Goal: Transaction & Acquisition: Purchase product/service

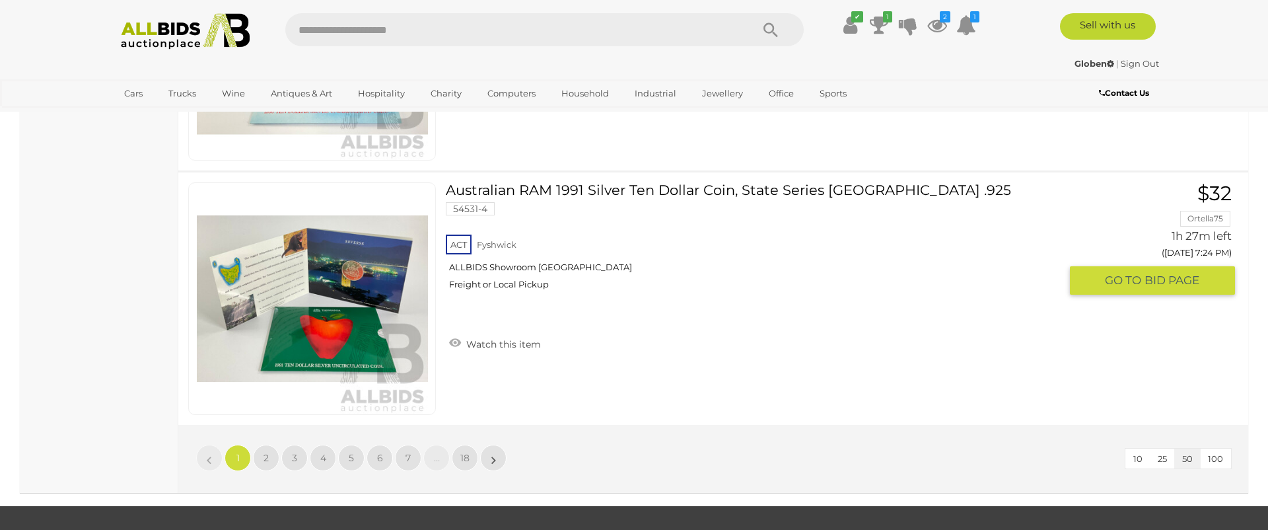
scroll to position [12680, 0]
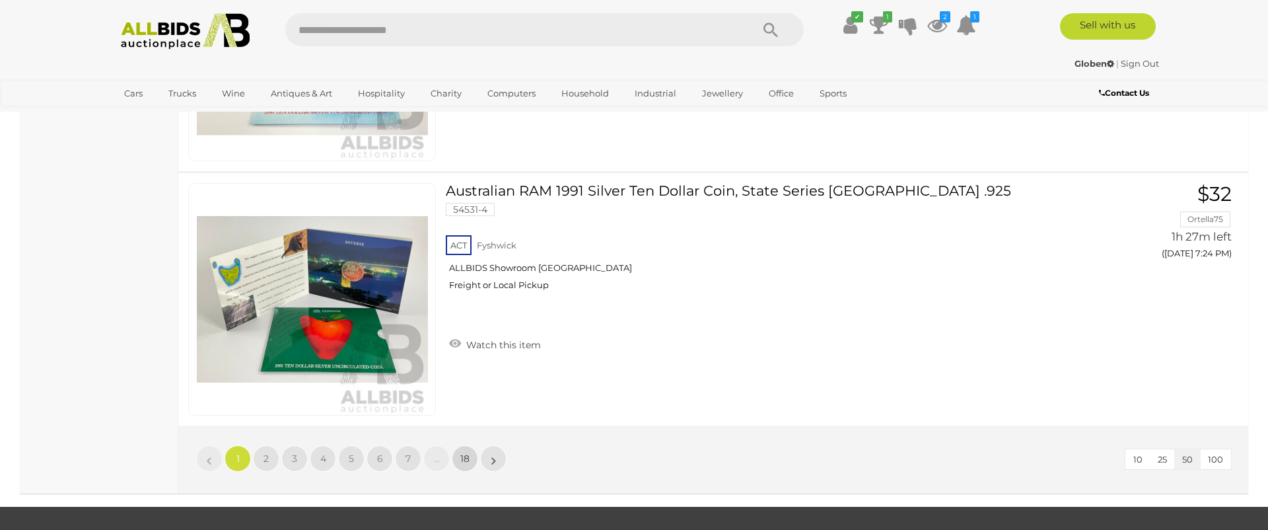
click at [462, 462] on span "18" at bounding box center [464, 458] width 9 height 12
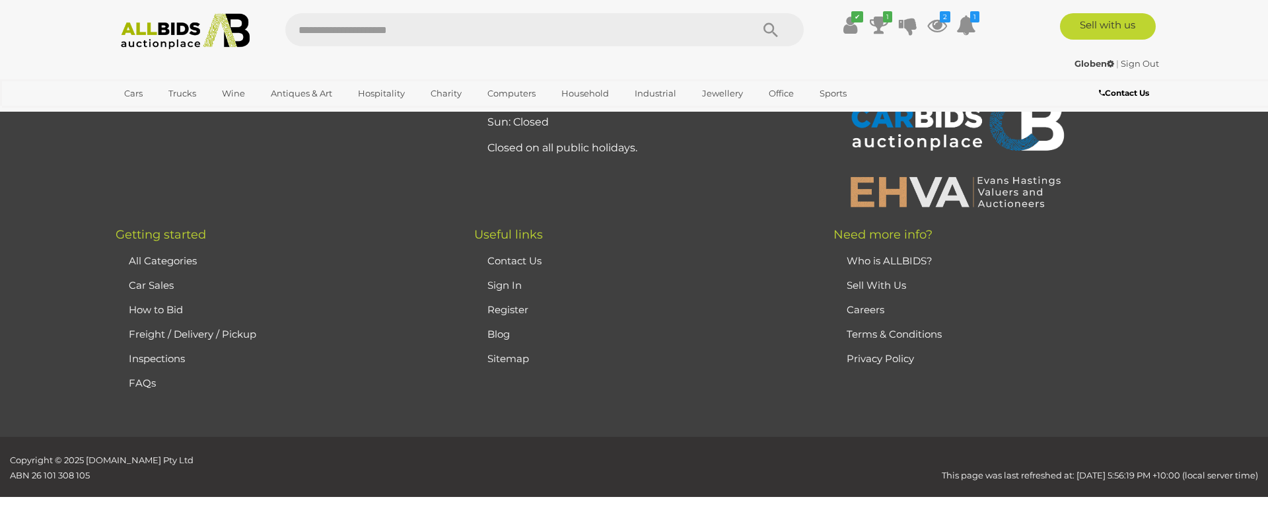
scroll to position [257, 0]
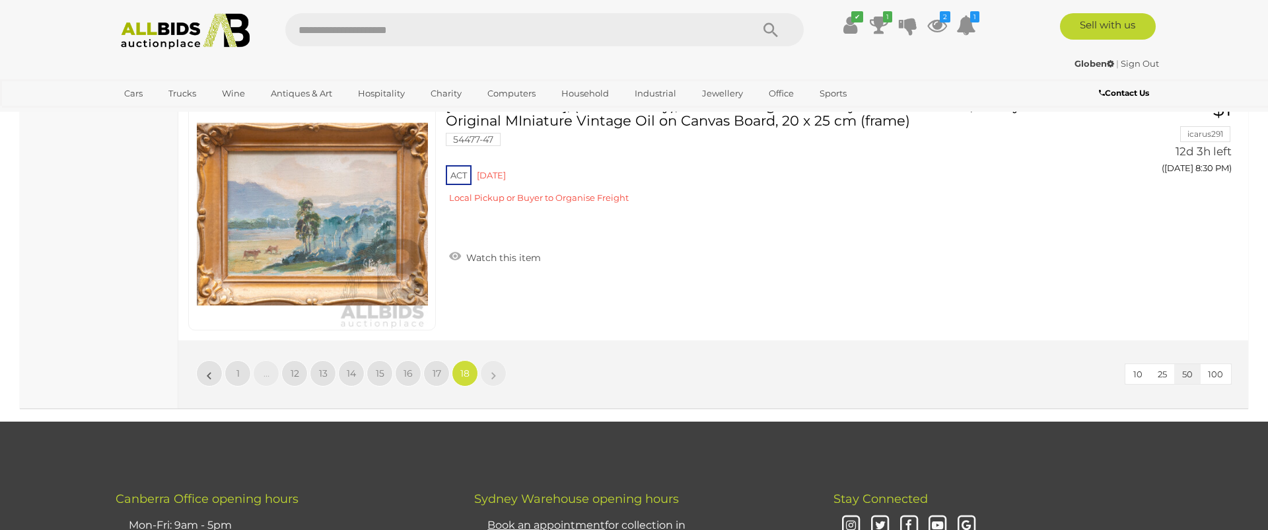
scroll to position [3107, 0]
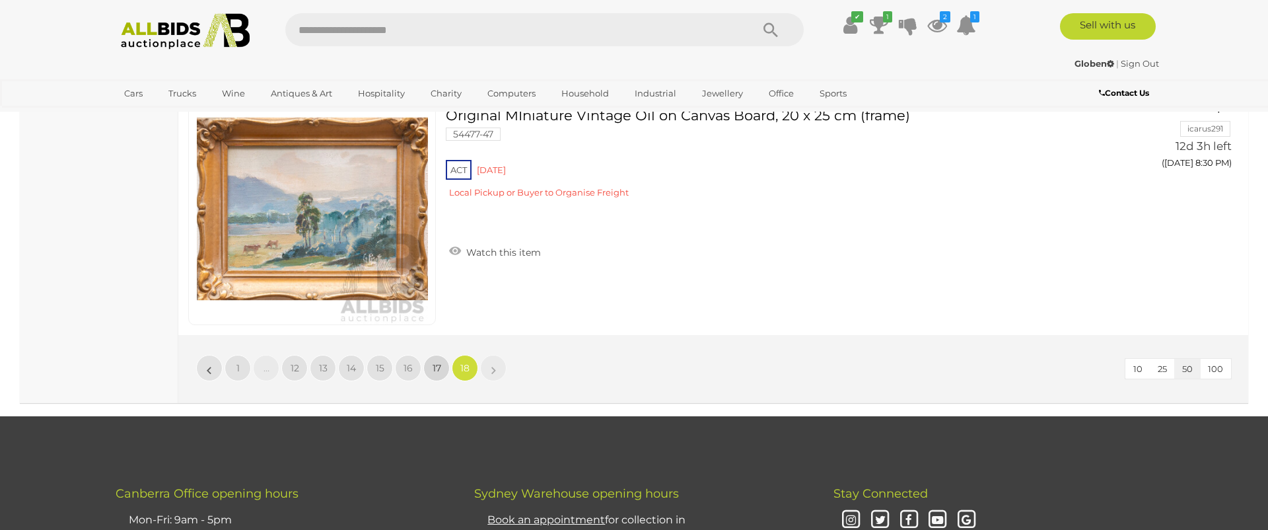
click at [434, 367] on span "17" at bounding box center [437, 368] width 9 height 12
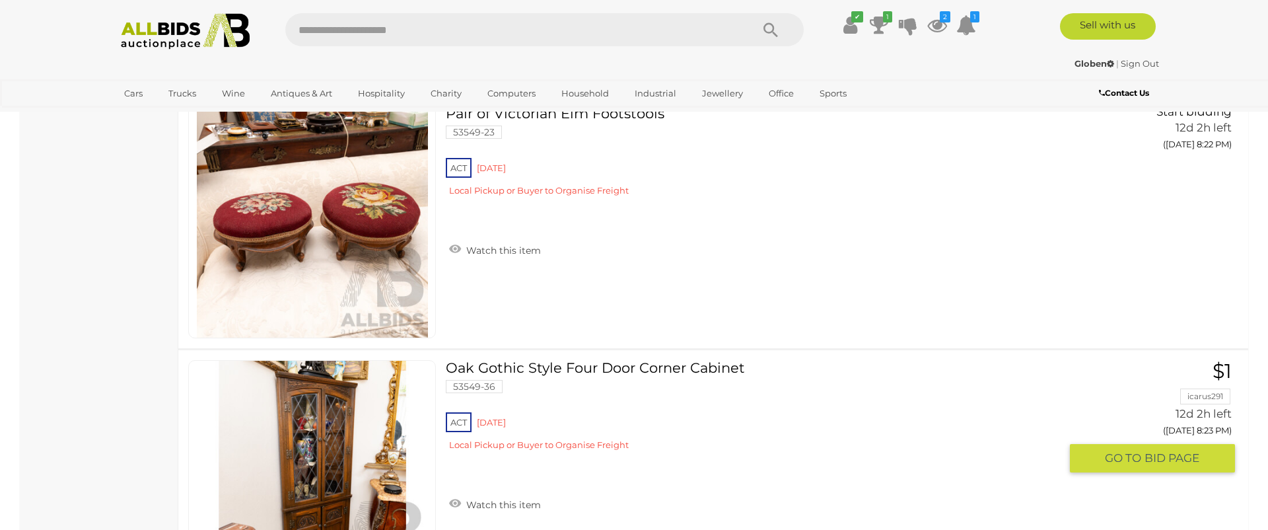
scroll to position [11755, 0]
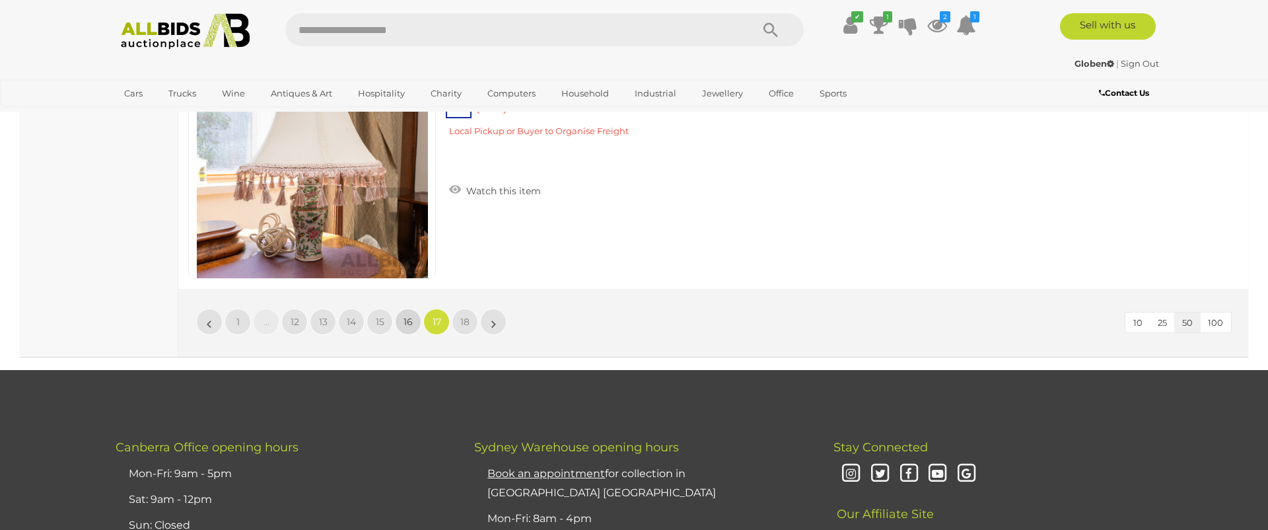
click at [405, 318] on span "16" at bounding box center [408, 322] width 9 height 12
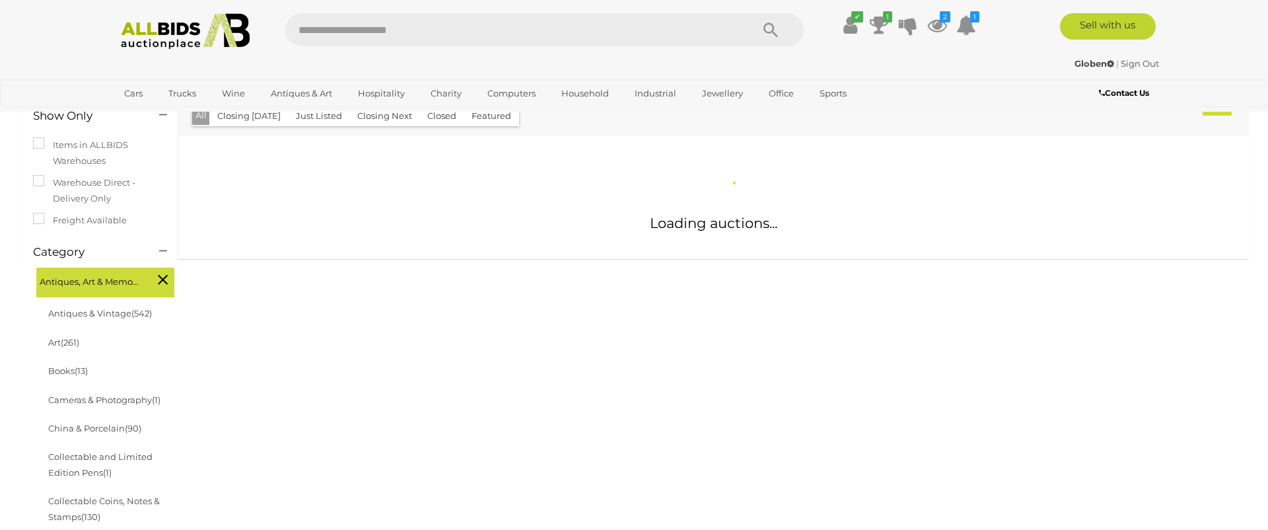
scroll to position [254, 0]
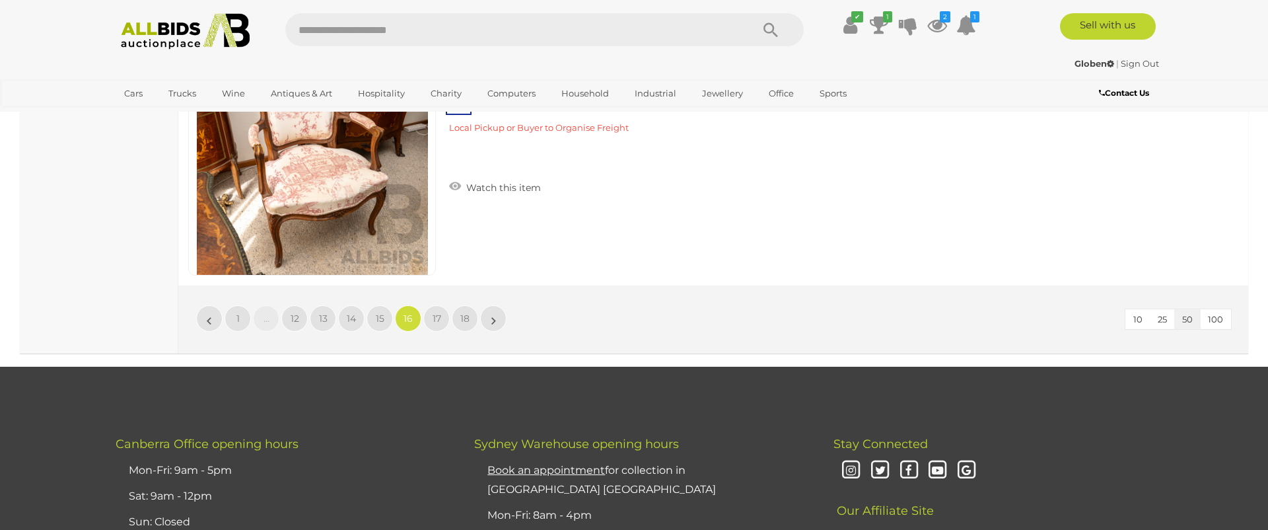
scroll to position [12839, 0]
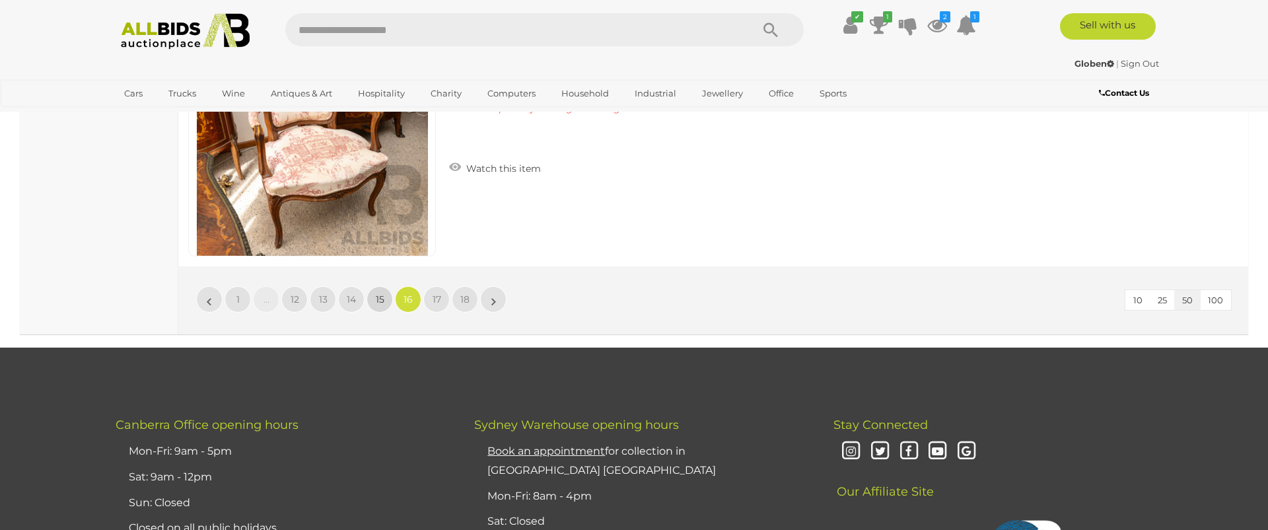
click at [384, 301] on link "15" at bounding box center [380, 299] width 26 height 26
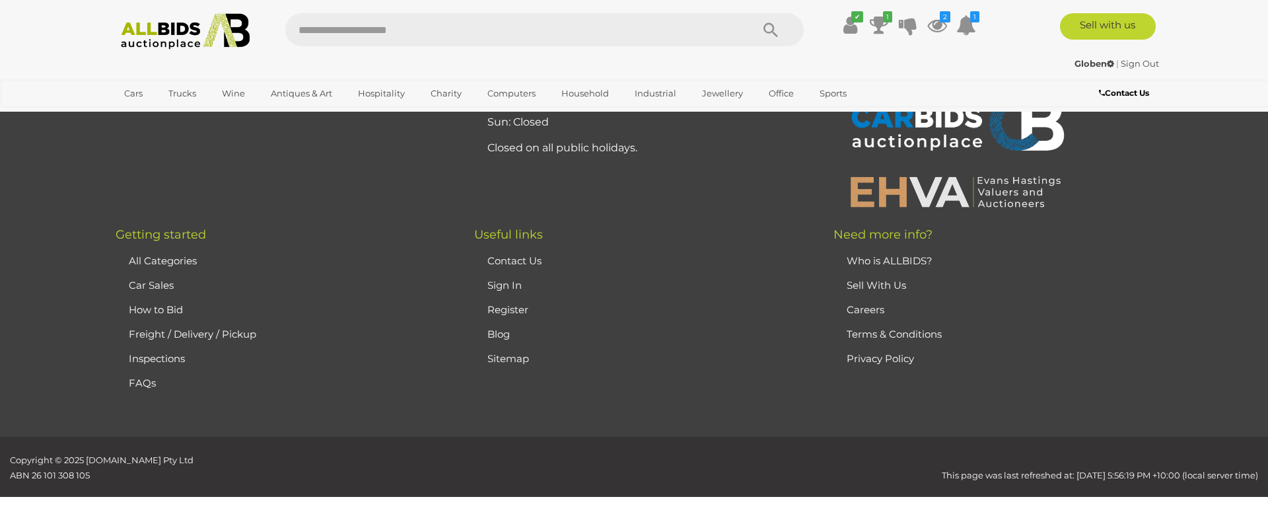
scroll to position [257, 0]
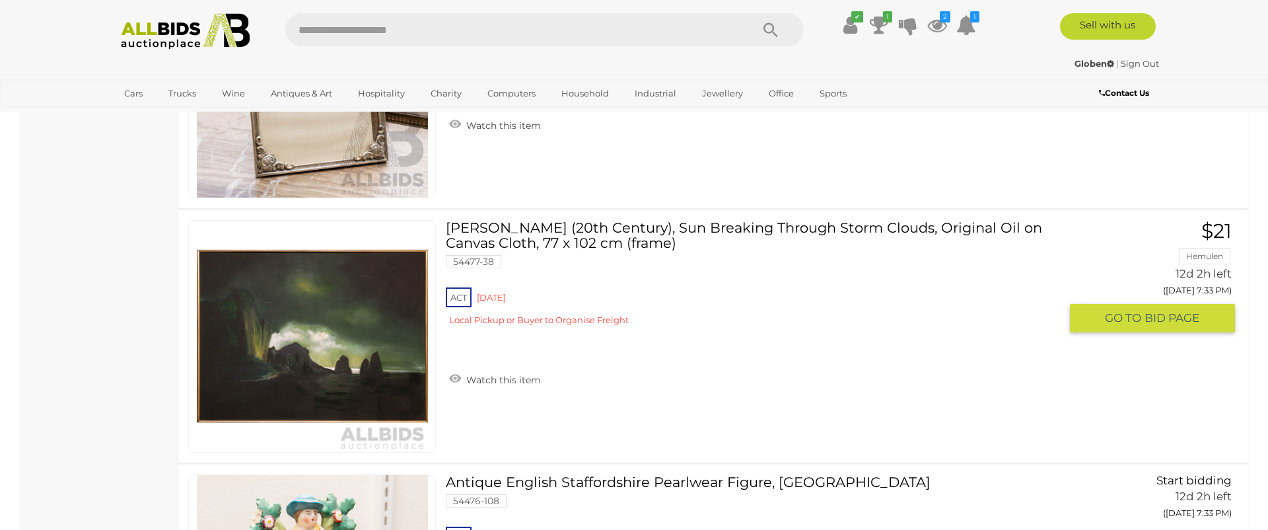
scroll to position [4761, 0]
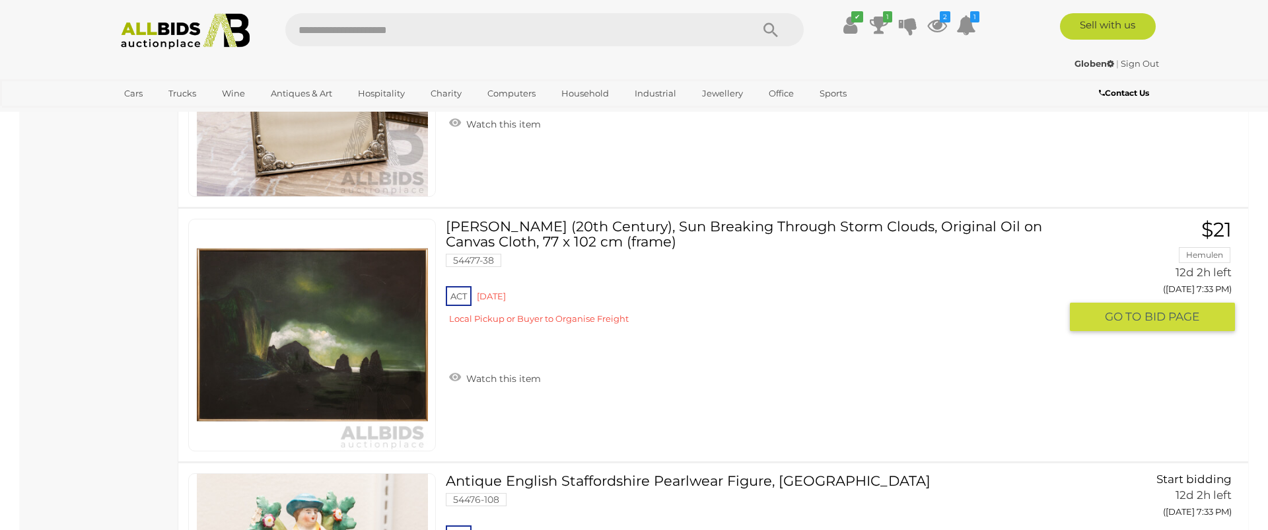
click at [380, 320] on link at bounding box center [312, 335] width 248 height 233
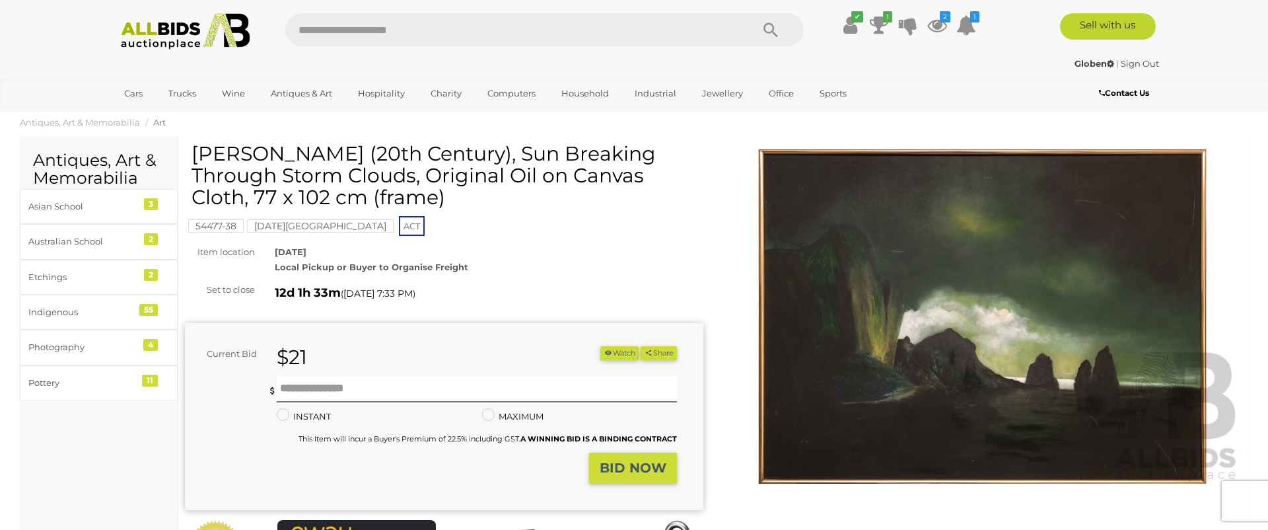
scroll to position [15, 0]
click at [1116, 334] on img at bounding box center [982, 317] width 519 height 334
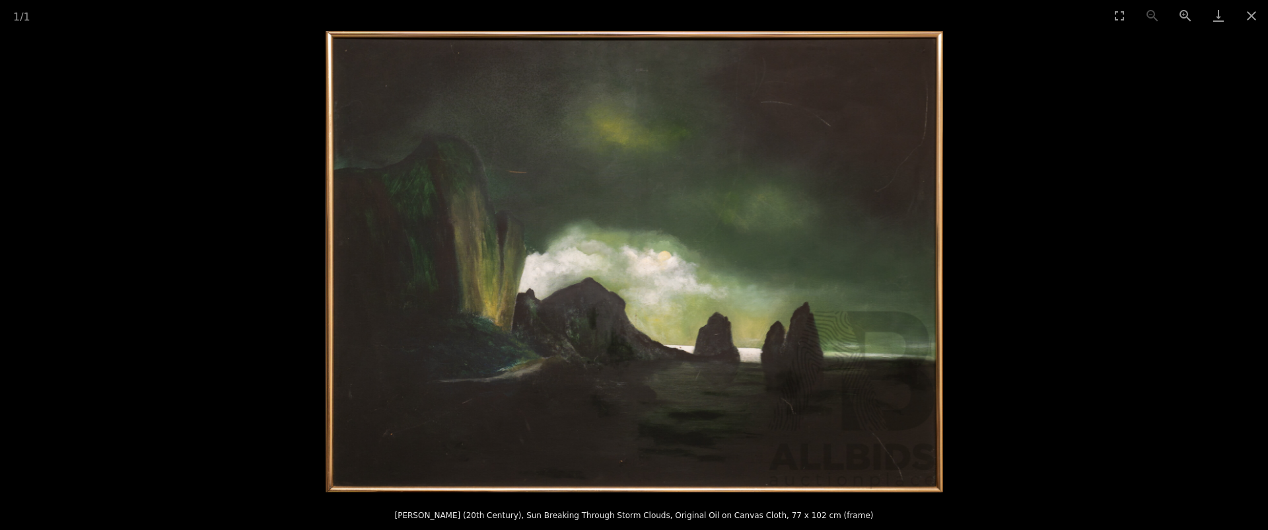
scroll to position [67, 0]
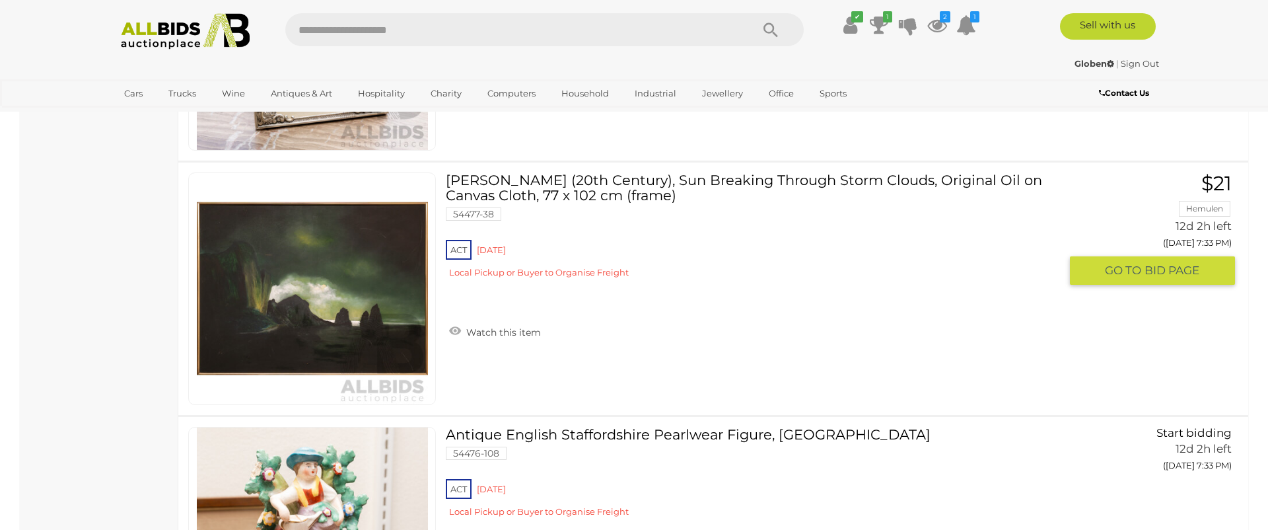
scroll to position [4807, 0]
click at [502, 330] on link "Watch this item" at bounding box center [495, 330] width 98 height 20
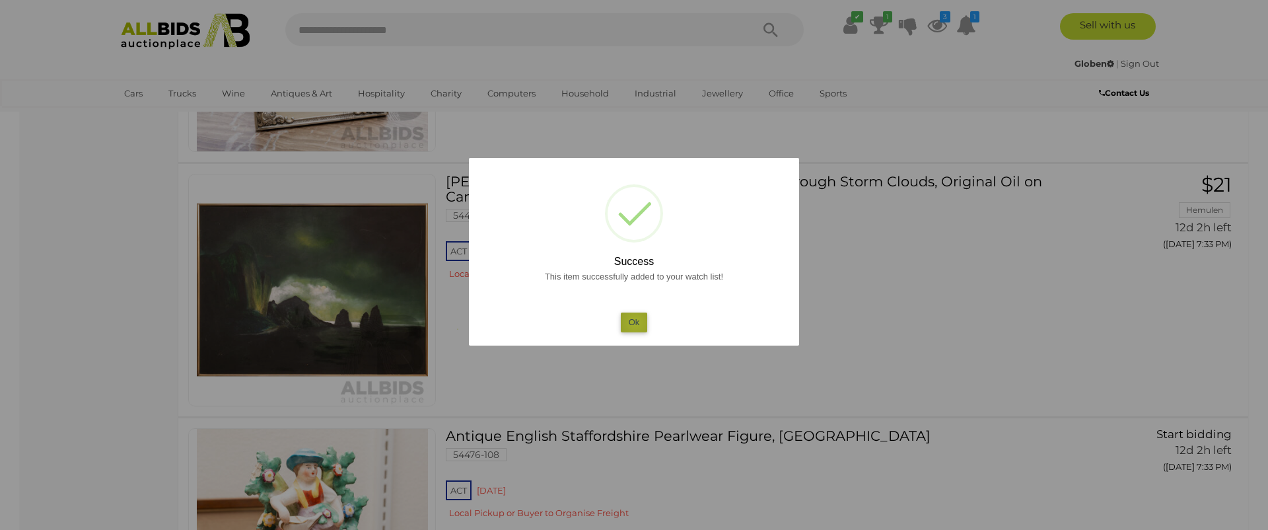
click at [635, 322] on button "Ok" at bounding box center [634, 321] width 27 height 19
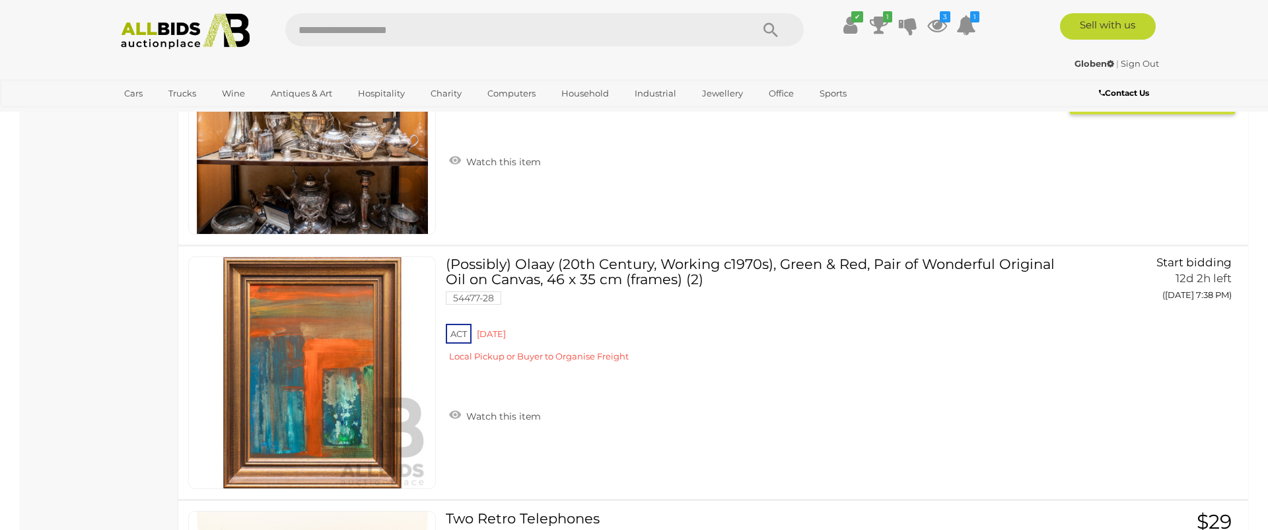
scroll to position [8538, 0]
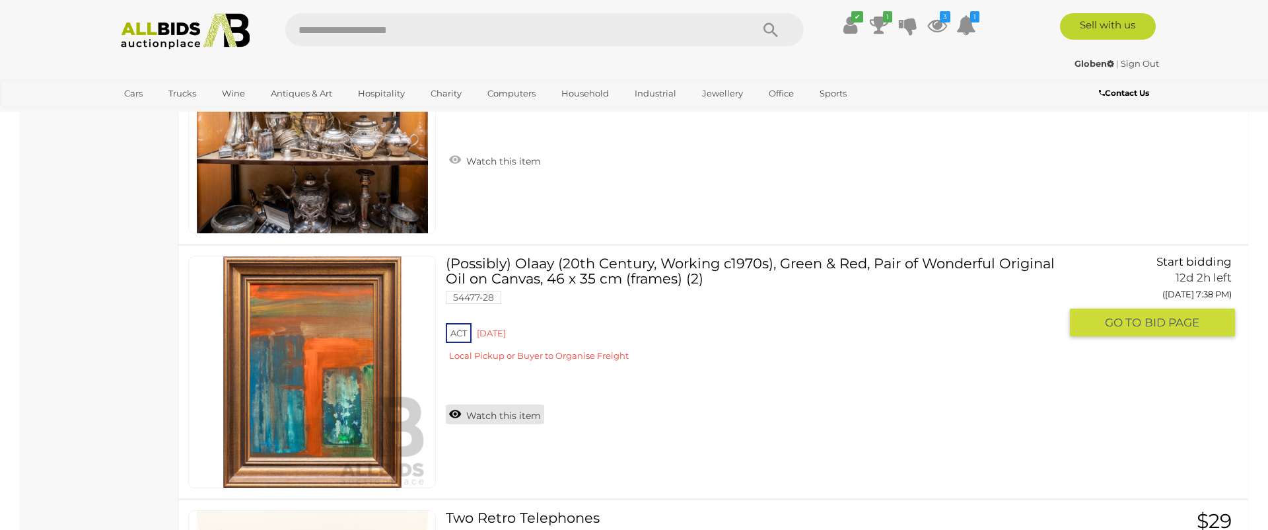
click at [488, 417] on link "Watch this item" at bounding box center [495, 414] width 98 height 20
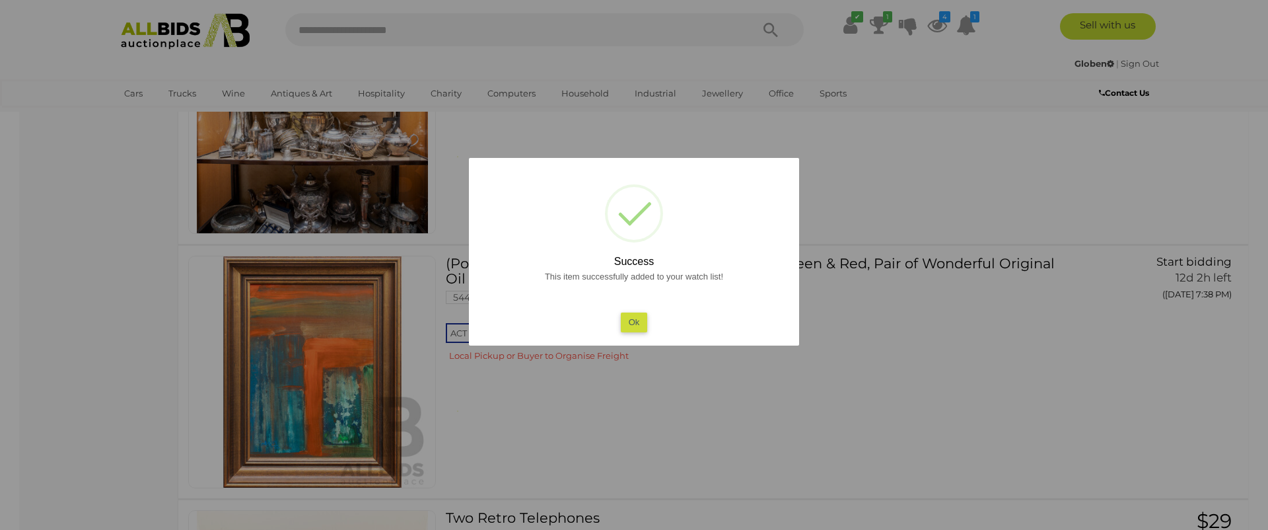
click at [632, 320] on button "Ok" at bounding box center [634, 321] width 27 height 19
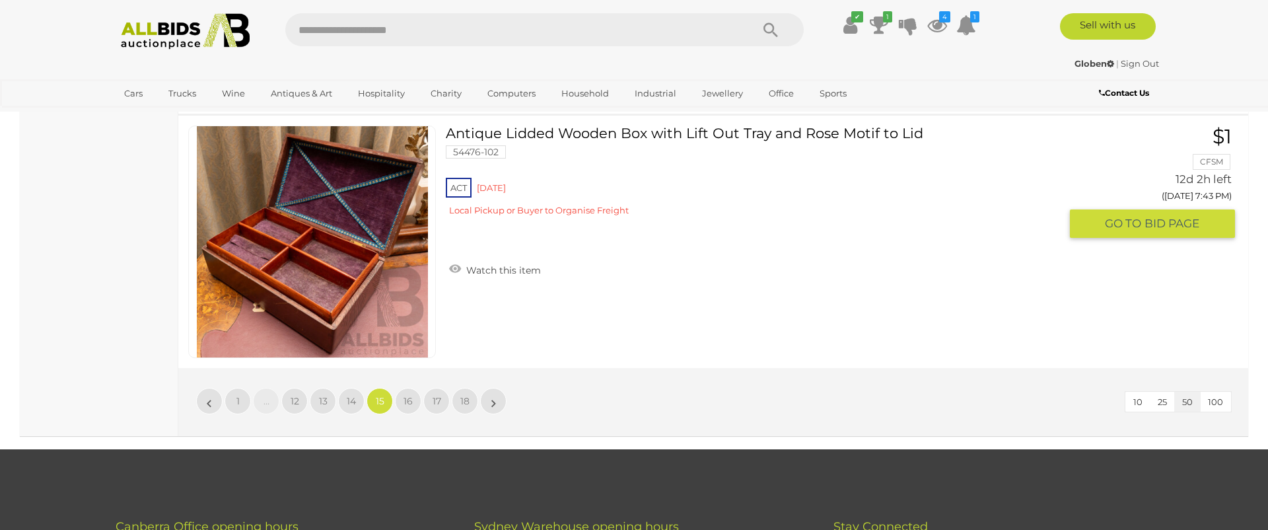
scroll to position [12739, 0]
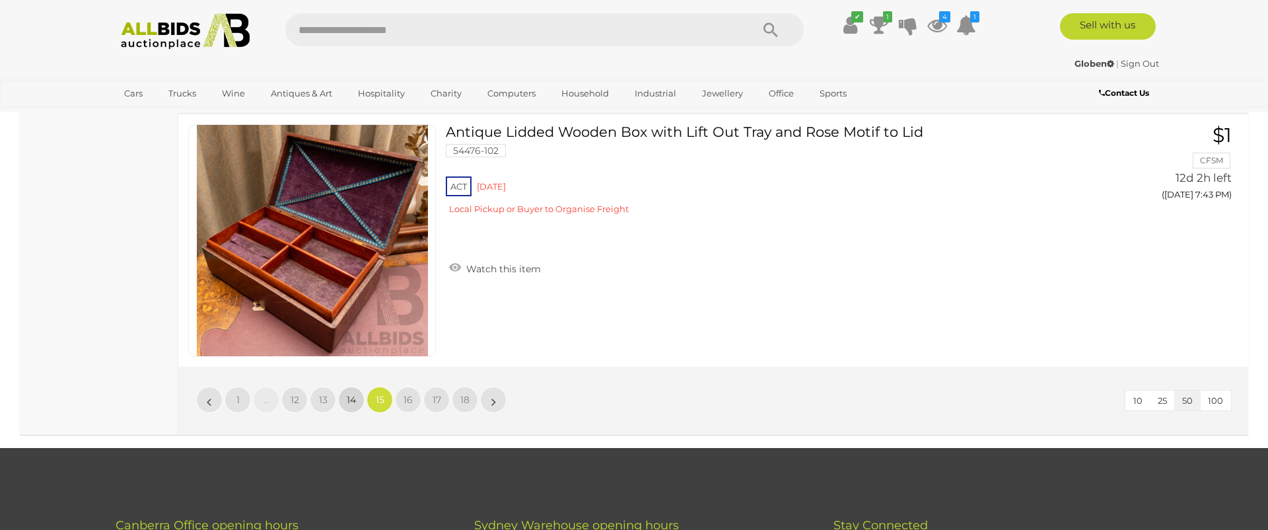
click at [353, 400] on span "14" at bounding box center [351, 400] width 9 height 12
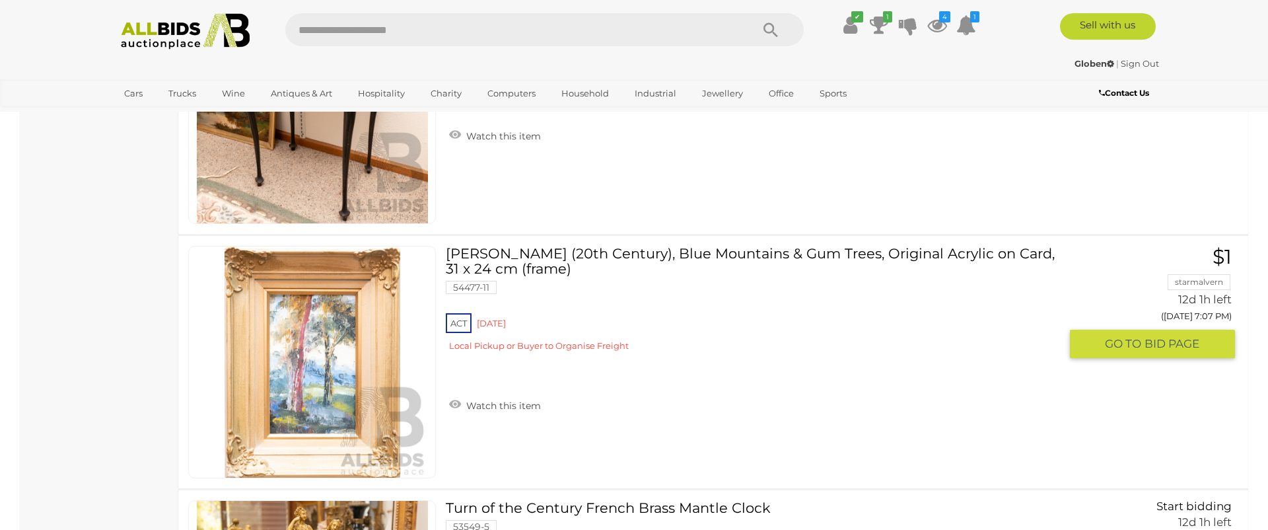
scroll to position [4492, 0]
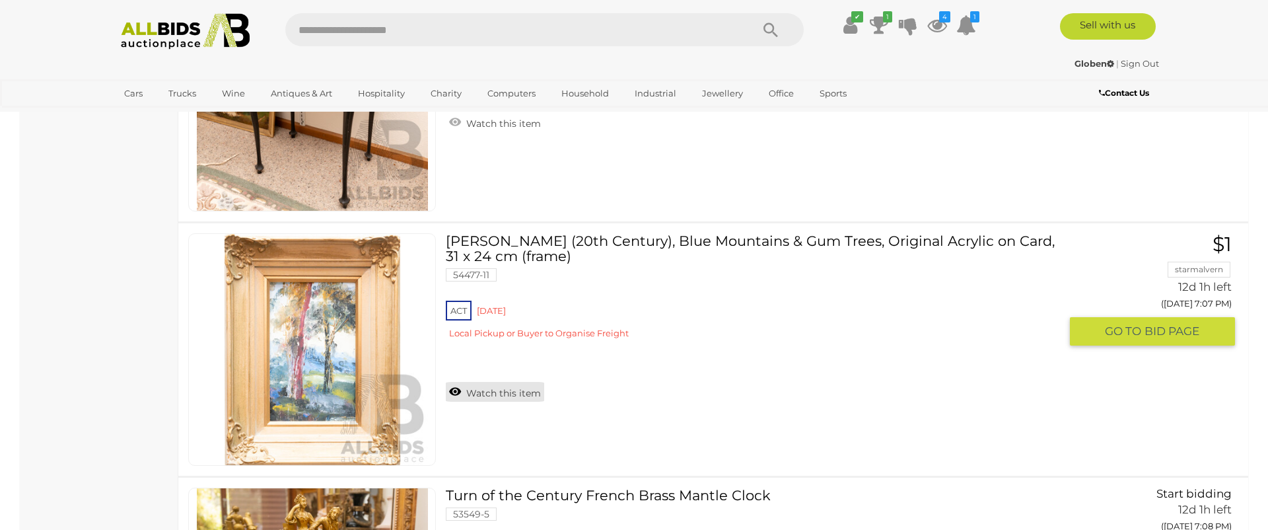
click at [464, 390] on link "Watch this item" at bounding box center [495, 392] width 98 height 20
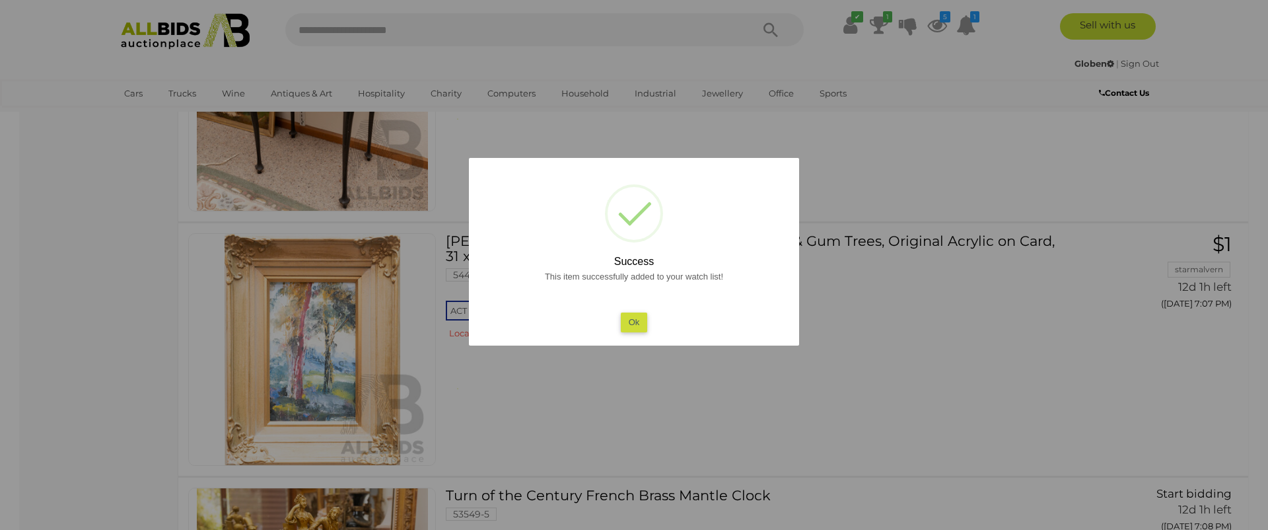
click at [635, 318] on button "Ok" at bounding box center [634, 321] width 27 height 19
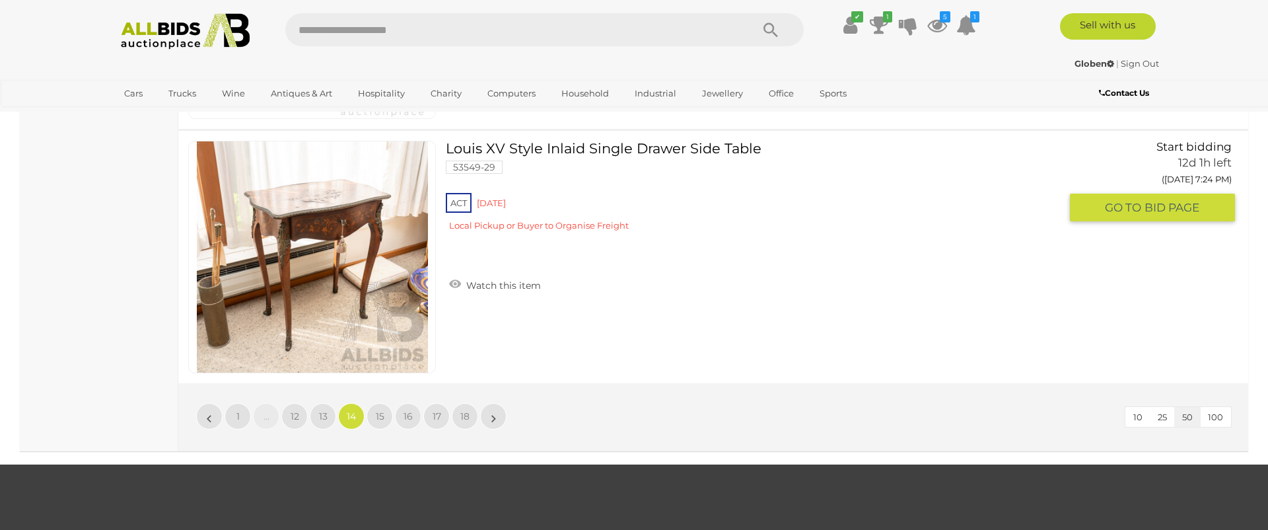
scroll to position [12723, 0]
click at [326, 412] on span "13" at bounding box center [323, 416] width 9 height 12
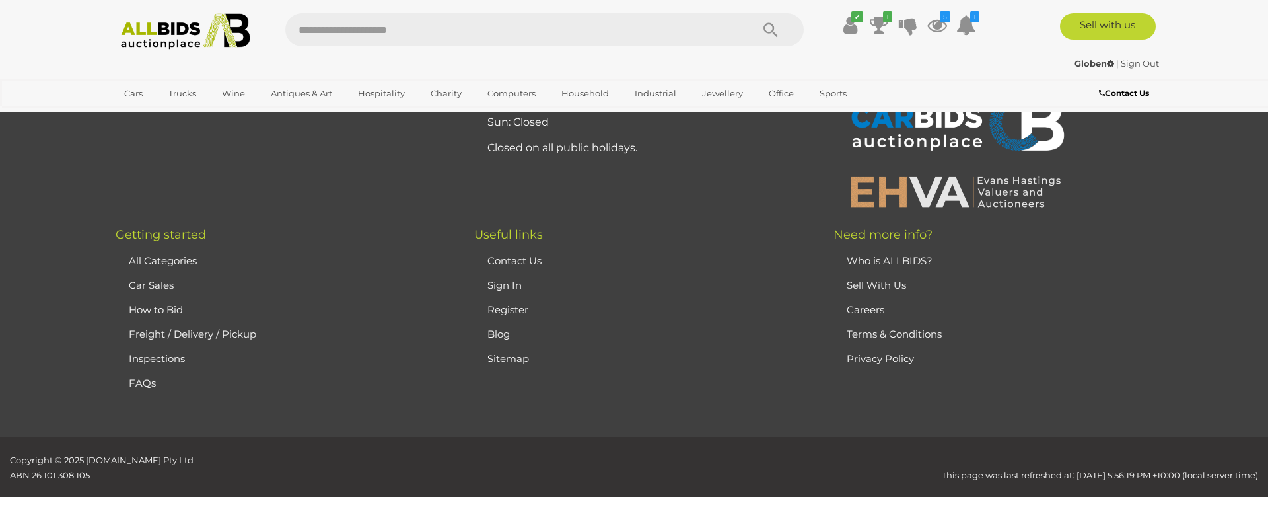
scroll to position [257, 0]
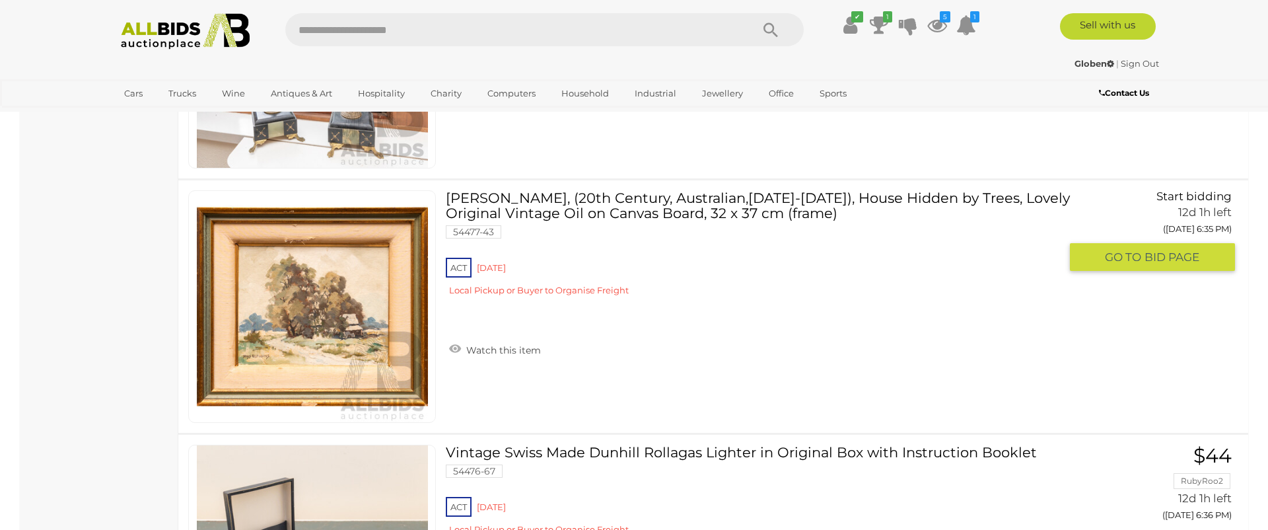
scroll to position [1495, 0]
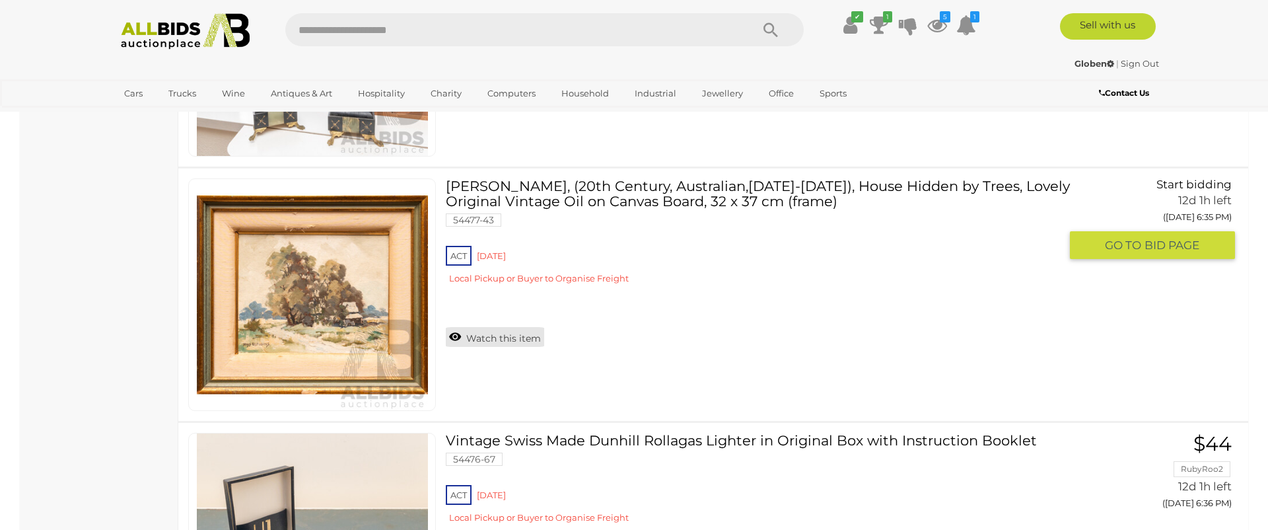
click at [487, 332] on link "Watch this item" at bounding box center [495, 337] width 98 height 20
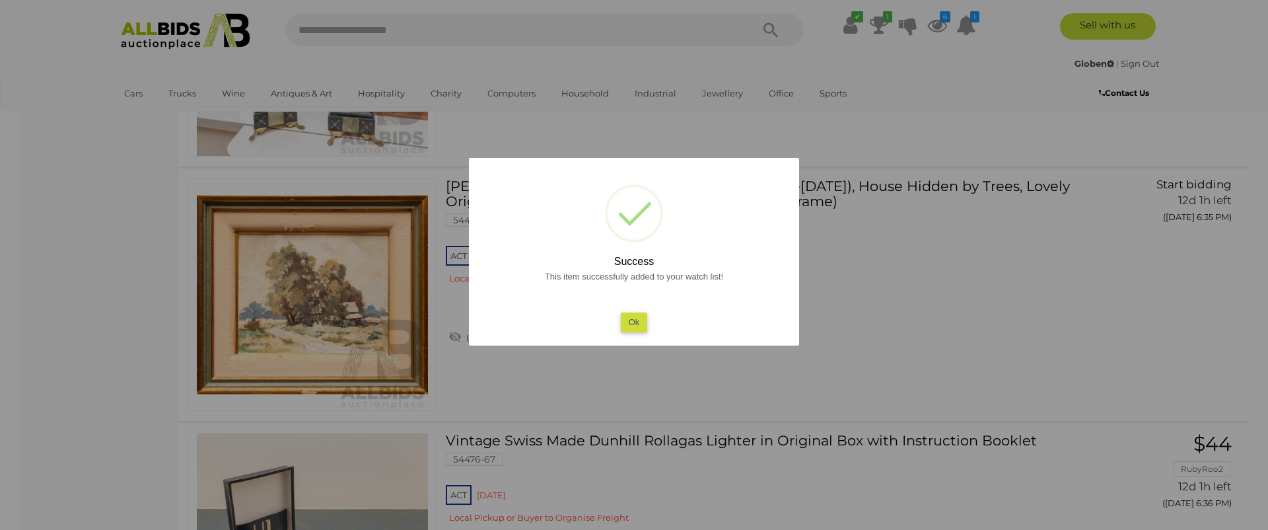
click at [627, 332] on button "Ok" at bounding box center [634, 321] width 27 height 19
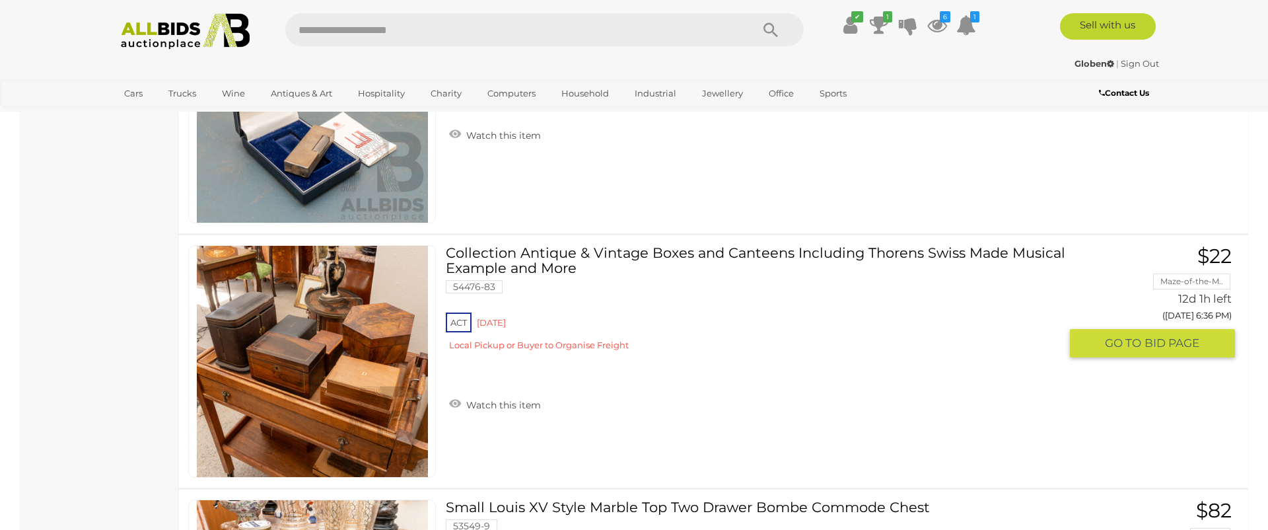
scroll to position [1944, 0]
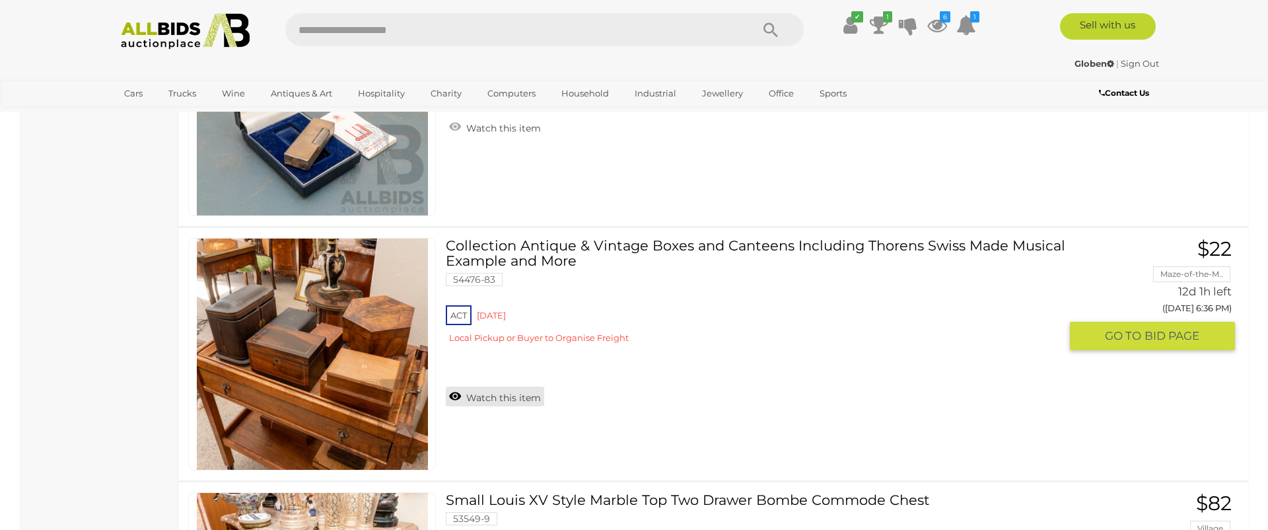
click at [502, 394] on link "Watch this item" at bounding box center [495, 396] width 98 height 20
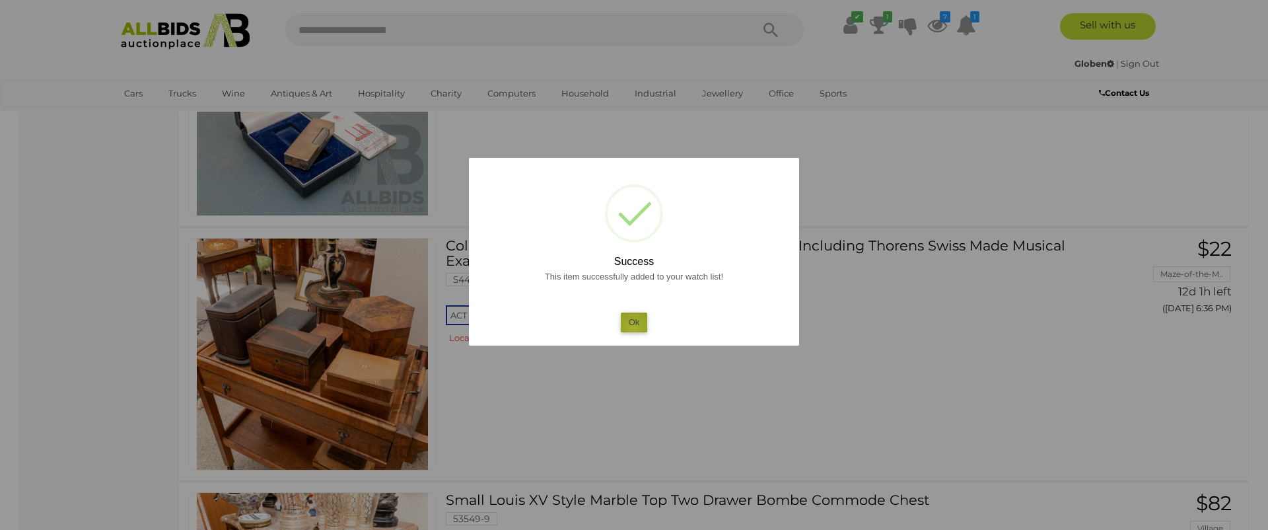
click at [633, 328] on button "Ok" at bounding box center [634, 321] width 27 height 19
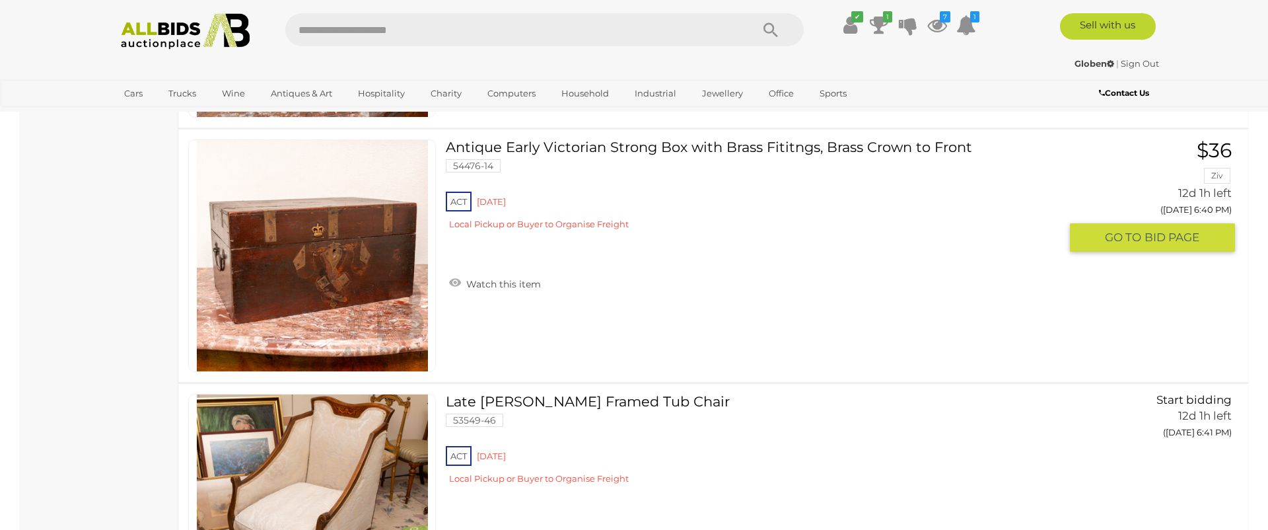
scroll to position [4079, 0]
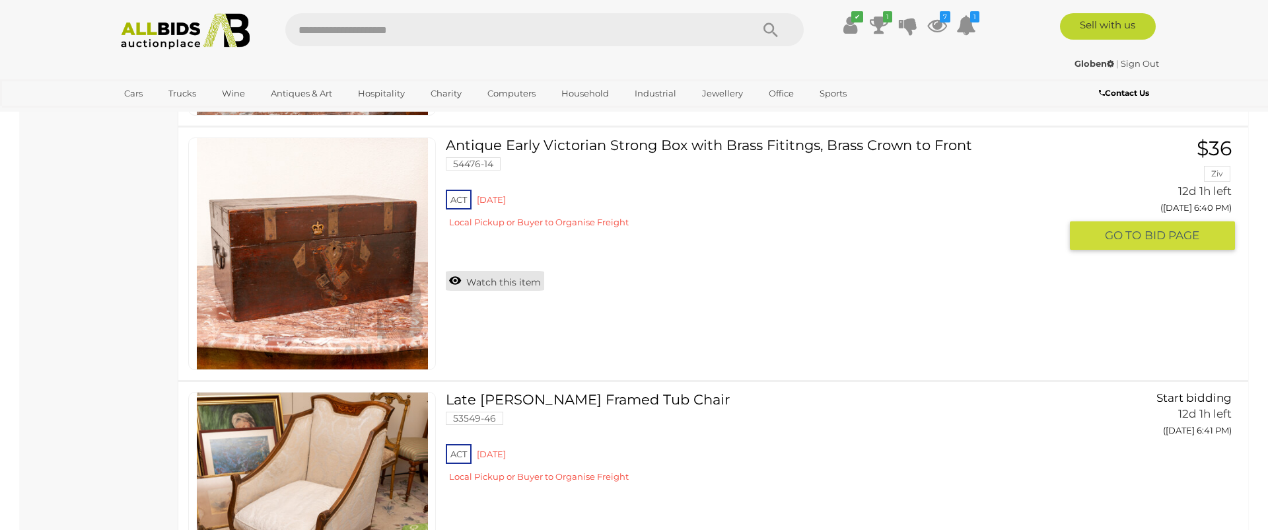
click at [517, 282] on link "Watch this item" at bounding box center [495, 281] width 98 height 20
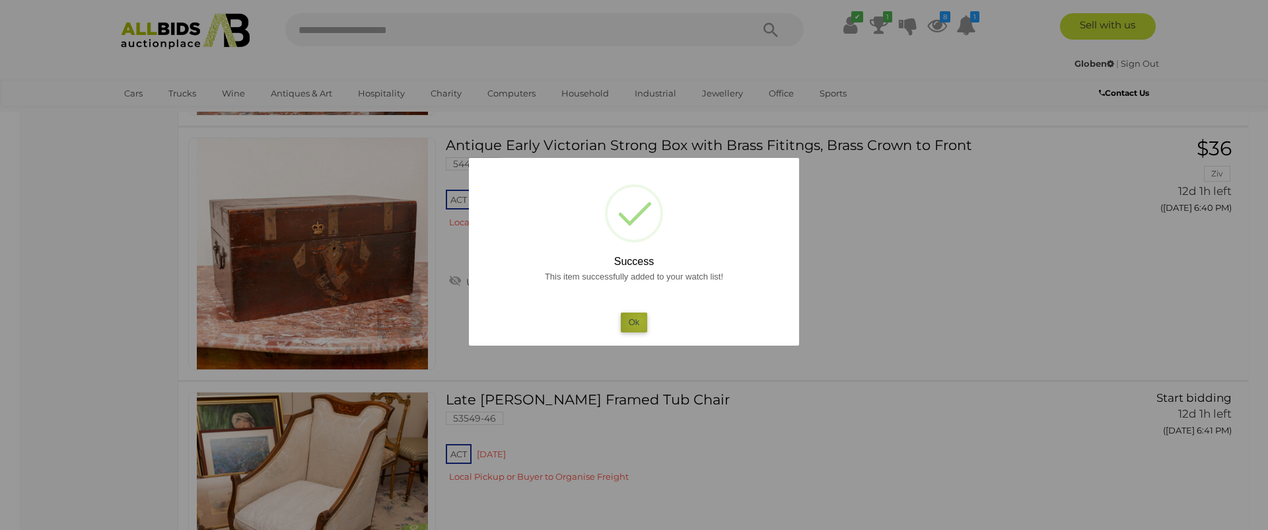
click at [639, 321] on button "Ok" at bounding box center [634, 321] width 27 height 19
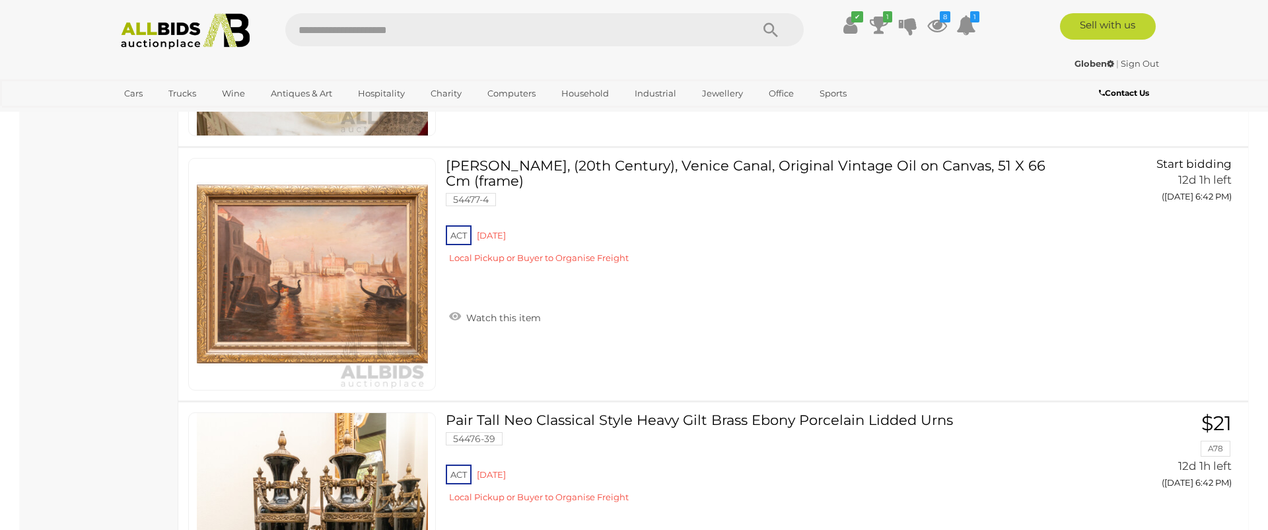
scroll to position [4819, 0]
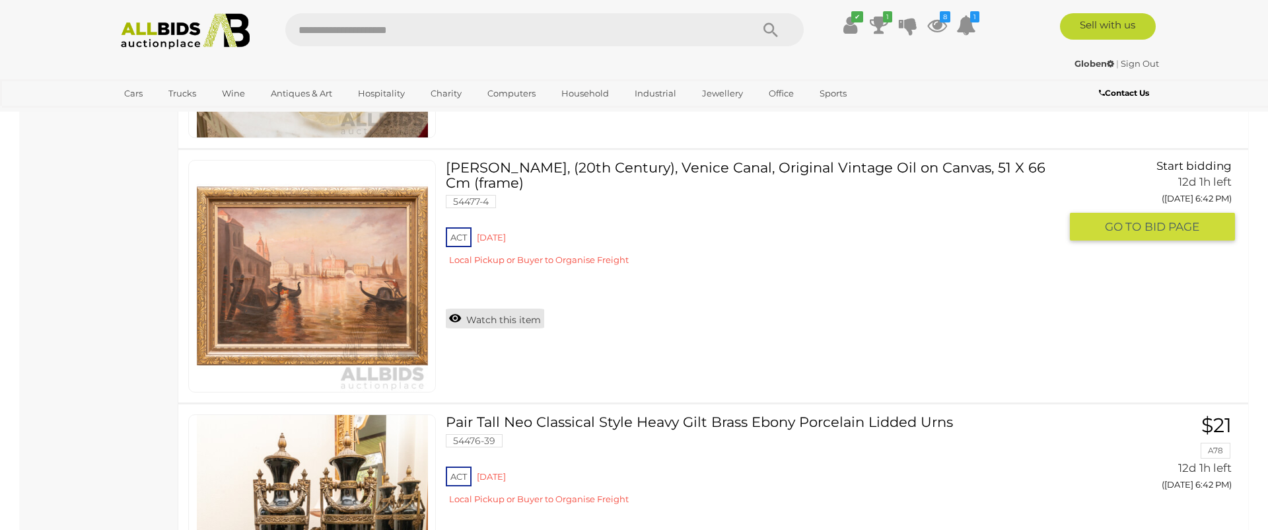
click at [486, 315] on link "Watch this item" at bounding box center [495, 318] width 98 height 20
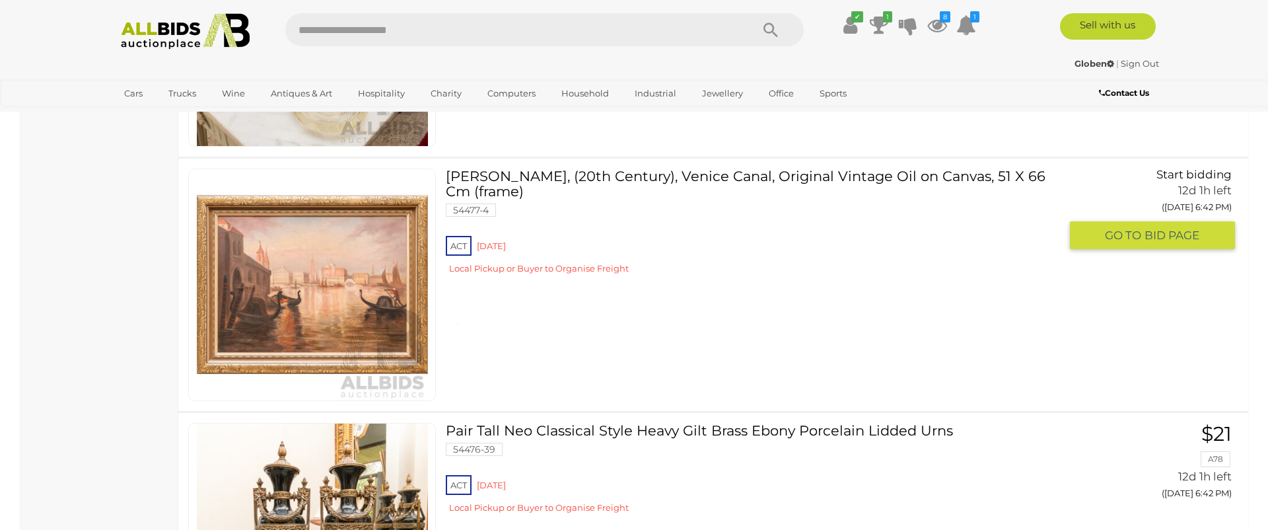
scroll to position [4811, 0]
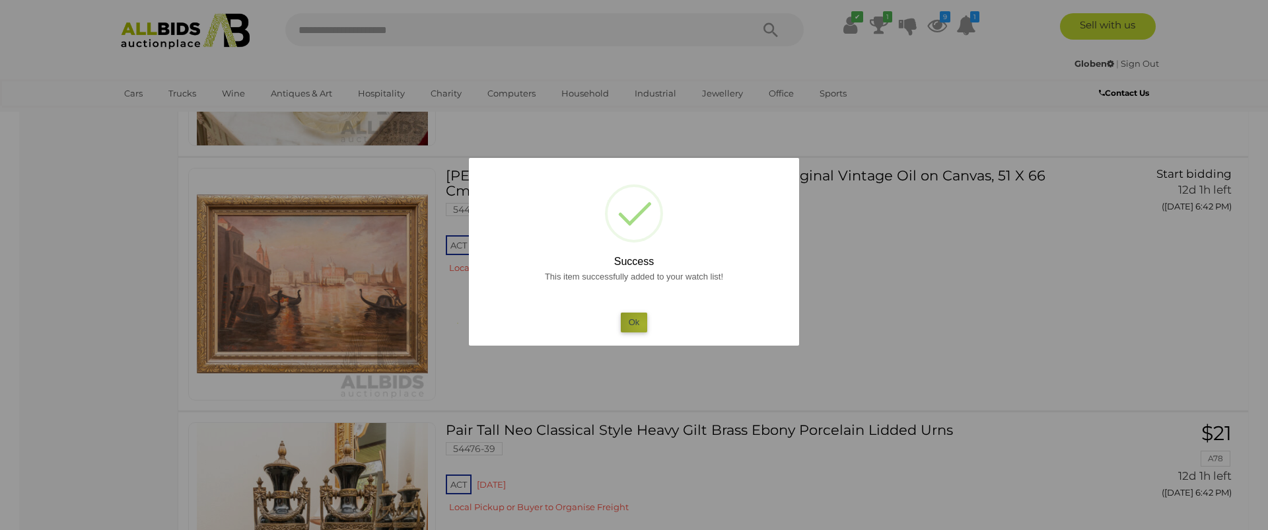
click at [643, 324] on button "Ok" at bounding box center [634, 321] width 27 height 19
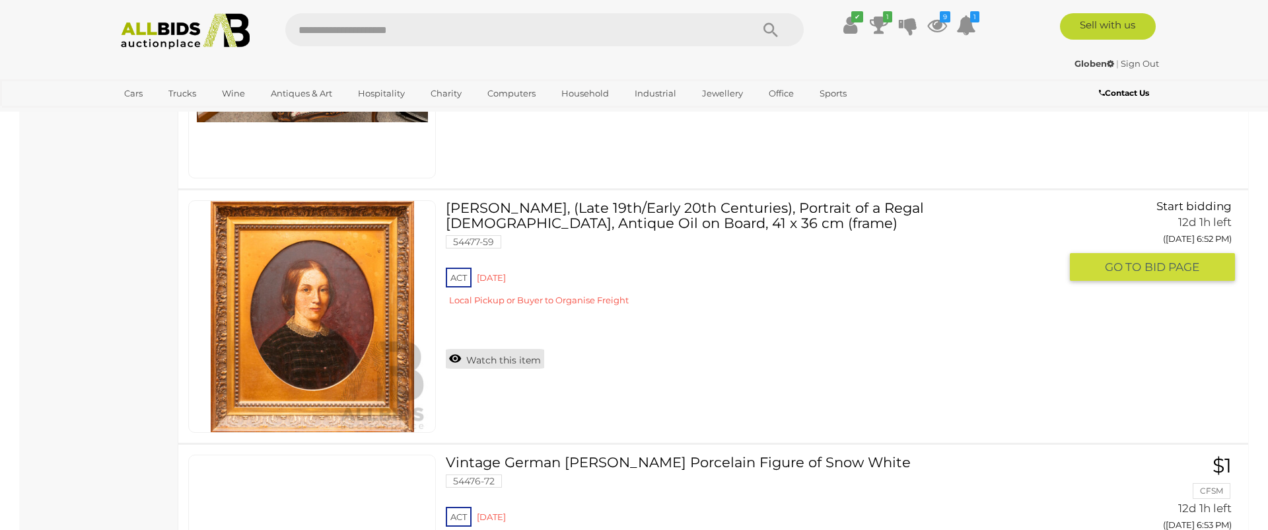
scroll to position [10120, 0]
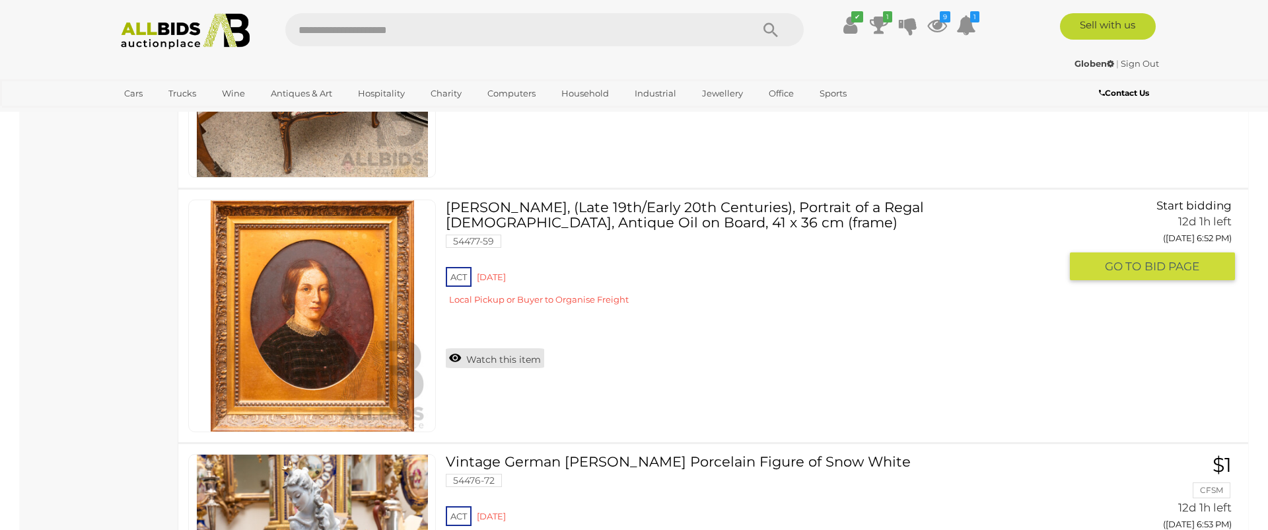
click at [517, 363] on link "Watch this item" at bounding box center [495, 358] width 98 height 20
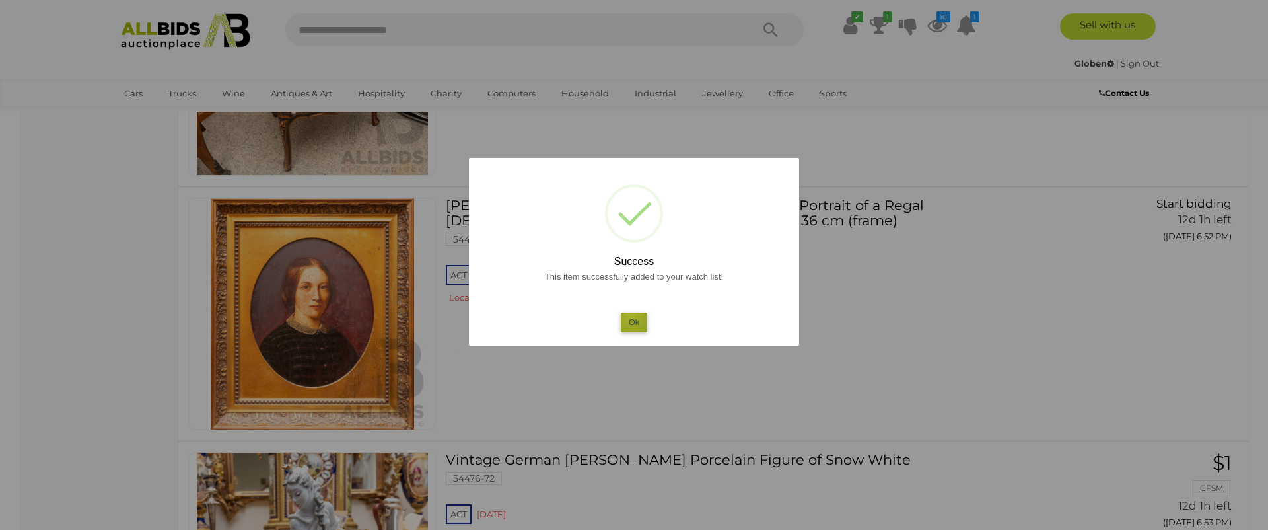
click at [631, 318] on button "Ok" at bounding box center [634, 321] width 27 height 19
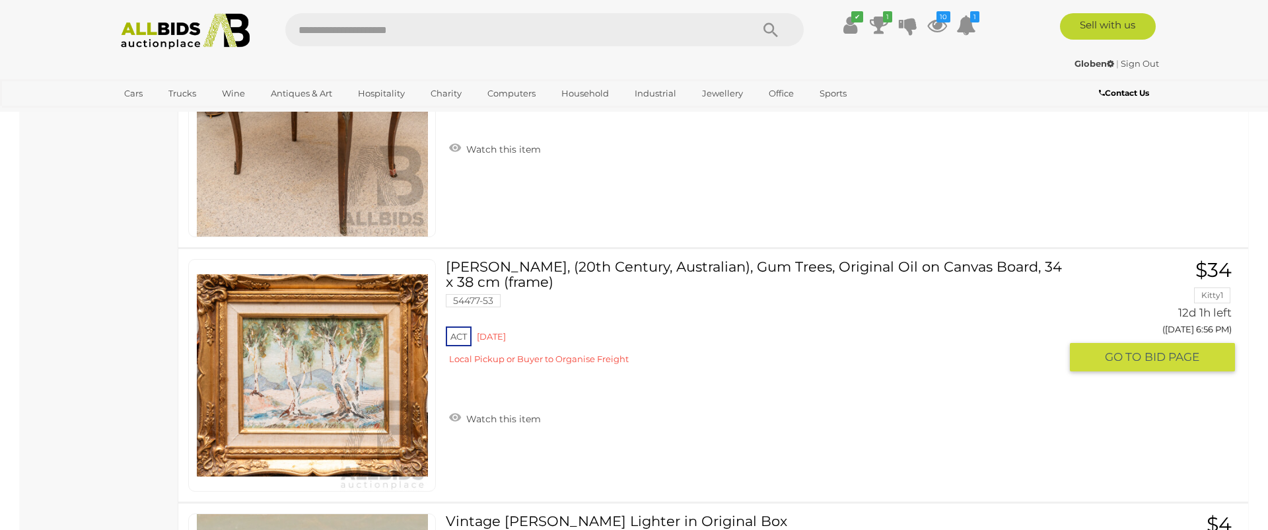
scroll to position [11587, 0]
click at [498, 415] on link "Watch this item" at bounding box center [495, 417] width 98 height 20
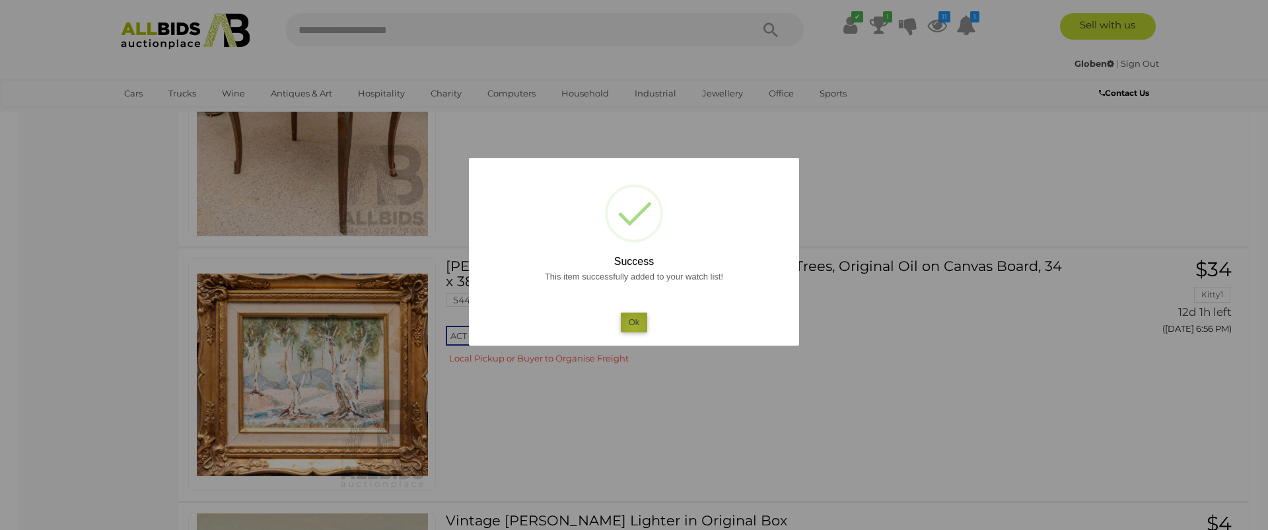
click at [635, 328] on button "Ok" at bounding box center [634, 321] width 27 height 19
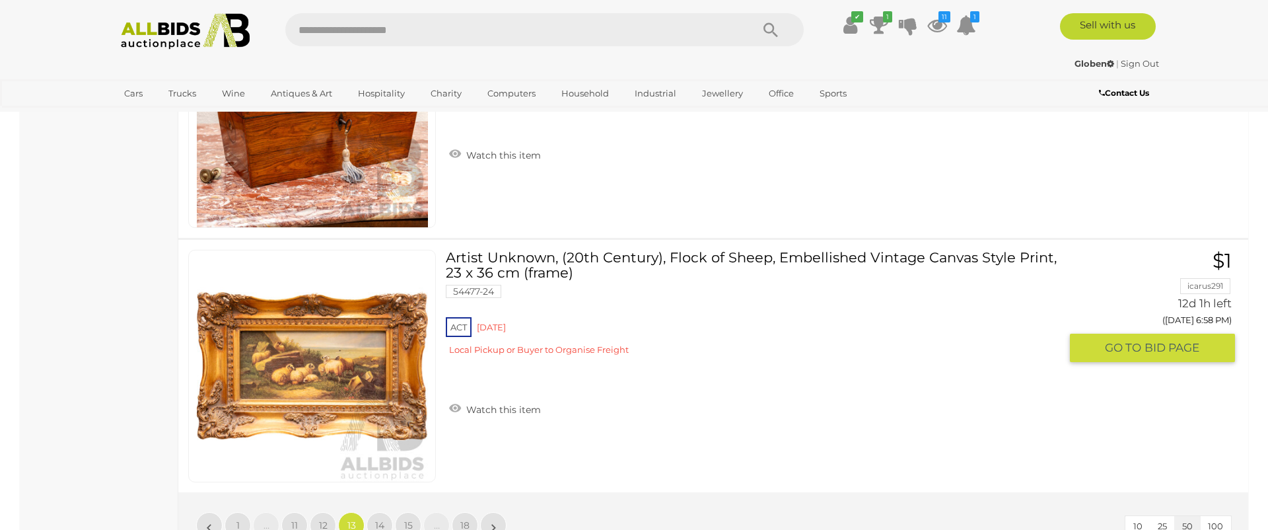
scroll to position [12614, 0]
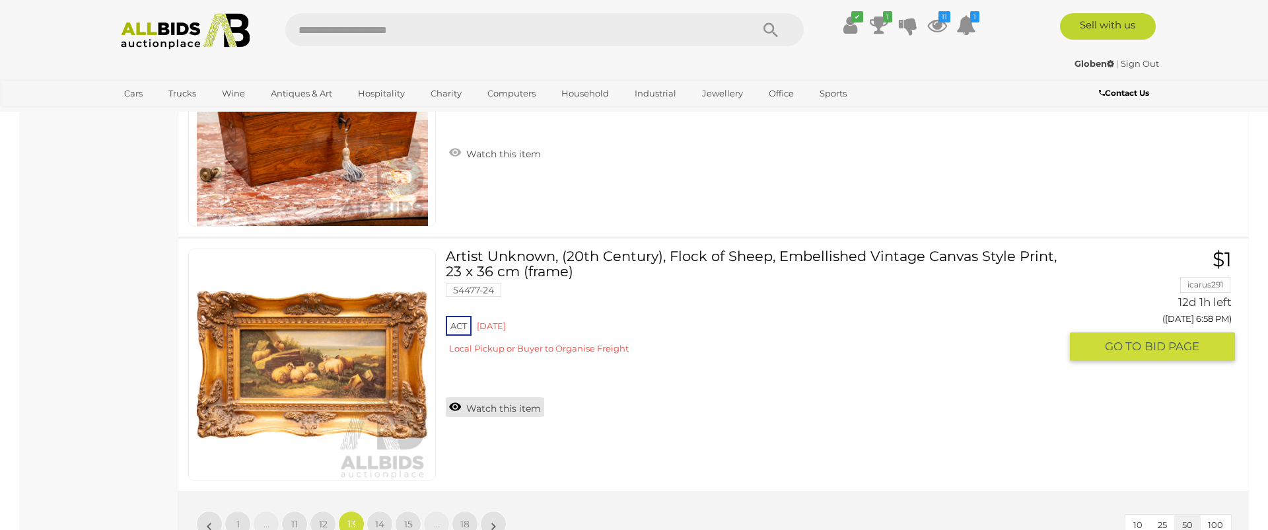
click at [483, 409] on link "Watch this item" at bounding box center [495, 407] width 98 height 20
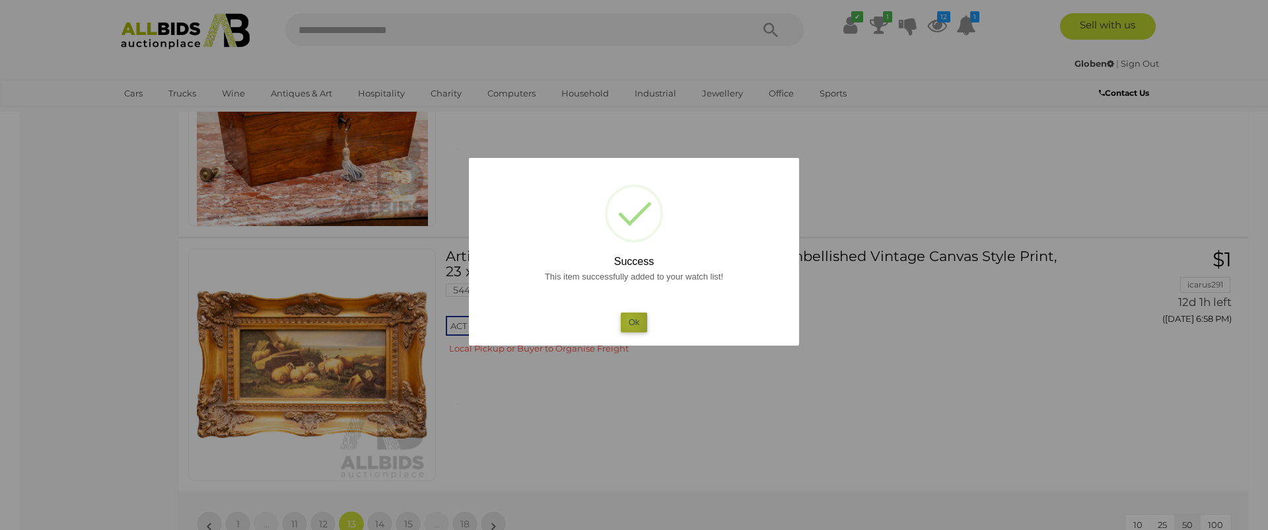
click at [629, 320] on button "Ok" at bounding box center [634, 321] width 27 height 19
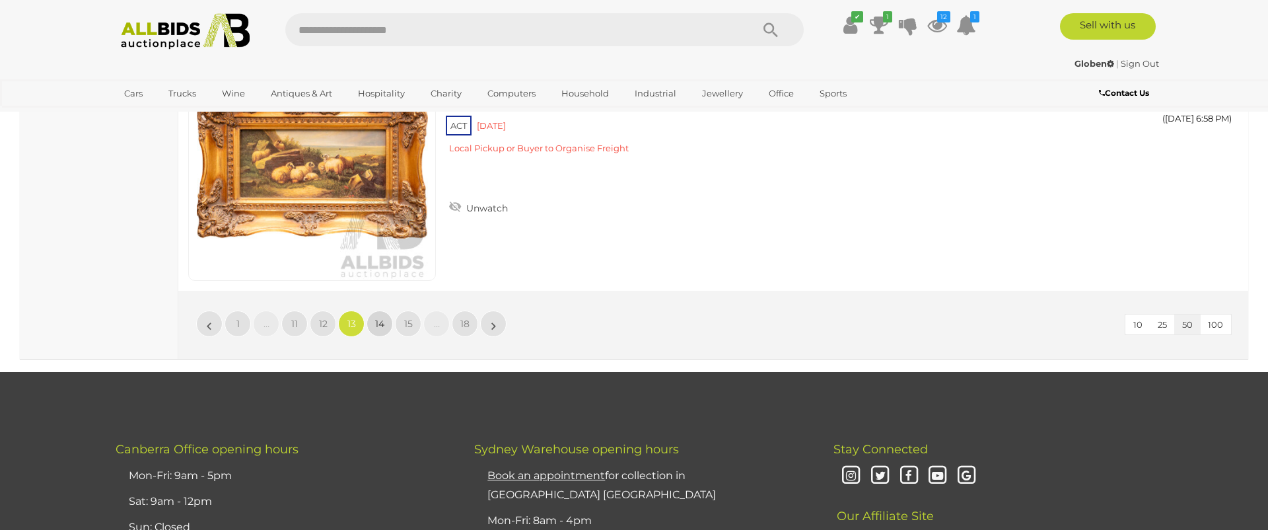
scroll to position [12816, 0]
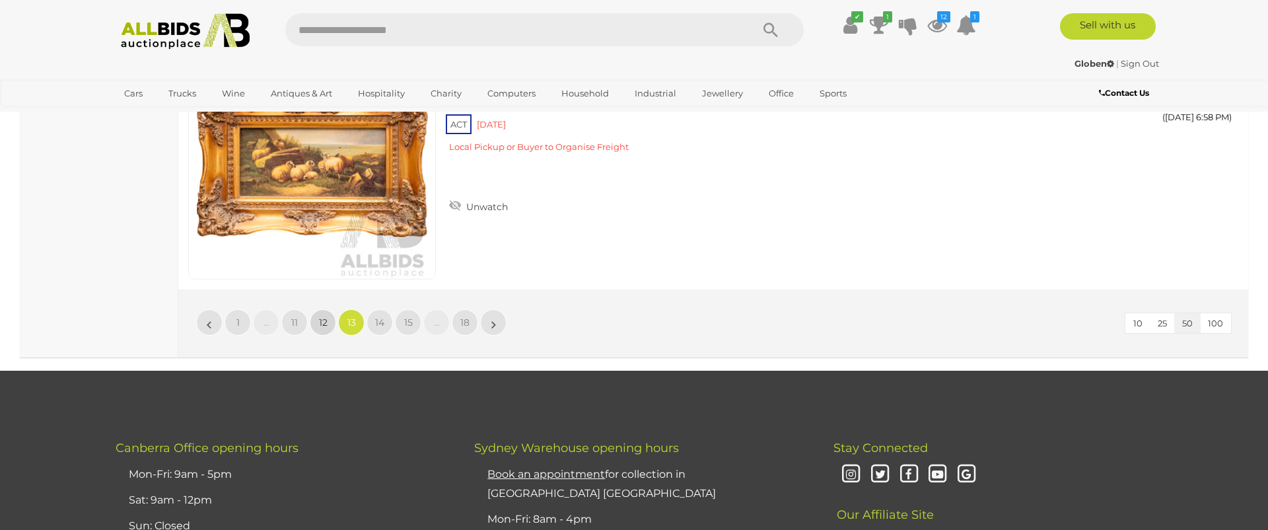
click at [319, 321] on span "12" at bounding box center [323, 322] width 9 height 12
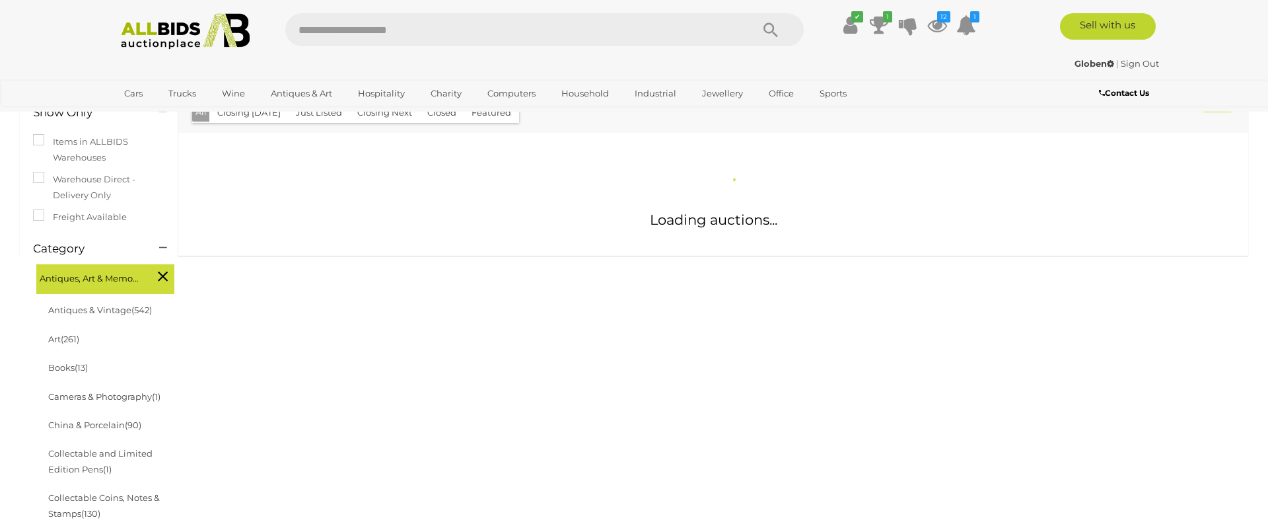
scroll to position [262, 0]
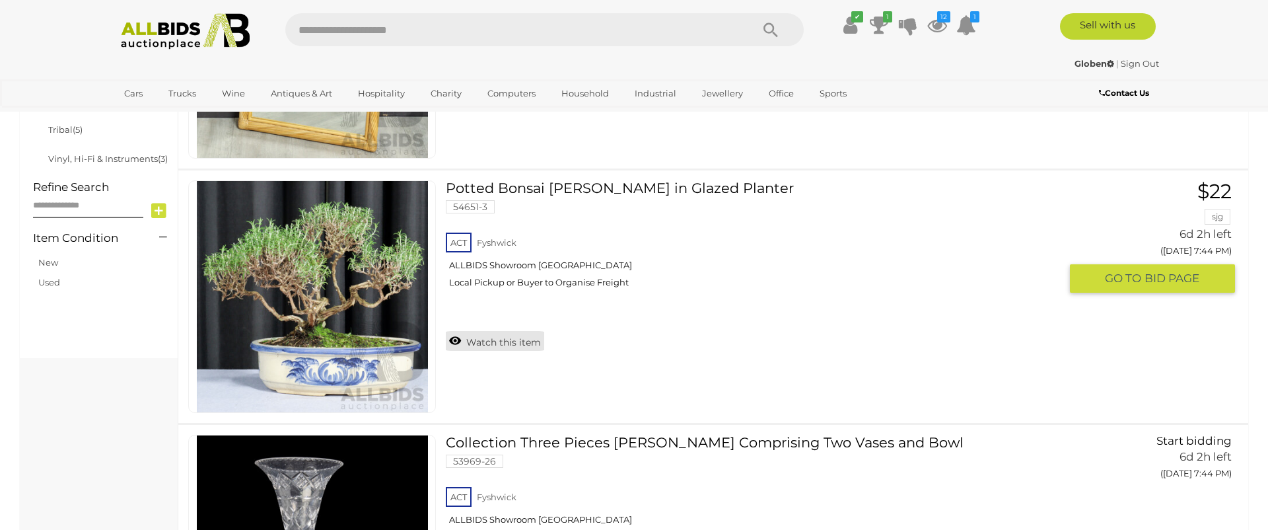
scroll to position [986, 0]
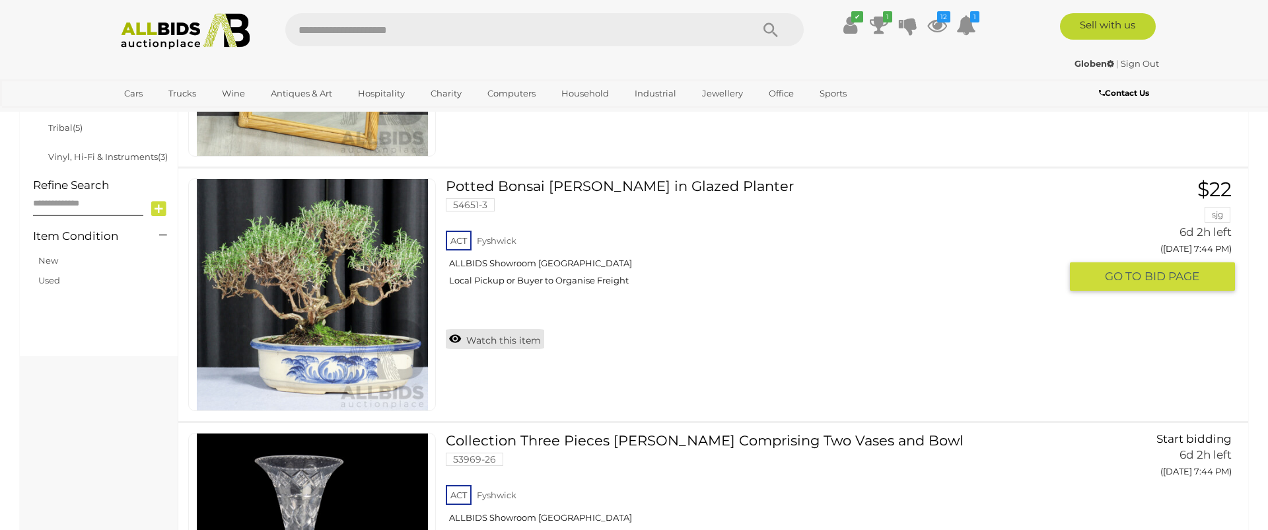
click at [474, 344] on link "Watch this item" at bounding box center [495, 339] width 98 height 20
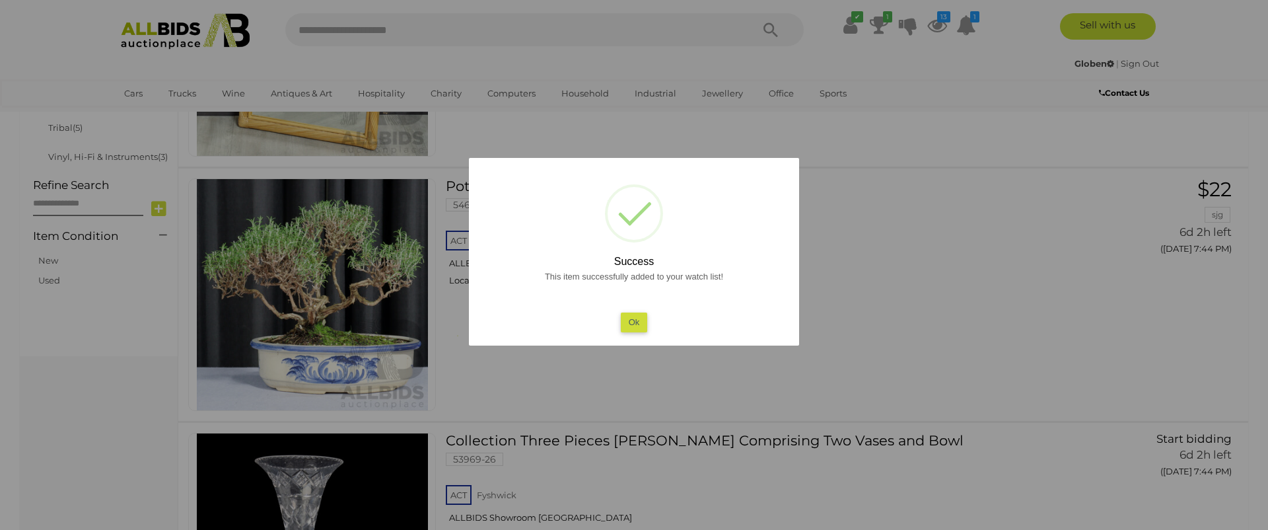
click at [633, 322] on button "Ok" at bounding box center [634, 321] width 27 height 19
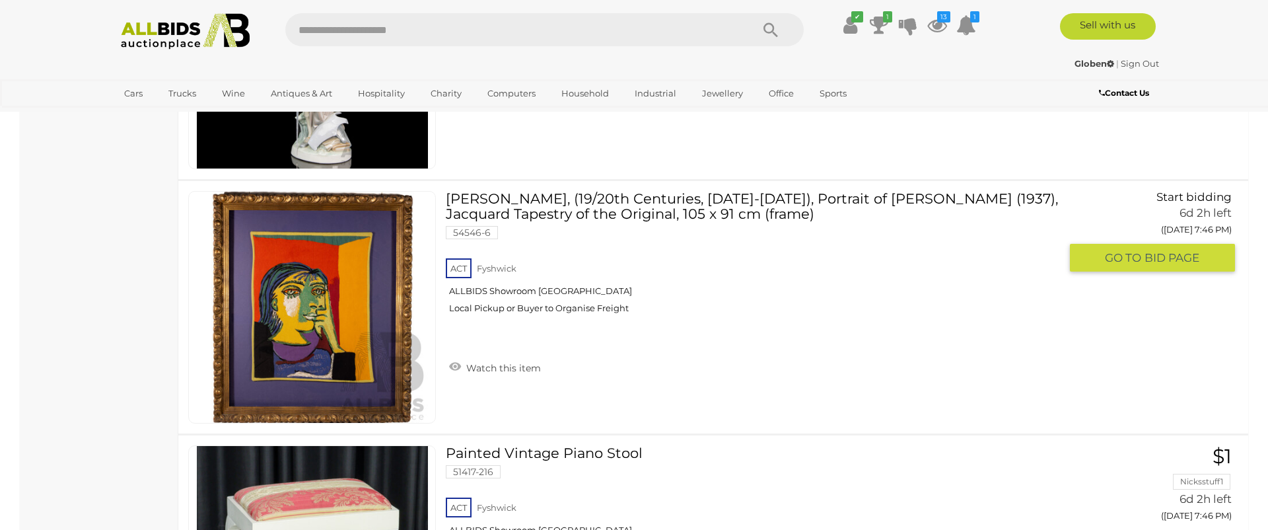
scroll to position [2501, 0]
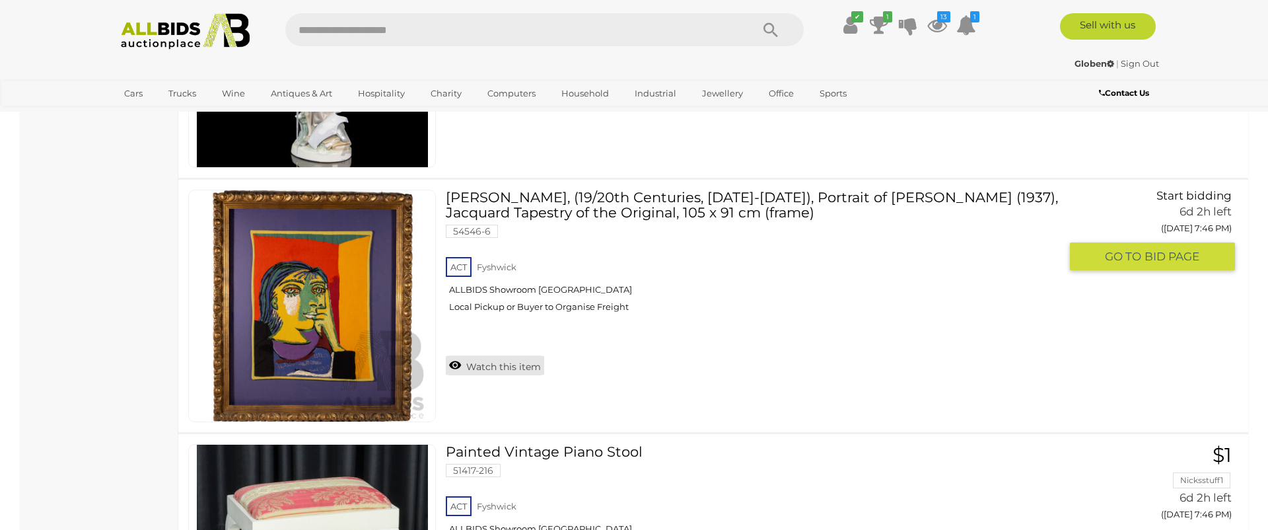
click at [483, 363] on link "Watch this item" at bounding box center [495, 365] width 98 height 20
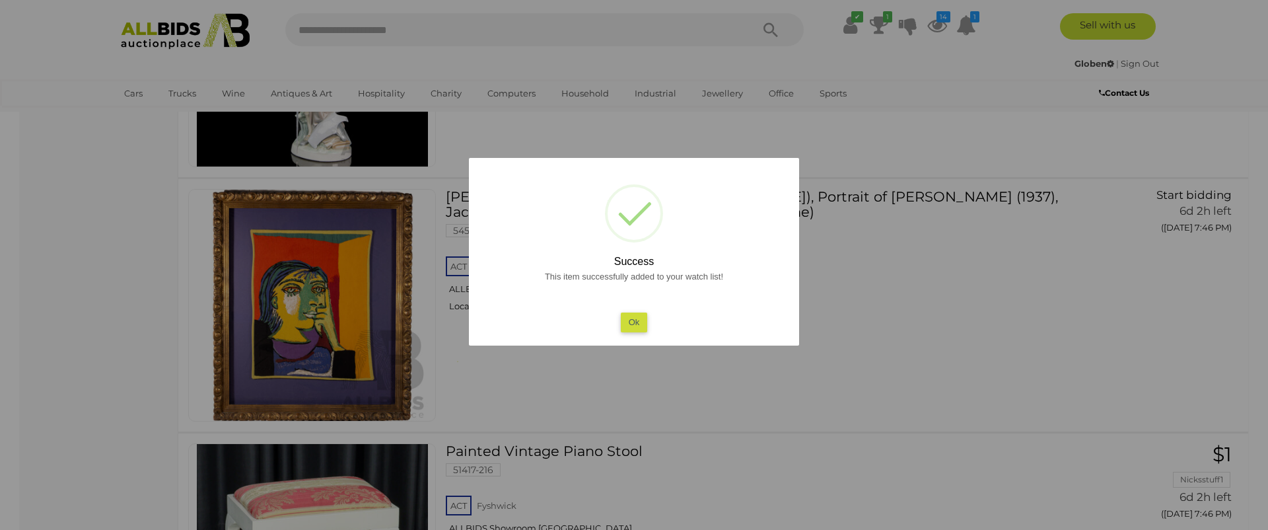
scroll to position [2502, 0]
click at [634, 316] on button "Ok" at bounding box center [634, 321] width 27 height 19
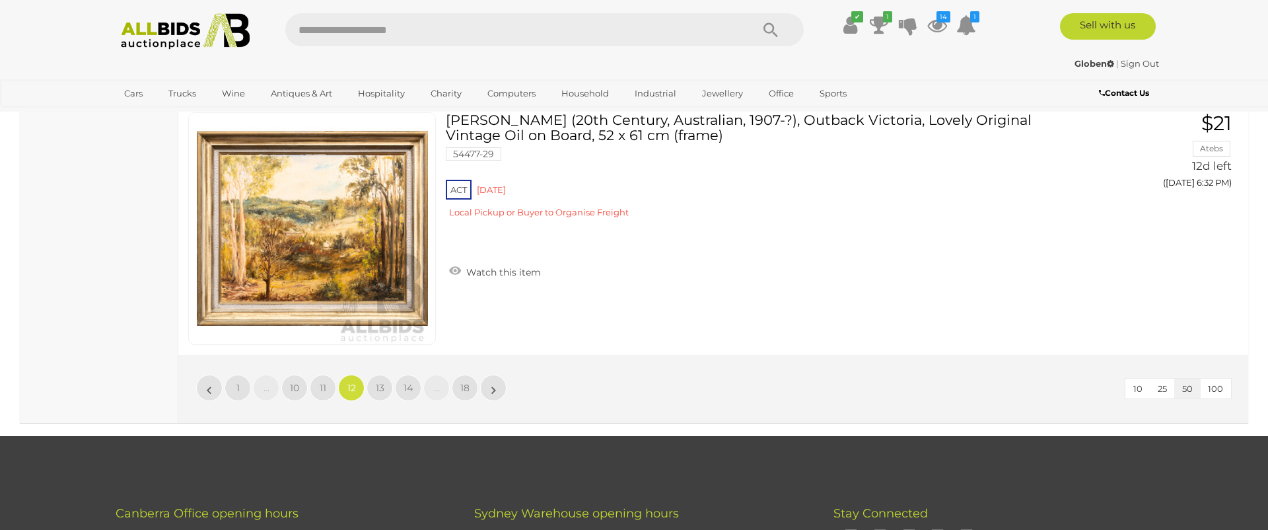
scroll to position [12830, 0]
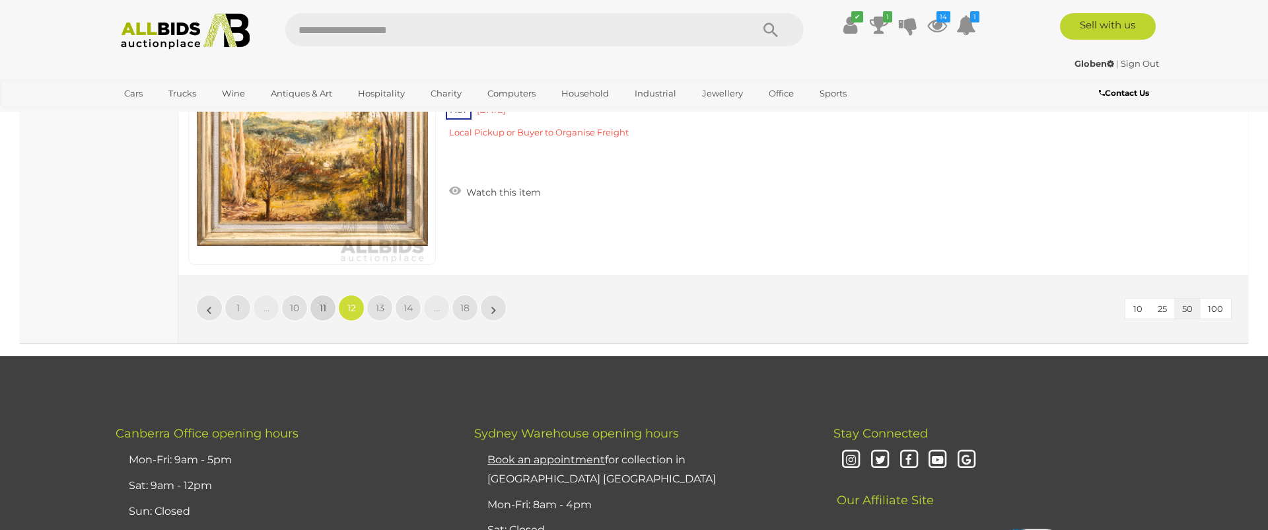
click at [325, 305] on span "11" at bounding box center [323, 308] width 7 height 12
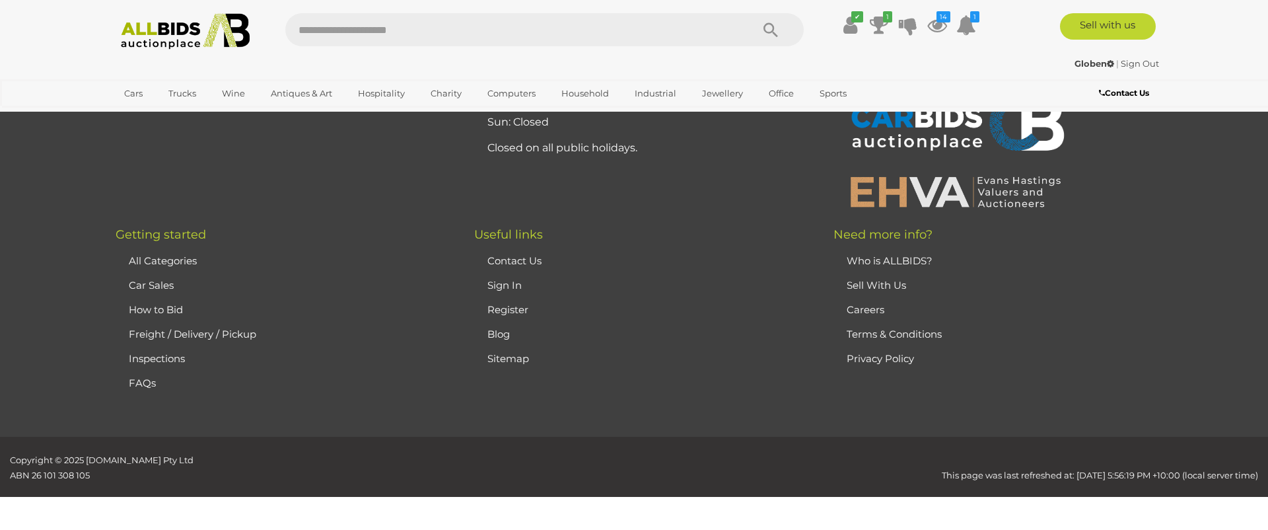
scroll to position [257, 0]
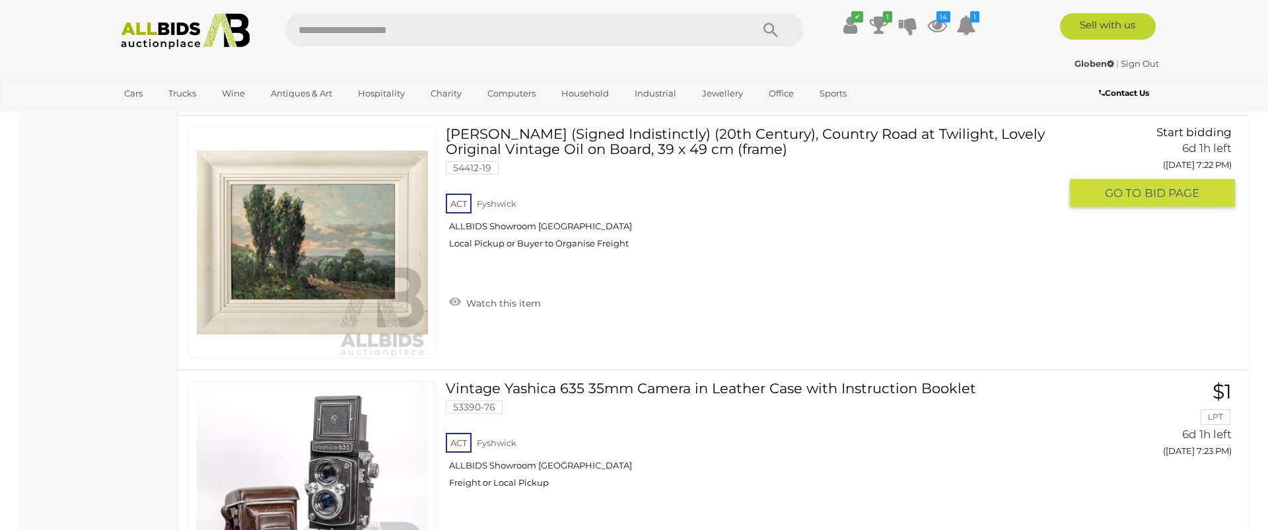
scroll to position [1287, 0]
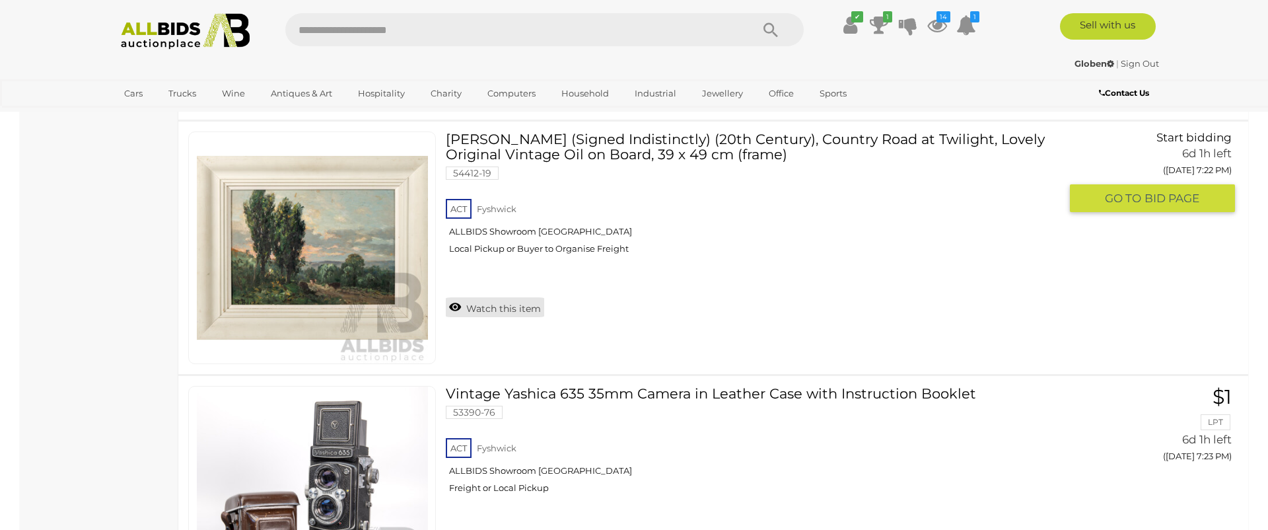
click at [497, 305] on link "Watch this item" at bounding box center [495, 307] width 98 height 20
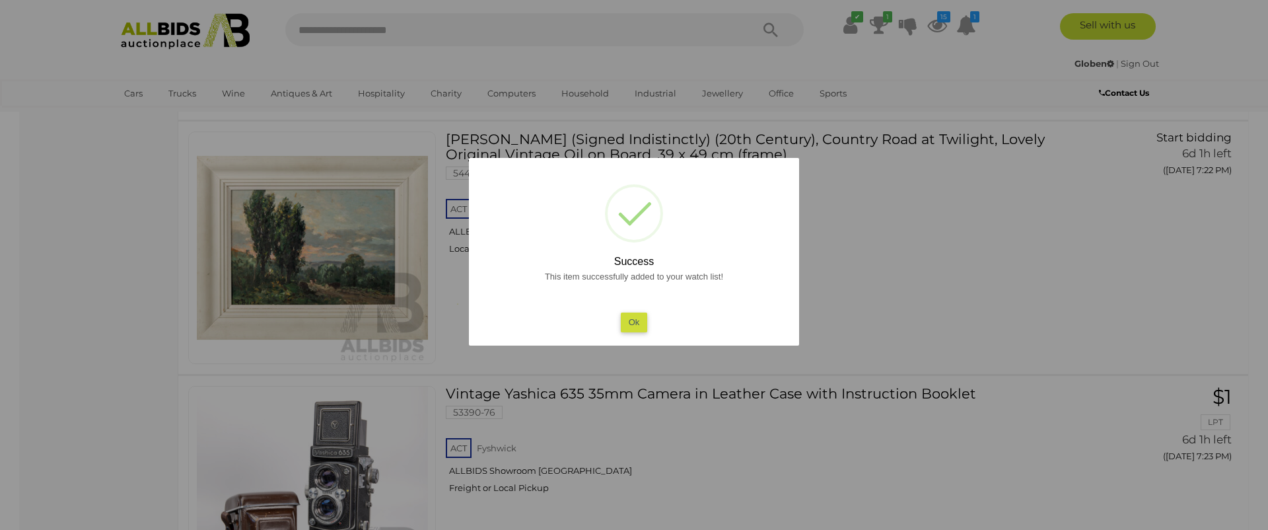
click at [632, 325] on button "Ok" at bounding box center [634, 321] width 27 height 19
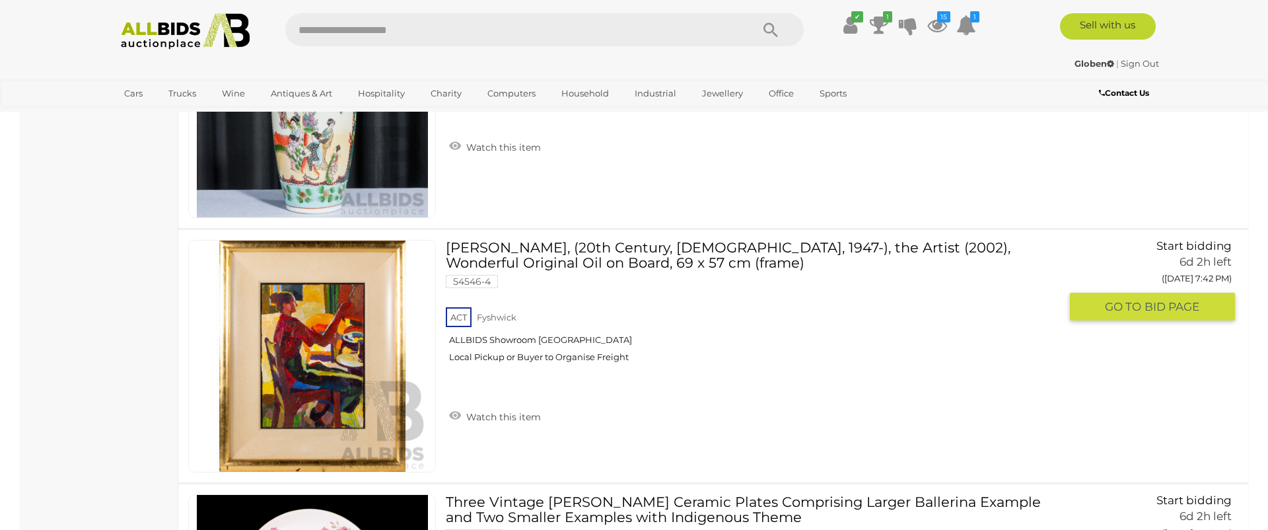
scroll to position [12369, 0]
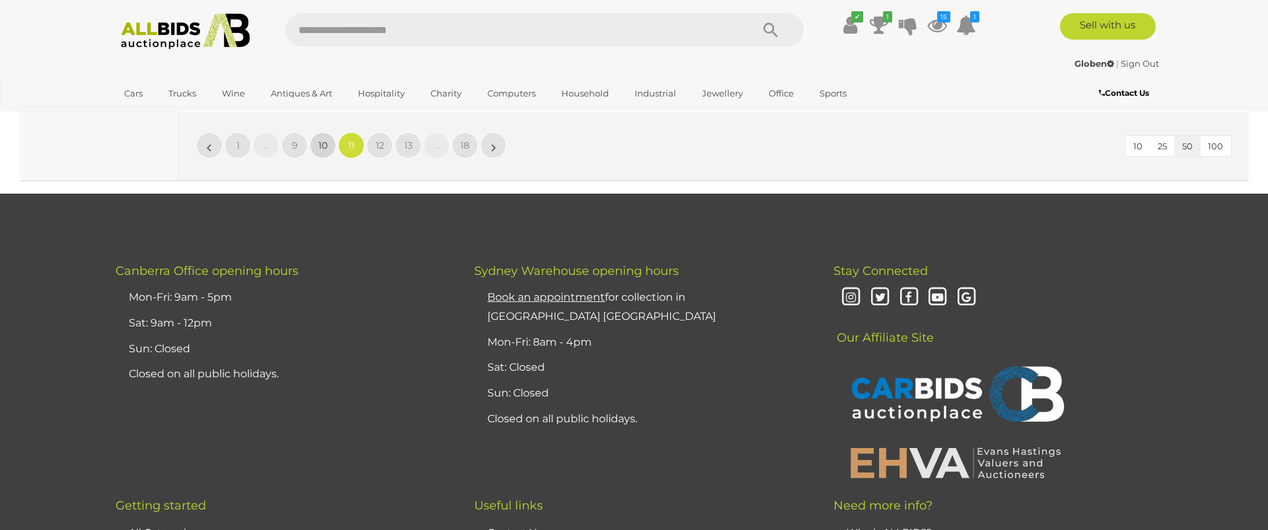
click at [326, 143] on span "10" at bounding box center [322, 145] width 9 height 12
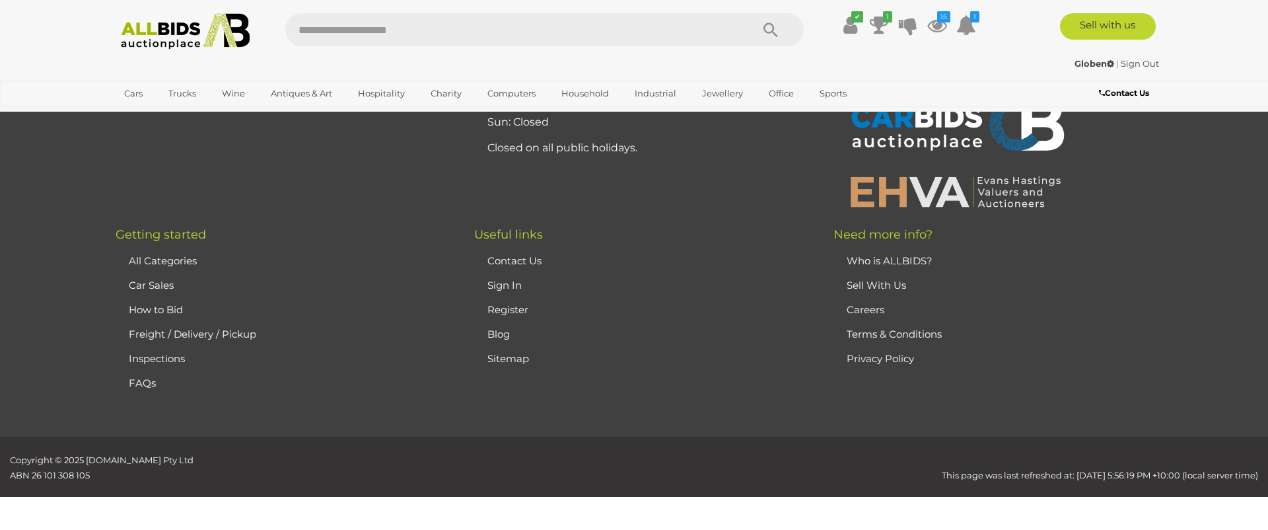
scroll to position [257, 0]
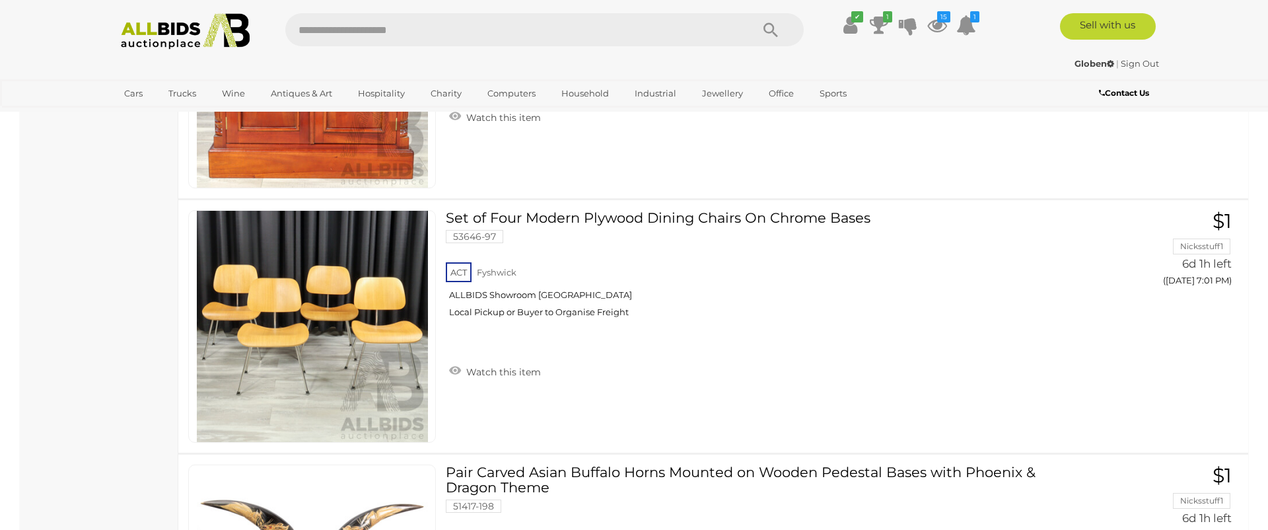
scroll to position [1465, 0]
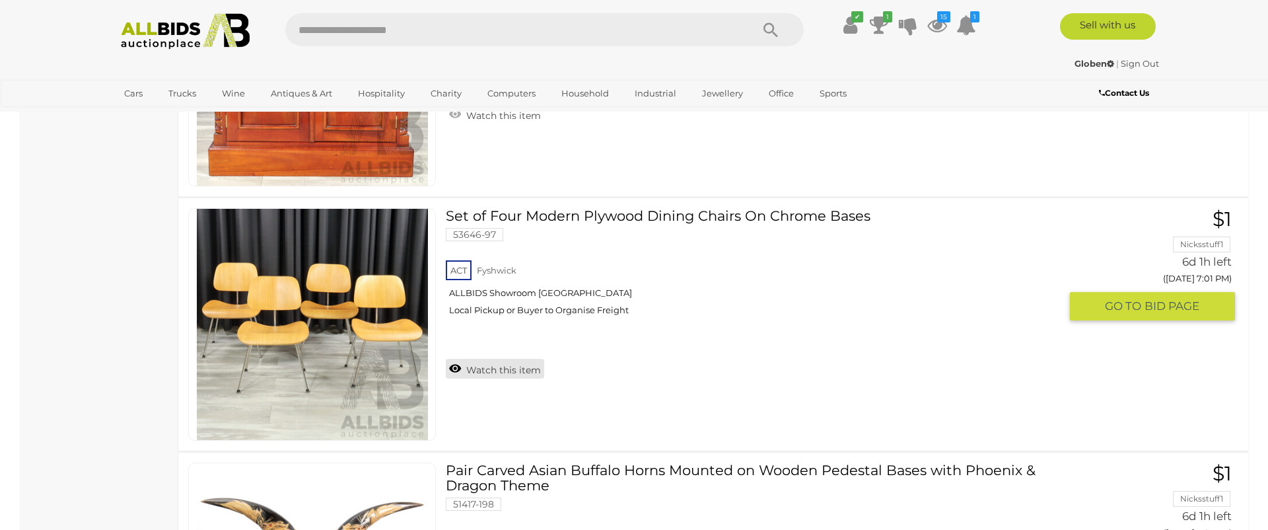
click at [489, 369] on link "Watch this item" at bounding box center [495, 369] width 98 height 20
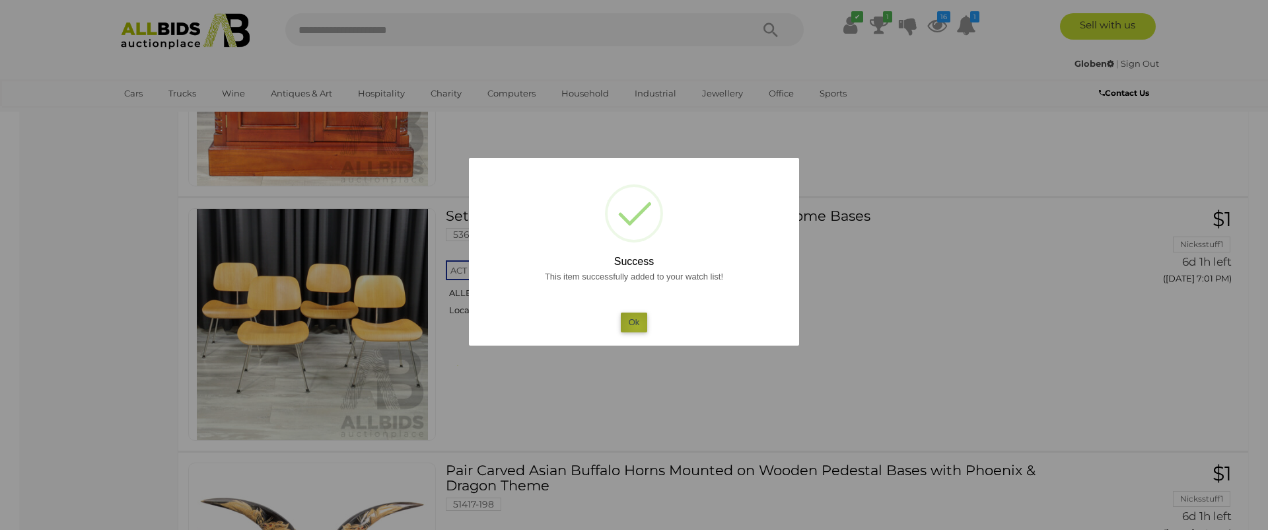
click at [637, 326] on button "Ok" at bounding box center [634, 321] width 27 height 19
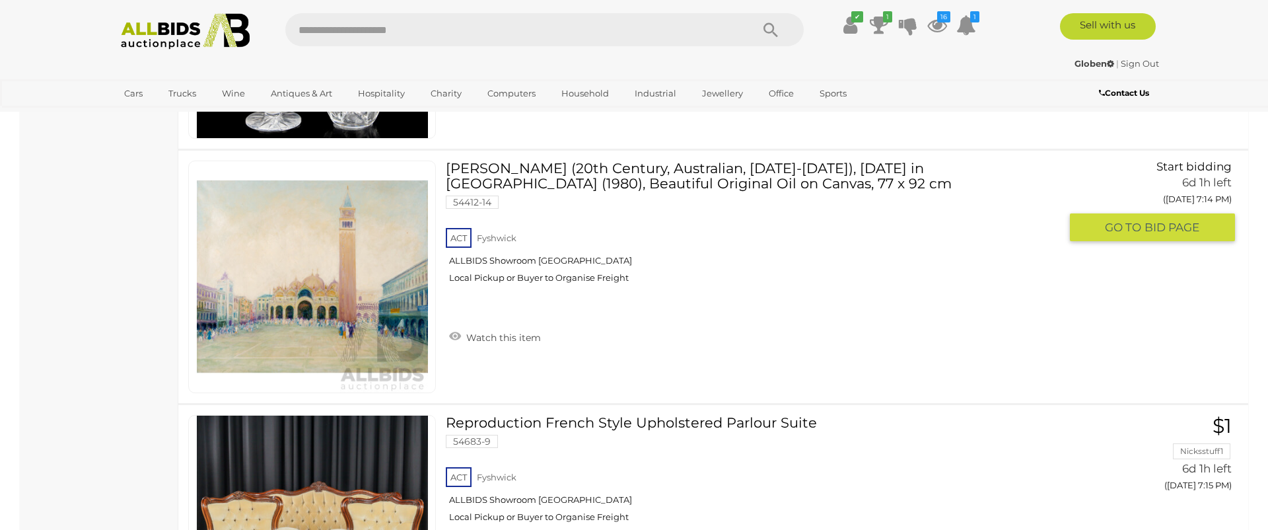
scroll to position [9398, 0]
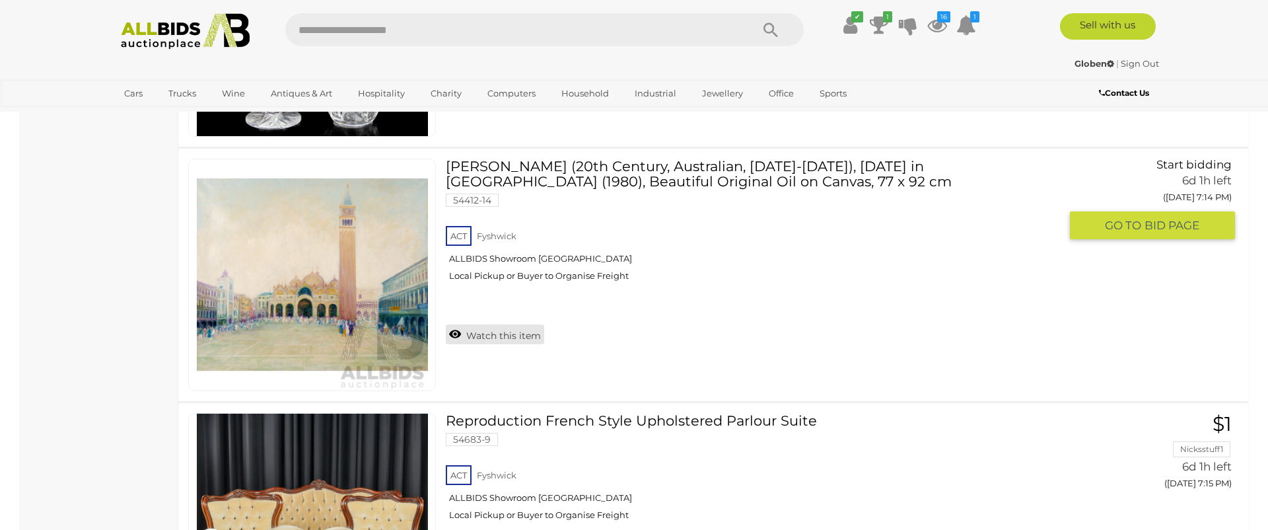
click at [486, 337] on link "Watch this item" at bounding box center [495, 334] width 98 height 20
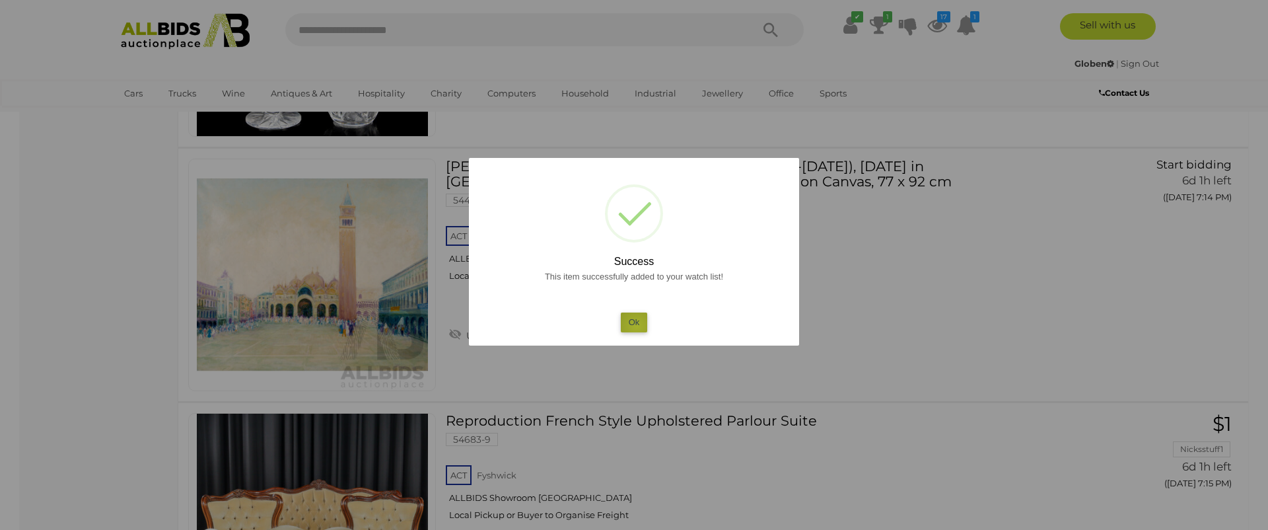
click at [637, 326] on button "Ok" at bounding box center [634, 321] width 27 height 19
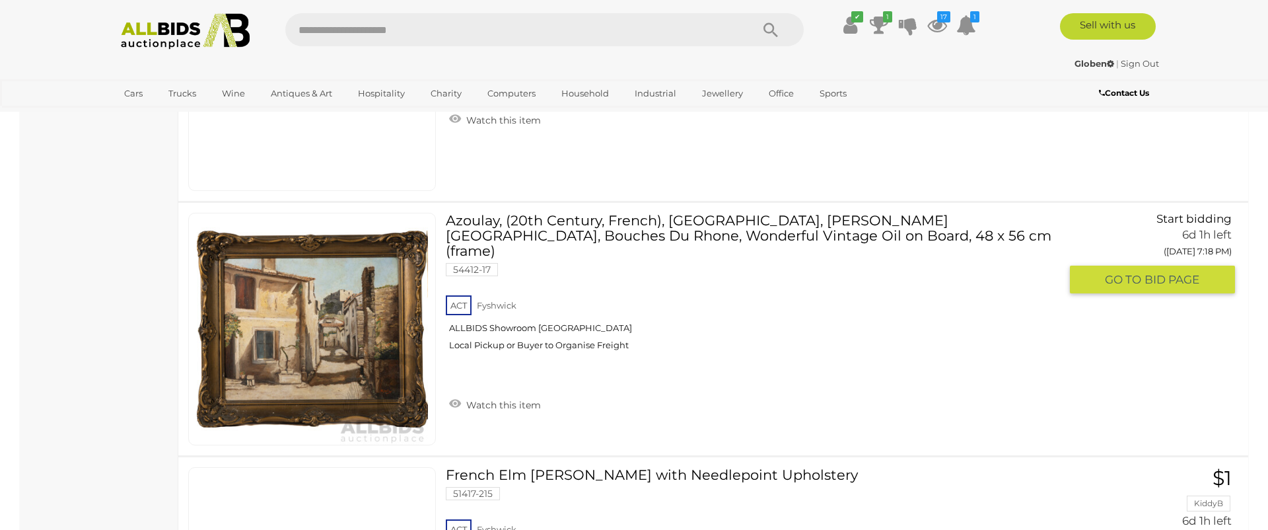
scroll to position [11385, 0]
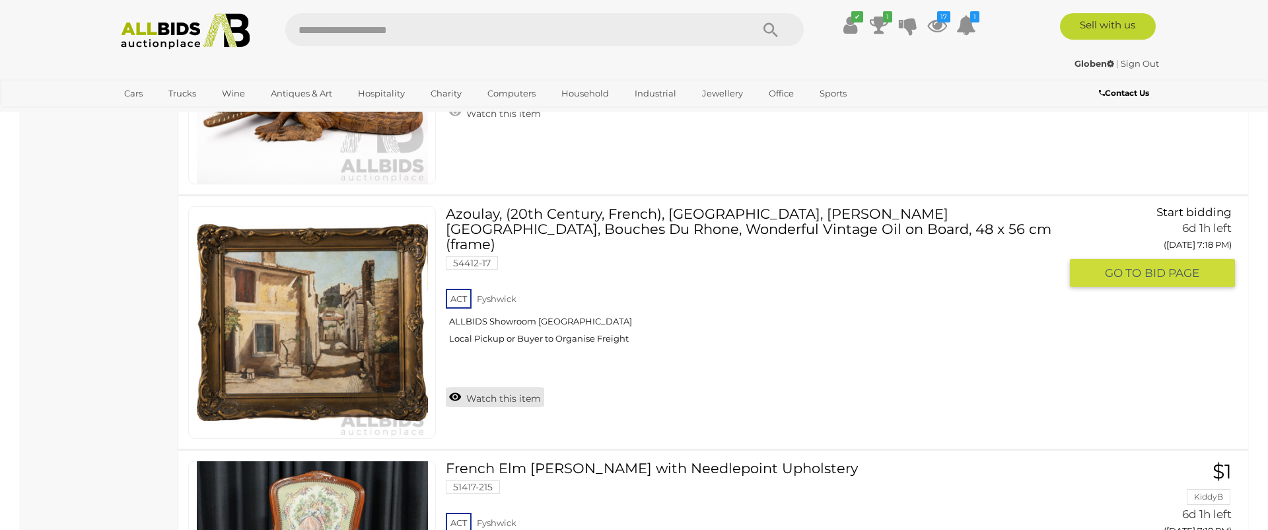
click at [493, 387] on link "Watch this item" at bounding box center [495, 397] width 98 height 20
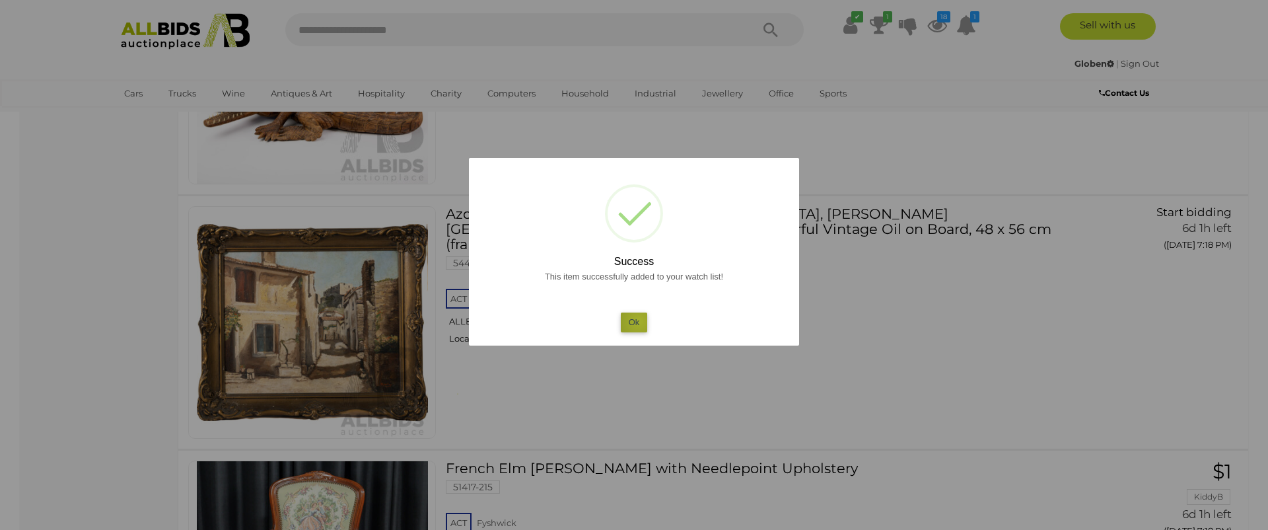
click at [639, 321] on button "Ok" at bounding box center [634, 321] width 27 height 19
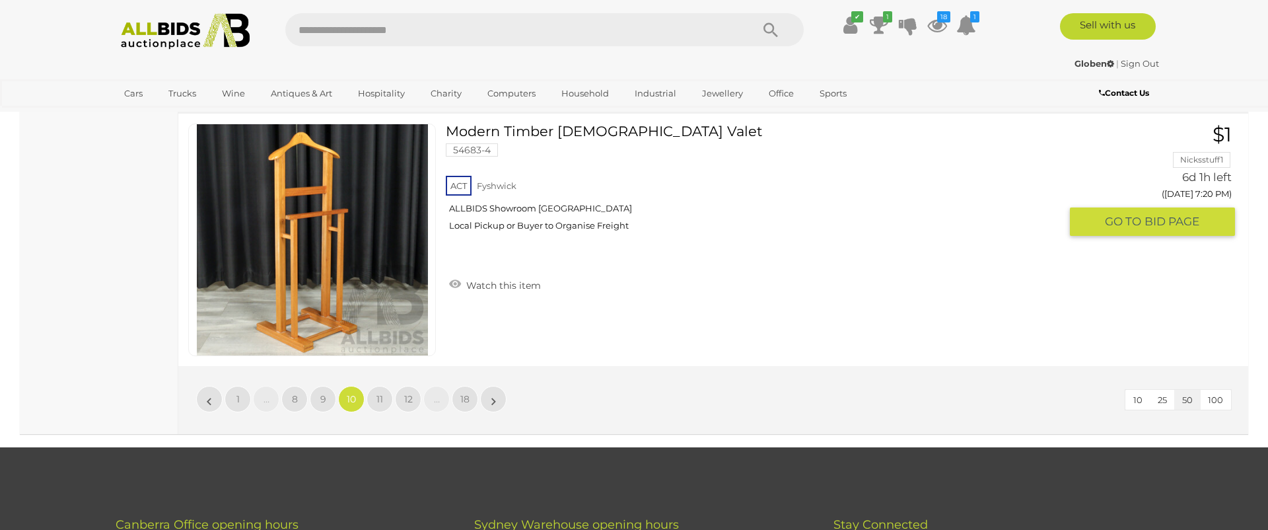
scroll to position [12749, 0]
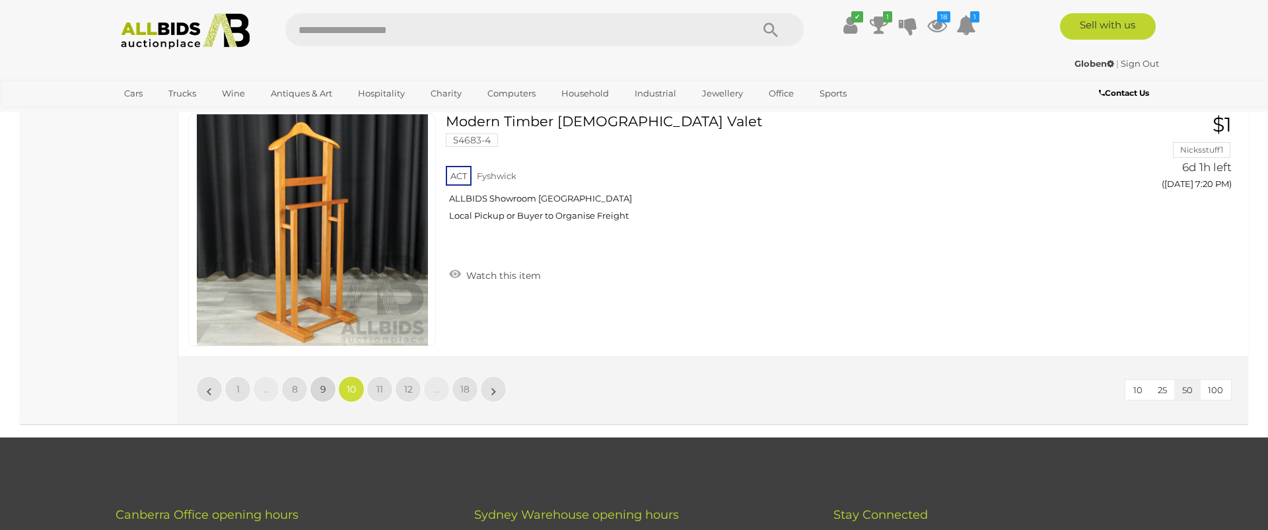
click at [328, 392] on link "9" at bounding box center [323, 389] width 26 height 26
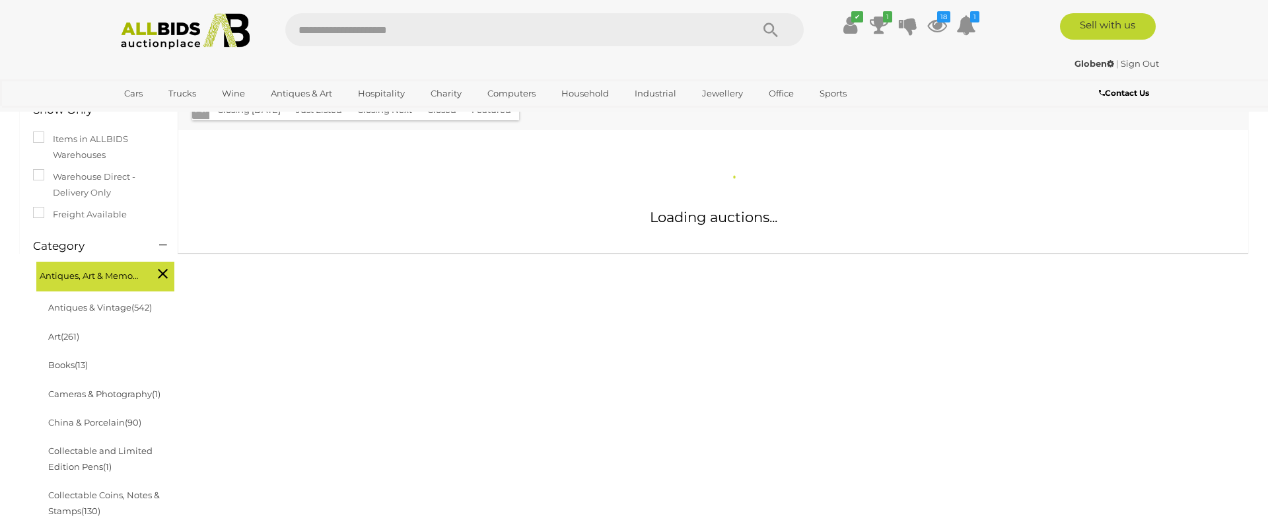
scroll to position [260, 0]
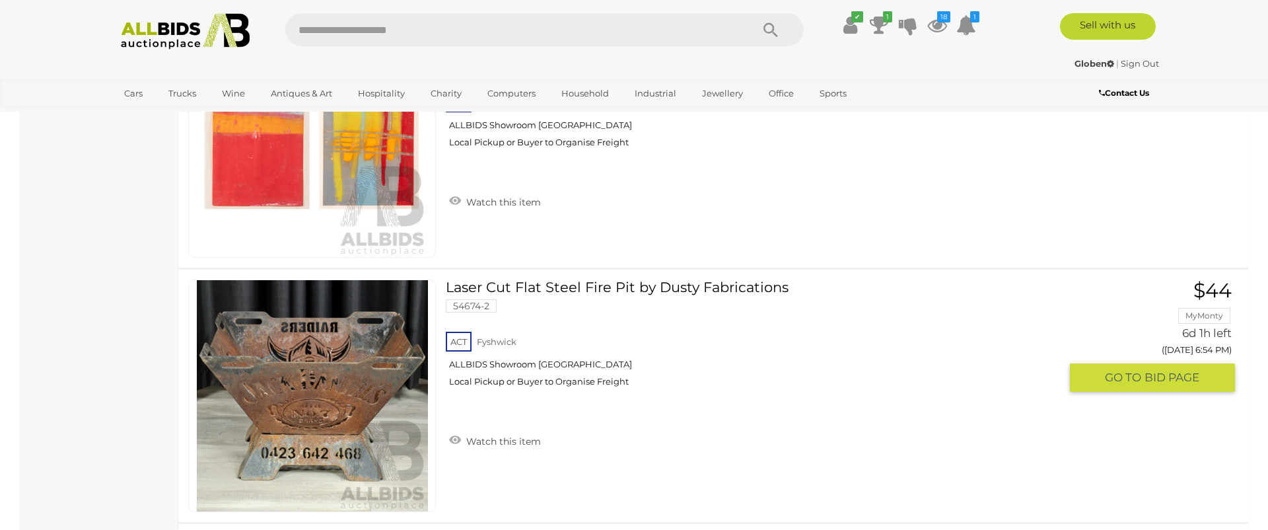
scroll to position [10549, 0]
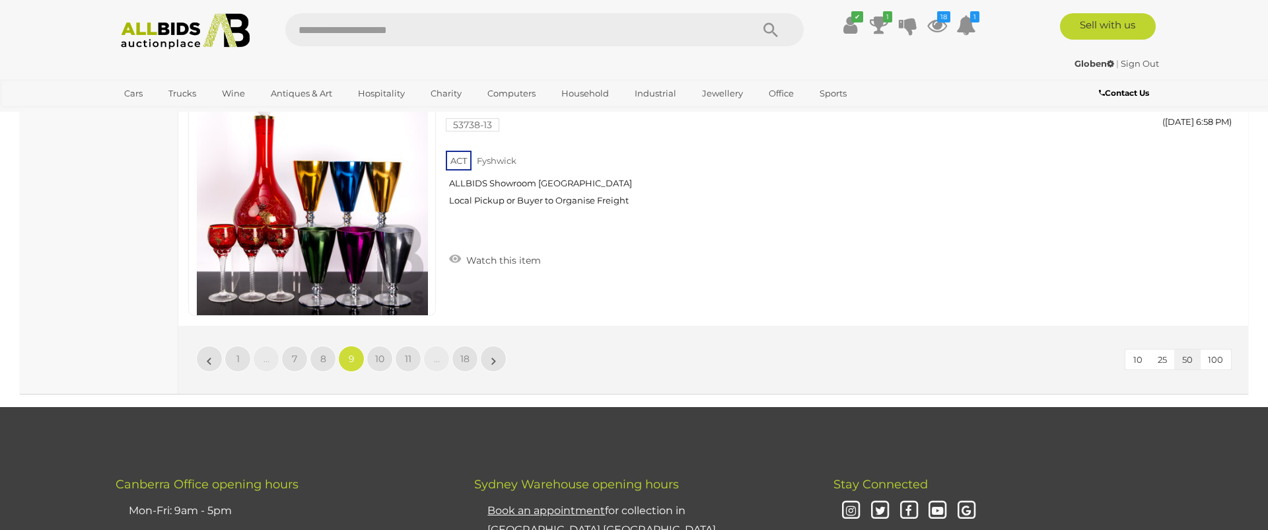
scroll to position [12781, 0]
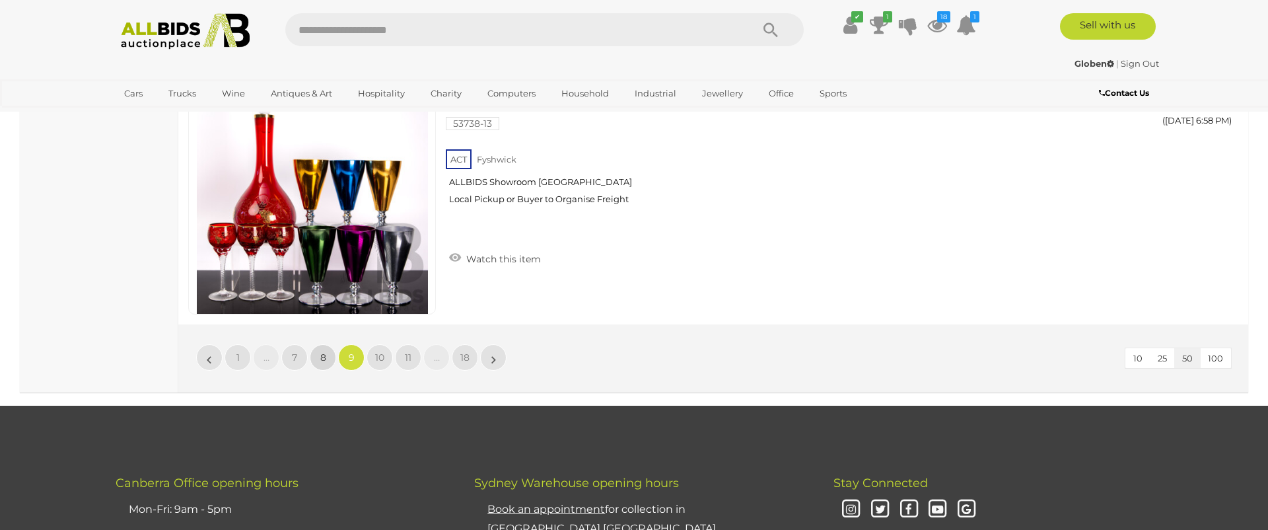
click at [327, 356] on link "8" at bounding box center [323, 357] width 26 height 26
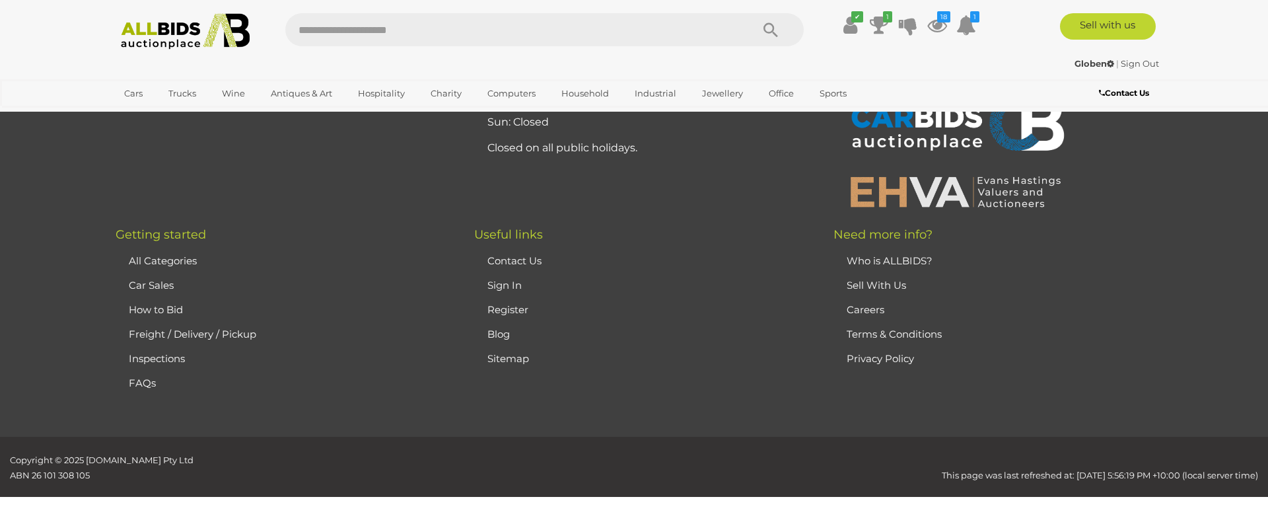
scroll to position [260, 0]
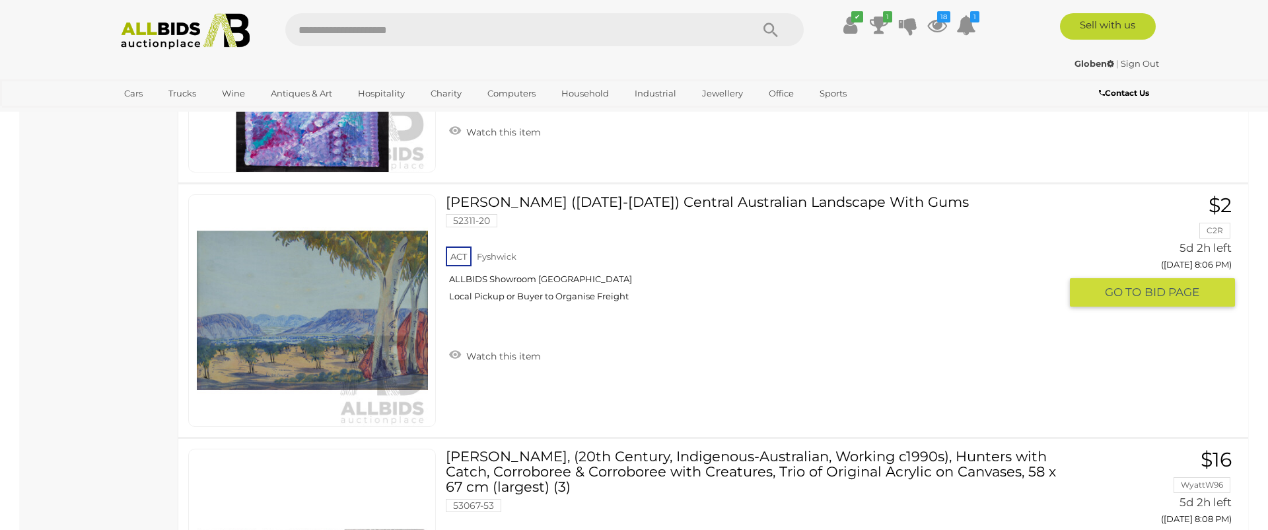
scroll to position [3514, 0]
click at [479, 353] on link "Watch this item" at bounding box center [495, 354] width 98 height 20
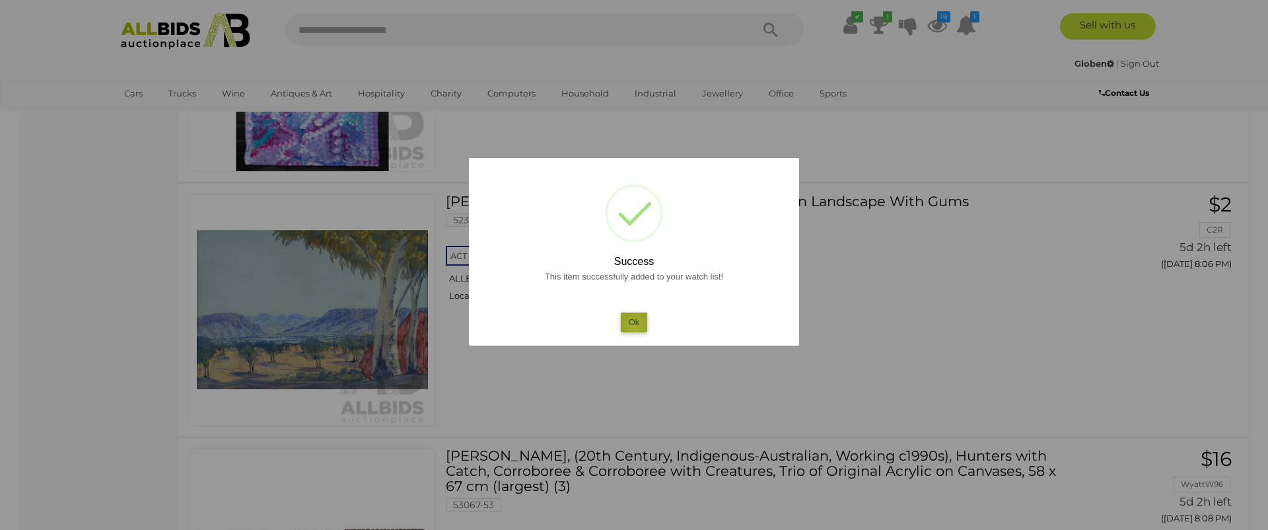
click at [635, 326] on button "Ok" at bounding box center [634, 321] width 27 height 19
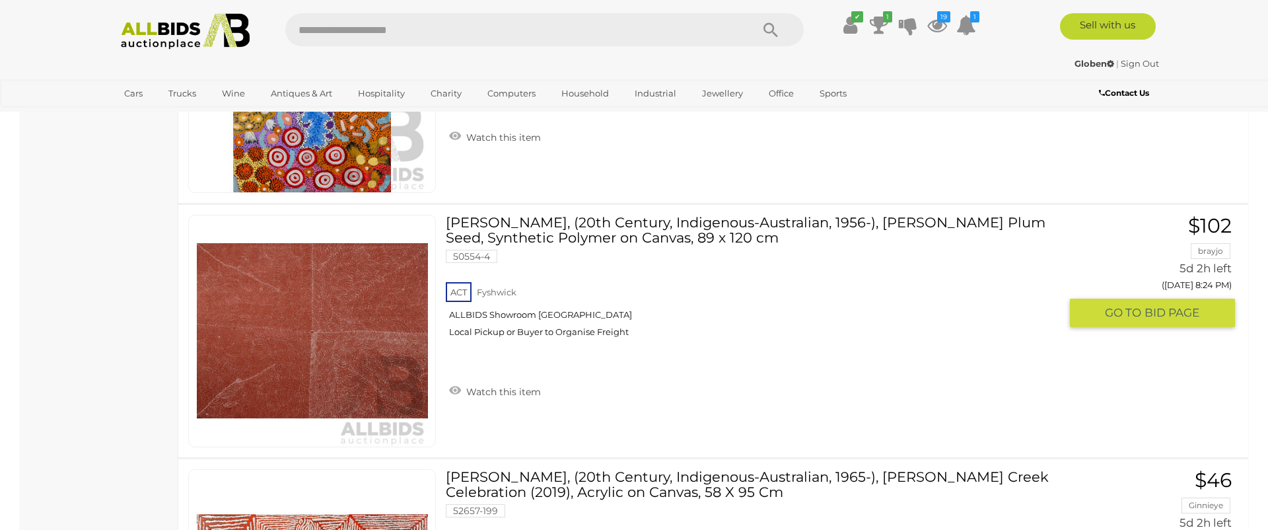
scroll to position [6047, 0]
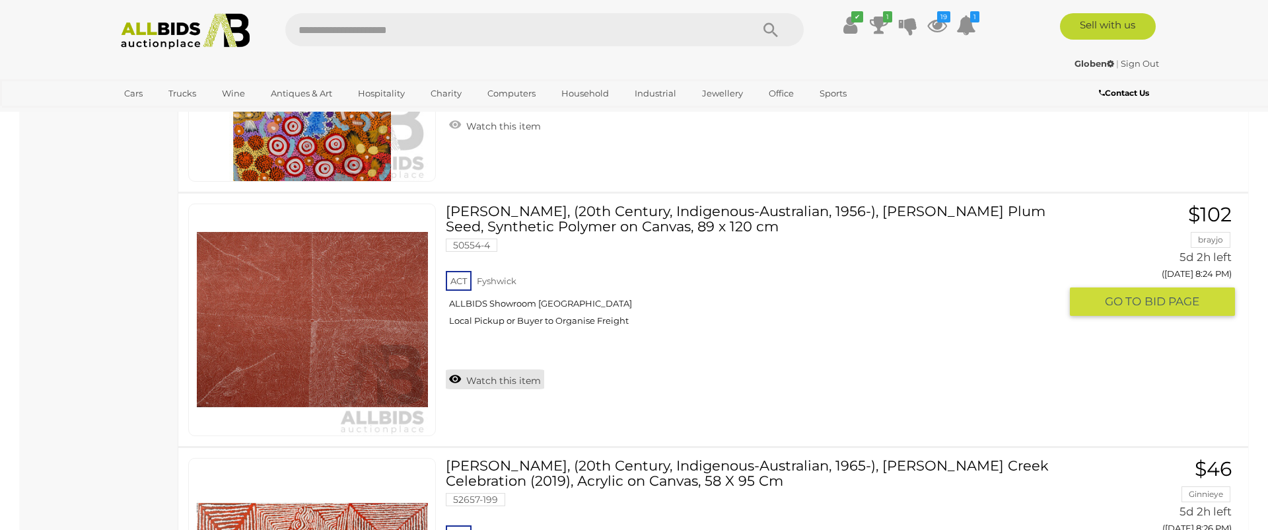
click at [492, 378] on link "Watch this item" at bounding box center [495, 379] width 98 height 20
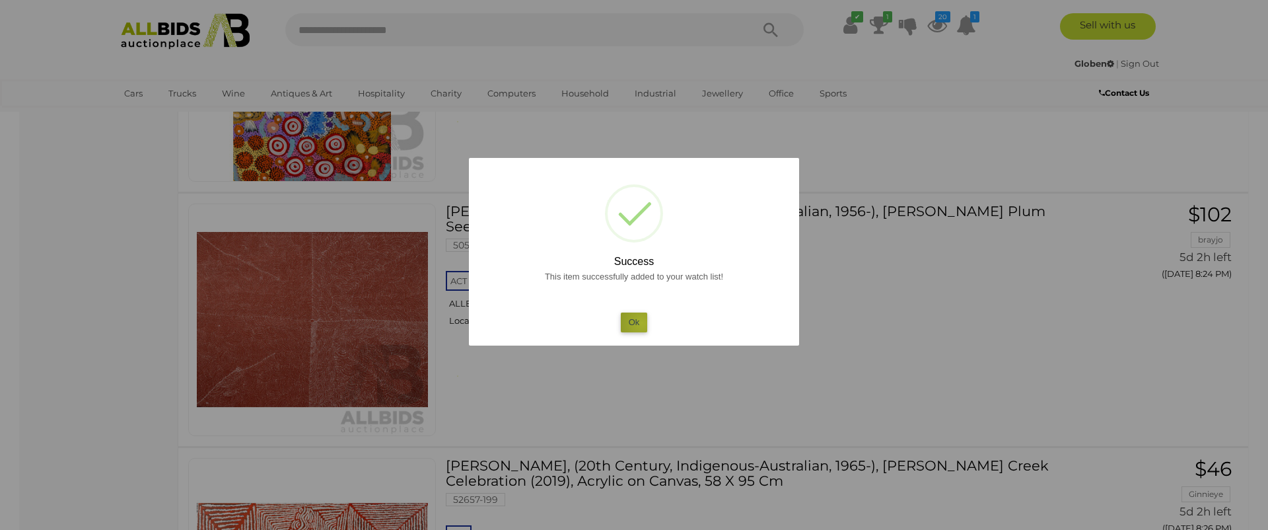
click at [642, 323] on button "Ok" at bounding box center [634, 321] width 27 height 19
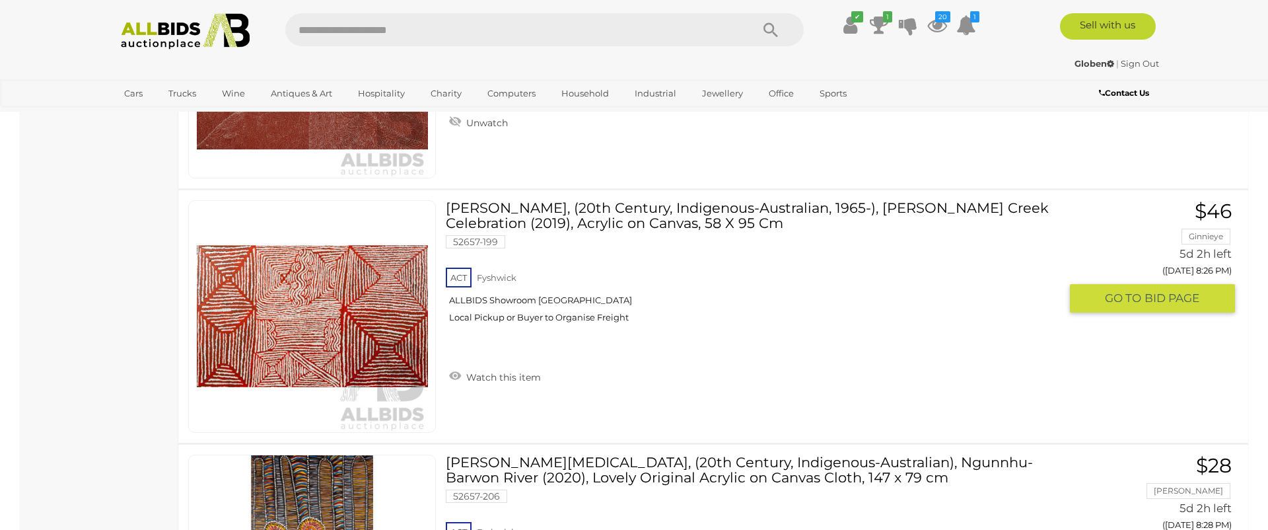
scroll to position [6307, 0]
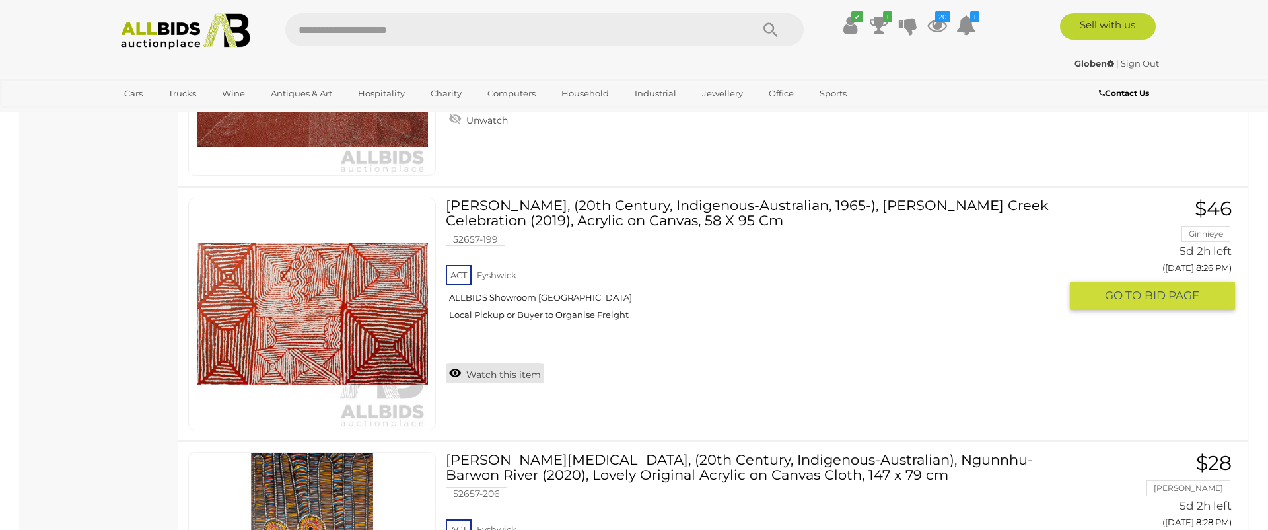
click at [499, 374] on link "Watch this item" at bounding box center [495, 373] width 98 height 20
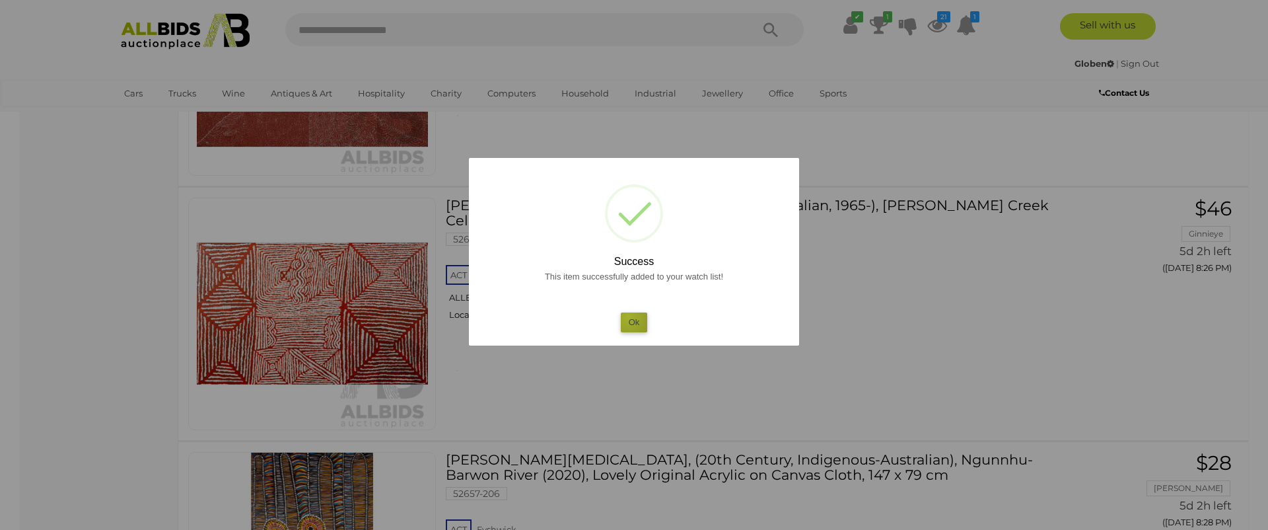
click at [628, 316] on button "Ok" at bounding box center [634, 321] width 27 height 19
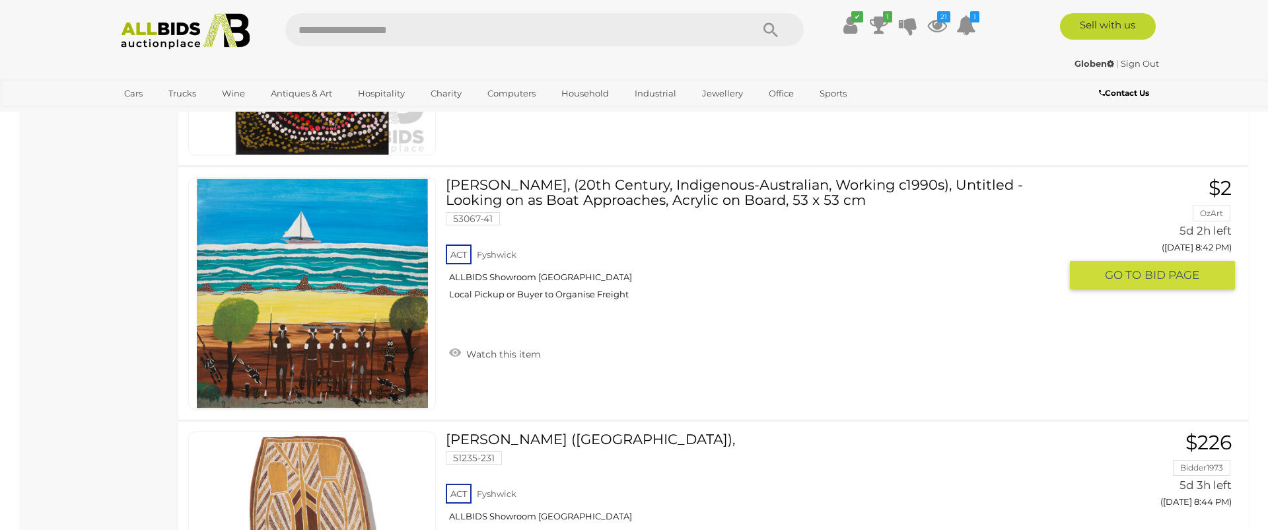
scroll to position [8358, 0]
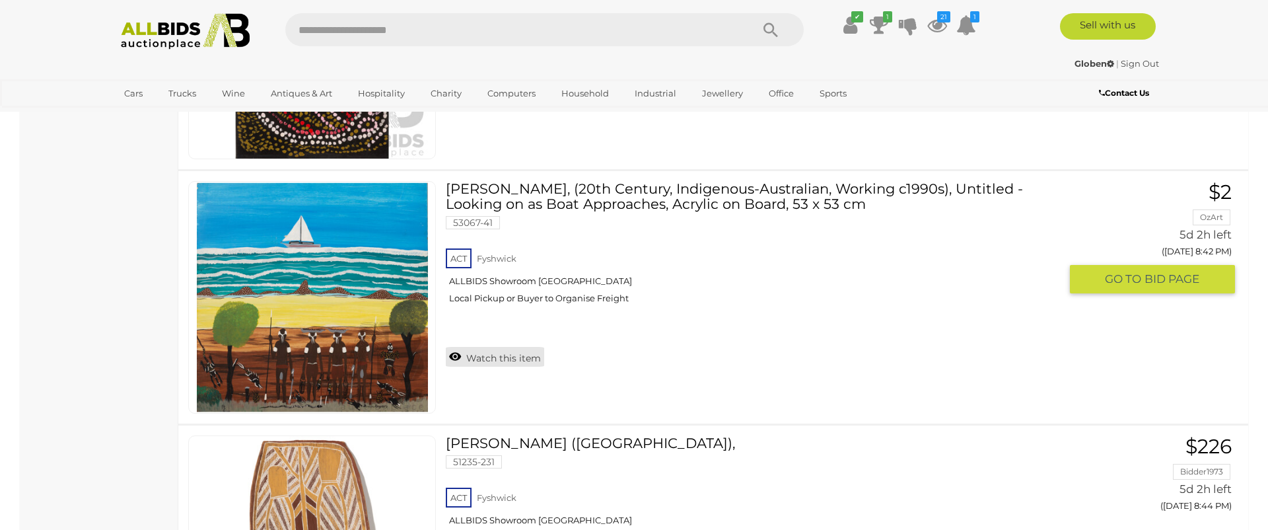
click at [491, 357] on link "Watch this item" at bounding box center [495, 357] width 98 height 20
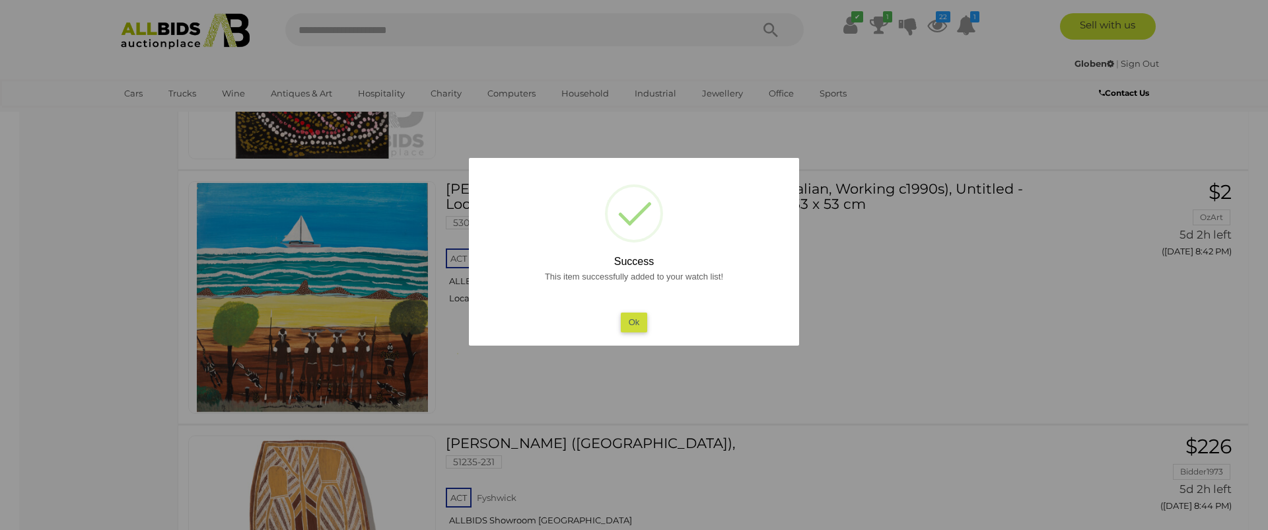
click at [635, 320] on button "Ok" at bounding box center [634, 321] width 27 height 19
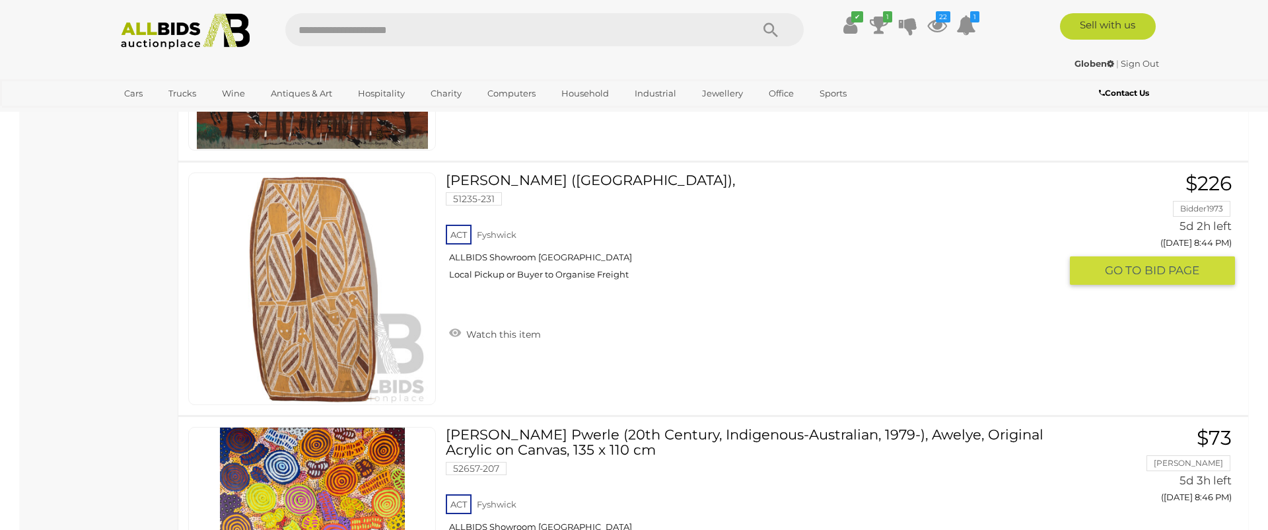
scroll to position [8623, 0]
click at [518, 334] on link "Watch this item" at bounding box center [495, 333] width 98 height 20
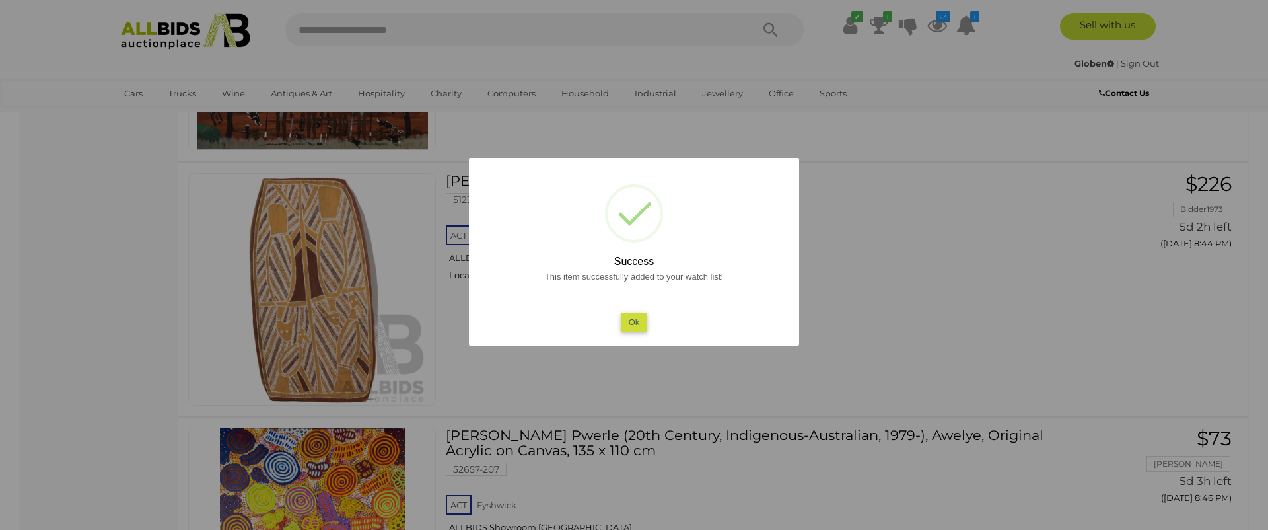
click at [637, 325] on button "Ok" at bounding box center [634, 321] width 27 height 19
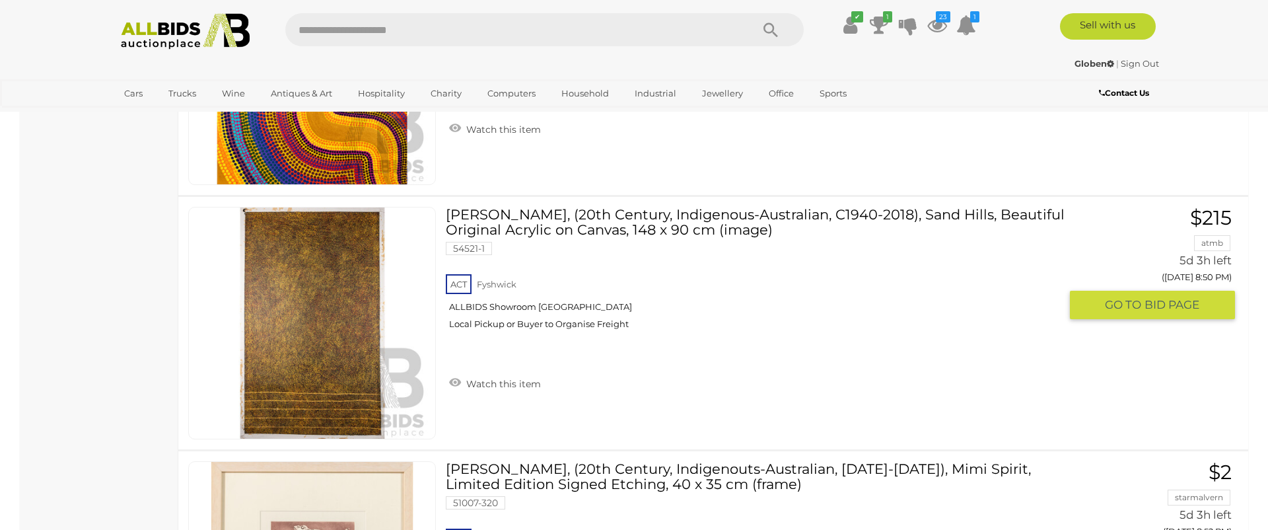
scroll to position [9351, 0]
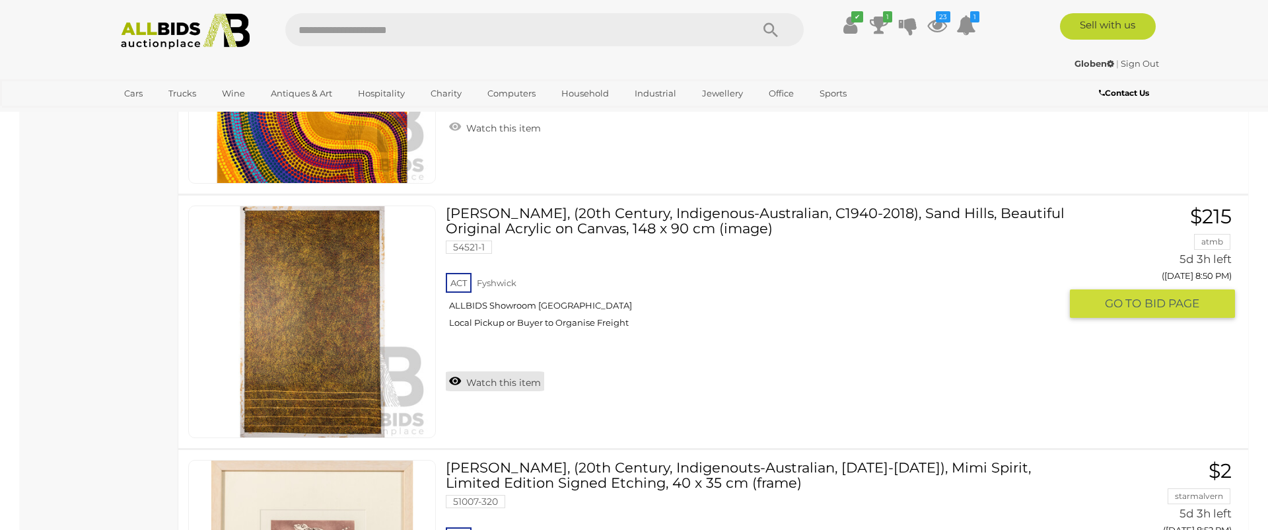
click at [487, 383] on link "Watch this item" at bounding box center [495, 381] width 98 height 20
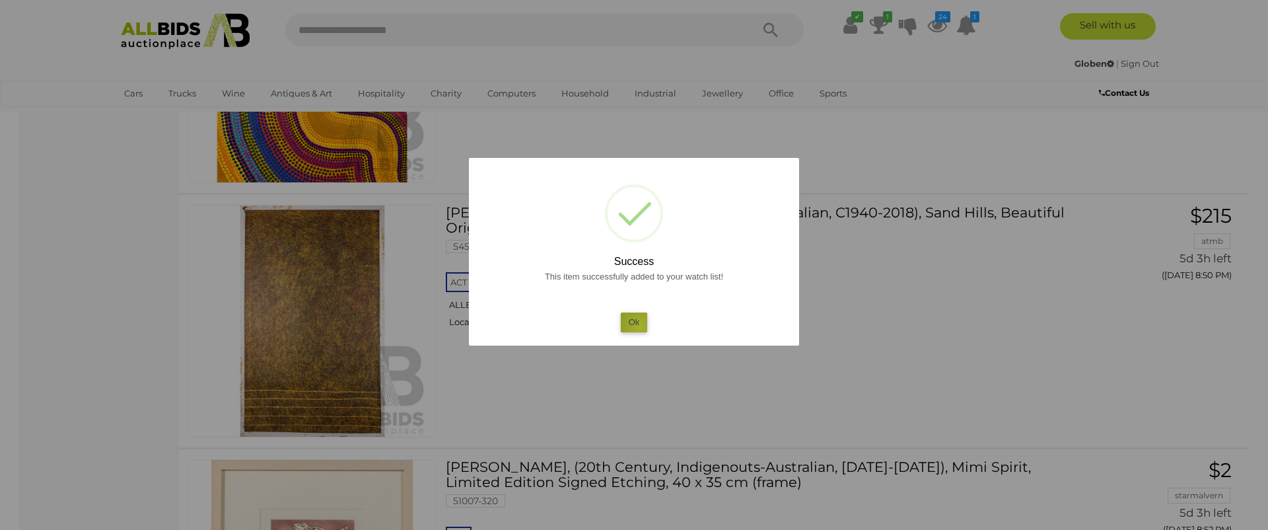
click at [640, 327] on button "Ok" at bounding box center [634, 321] width 27 height 19
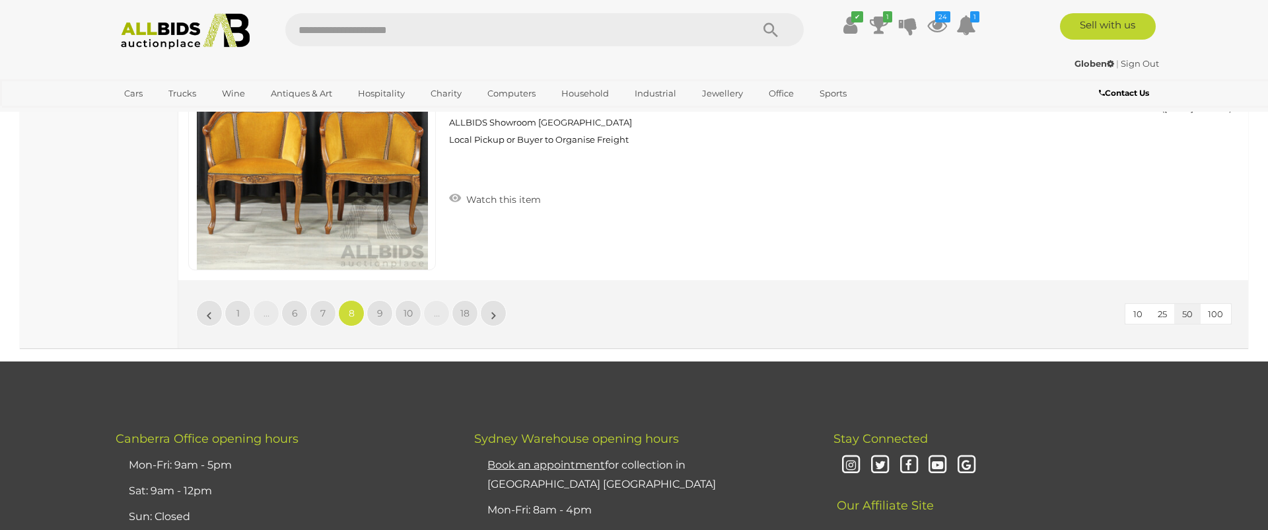
scroll to position [12914, 0]
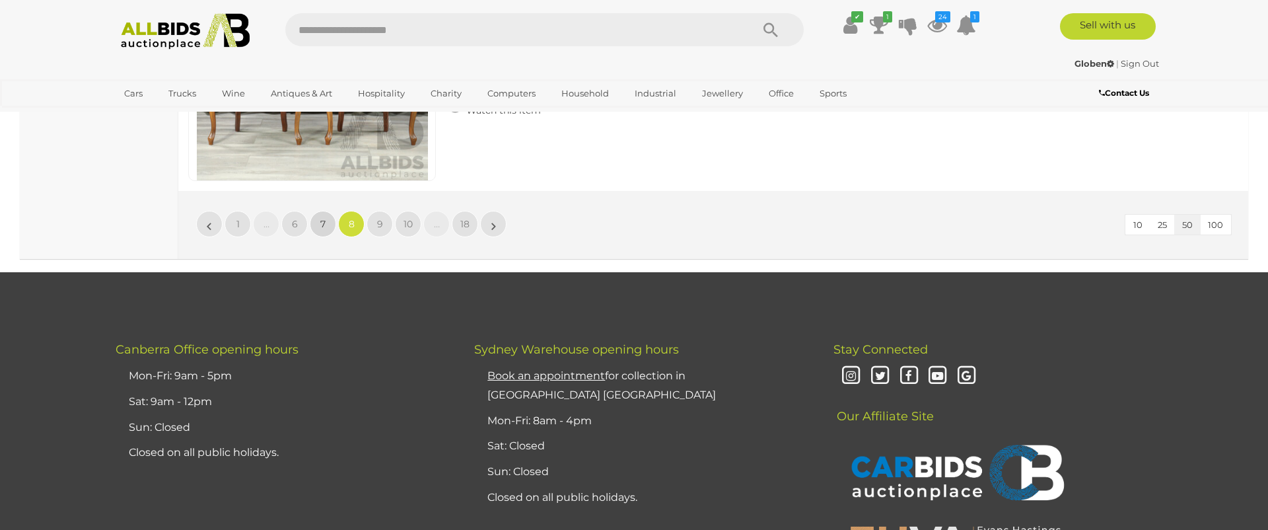
click at [323, 221] on span "7" at bounding box center [322, 224] width 5 height 12
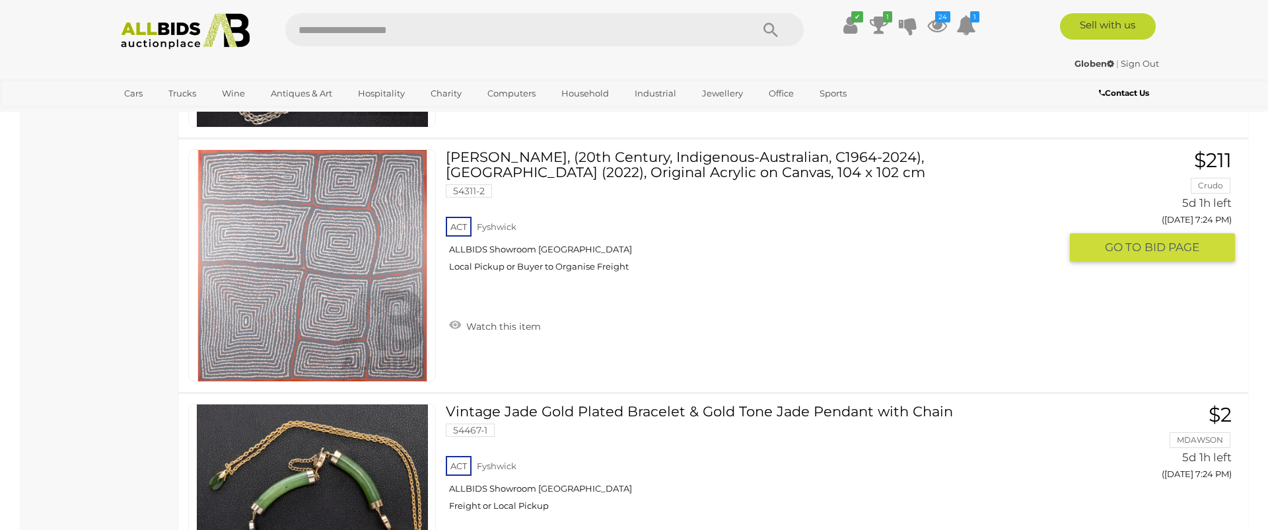
scroll to position [3051, 0]
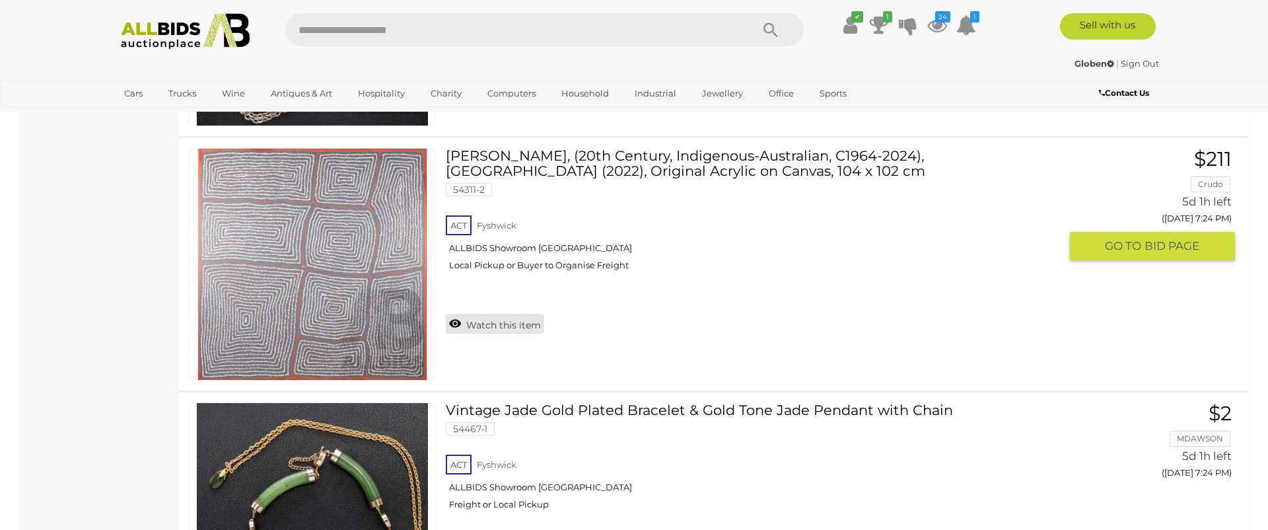
click at [491, 322] on link "Watch this item" at bounding box center [495, 324] width 98 height 20
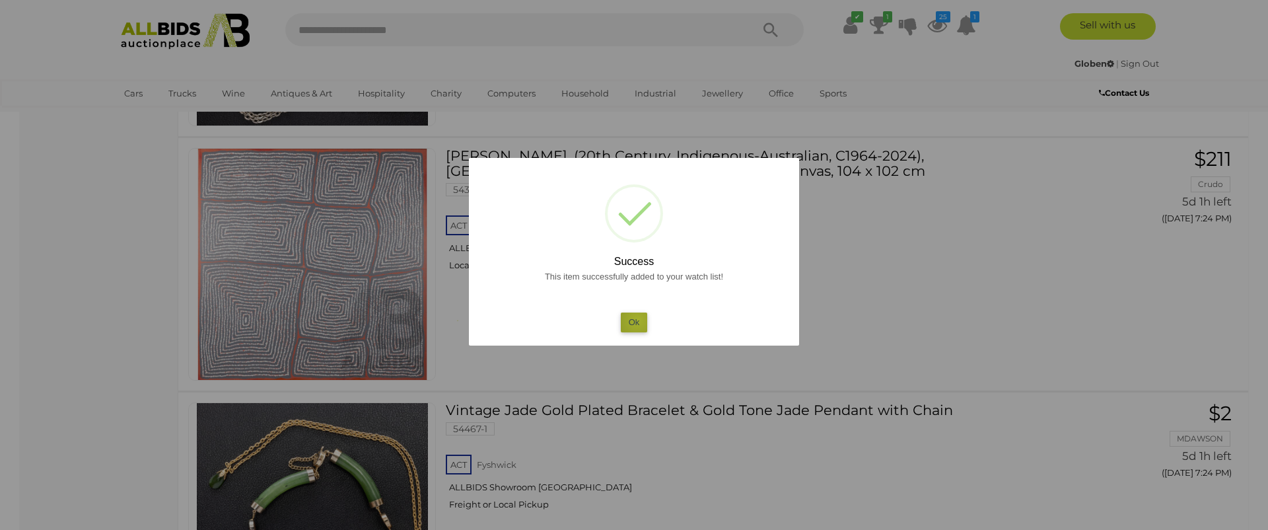
click at [637, 320] on button "Ok" at bounding box center [634, 321] width 27 height 19
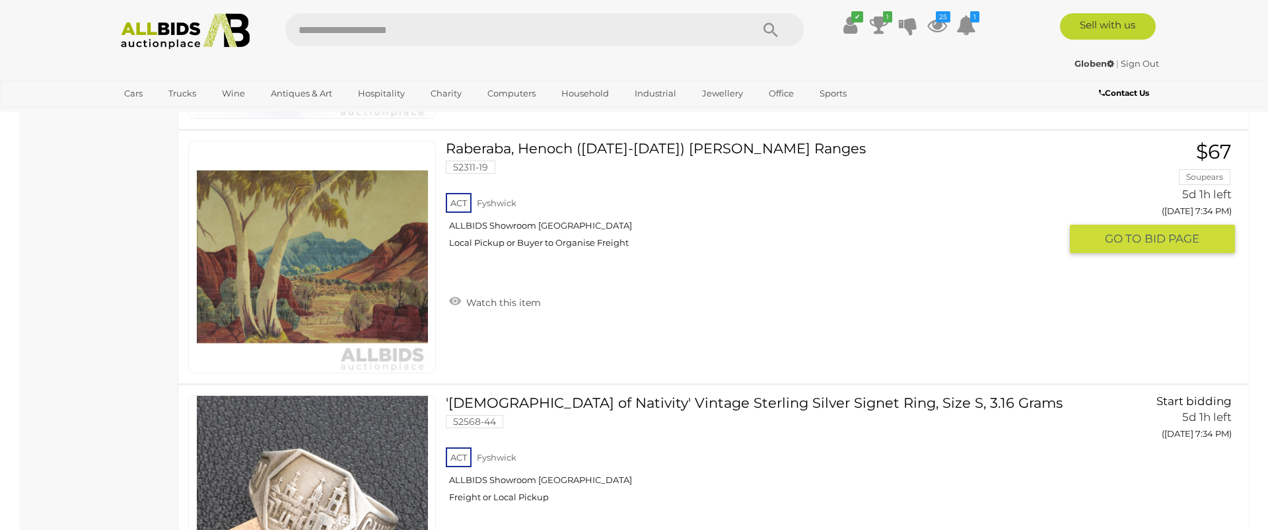
scroll to position [6629, 0]
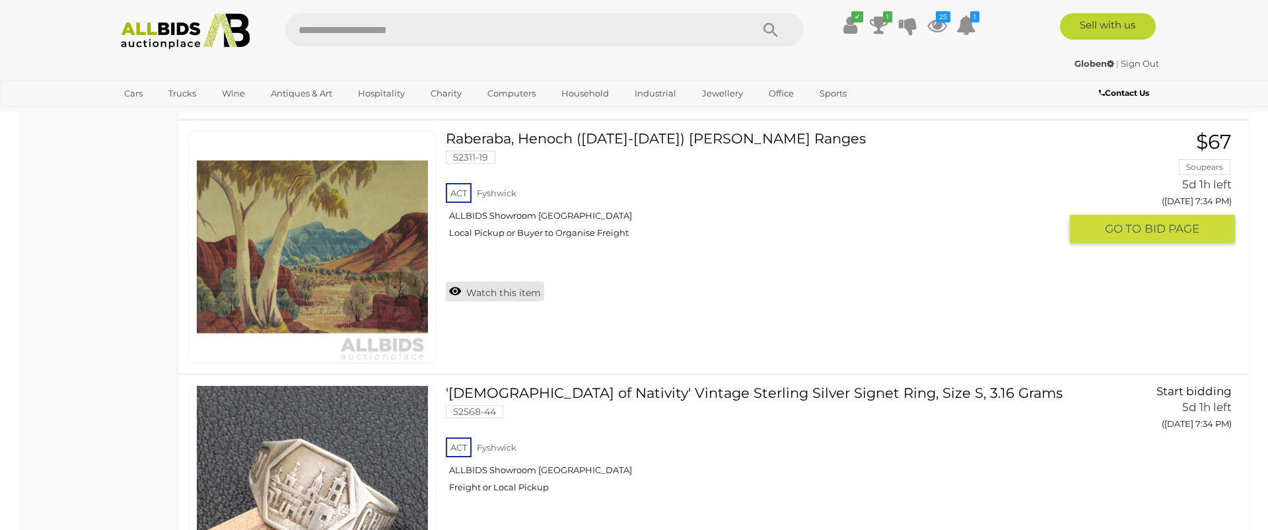
click at [487, 289] on link "Watch this item" at bounding box center [495, 291] width 98 height 20
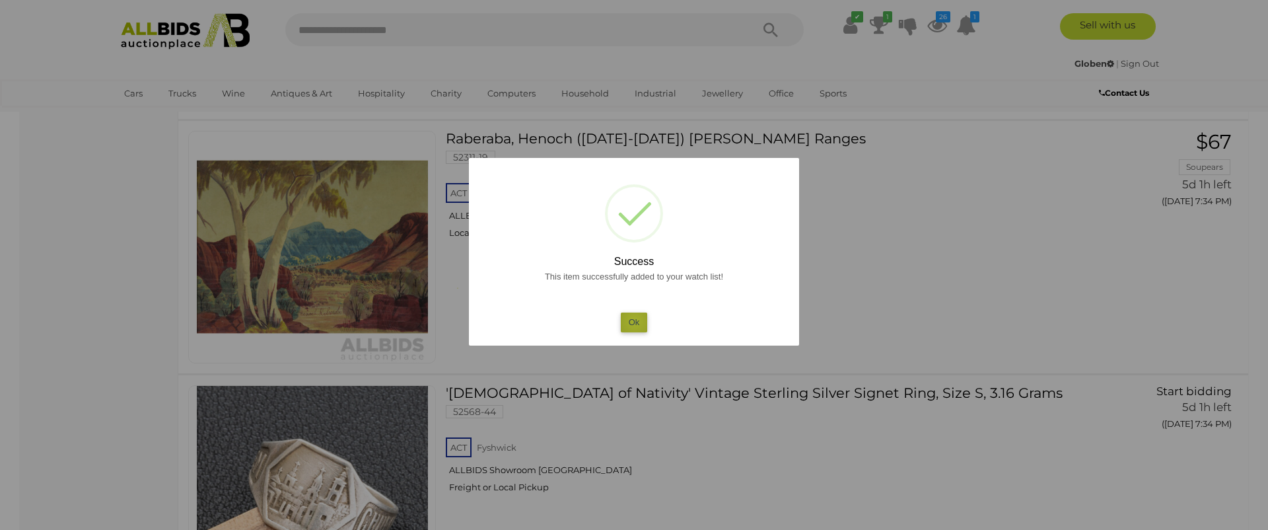
click at [635, 321] on button "Ok" at bounding box center [634, 321] width 27 height 19
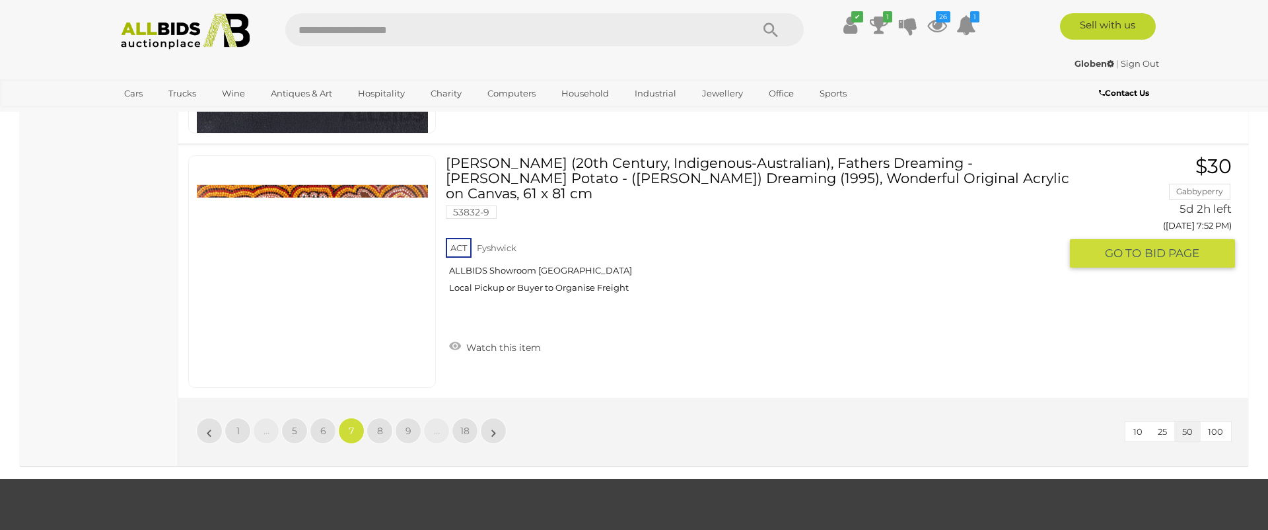
scroll to position [12711, 0]
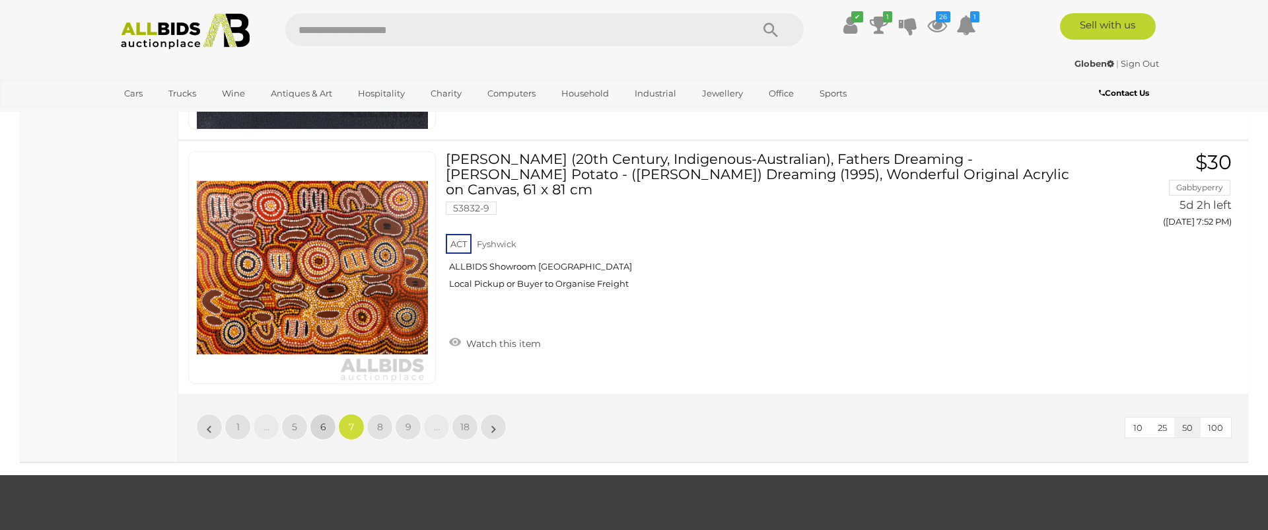
click at [322, 426] on span "6" at bounding box center [323, 427] width 6 height 12
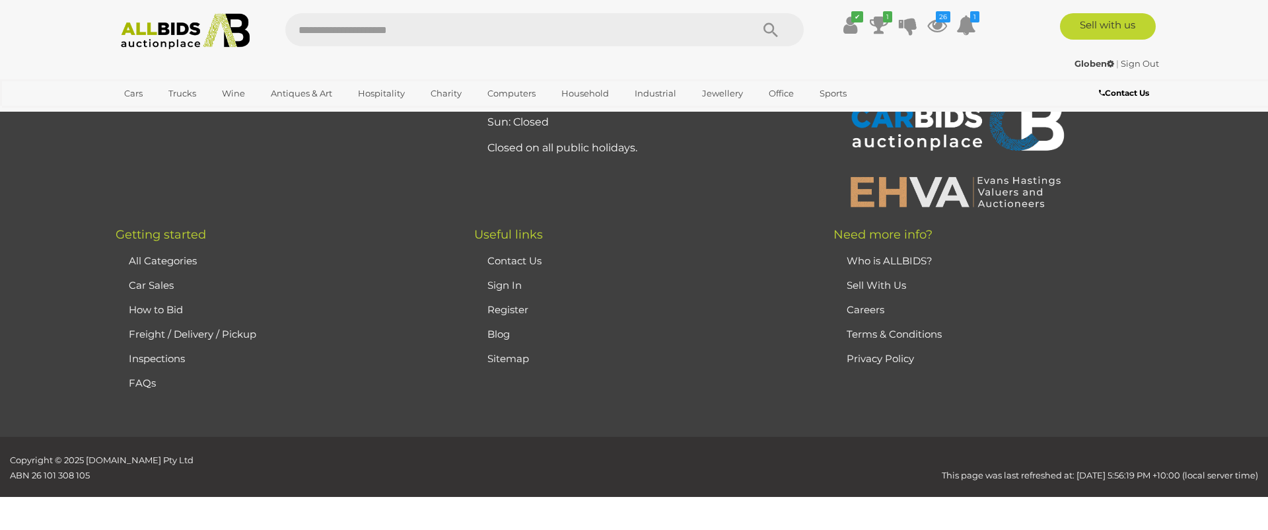
scroll to position [257, 0]
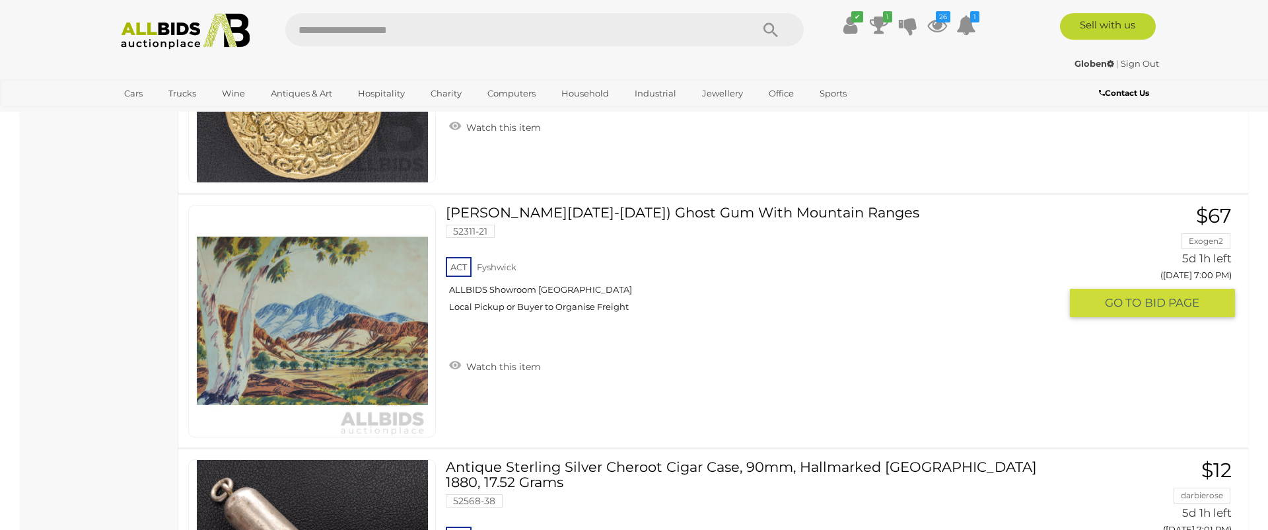
scroll to position [8082, 0]
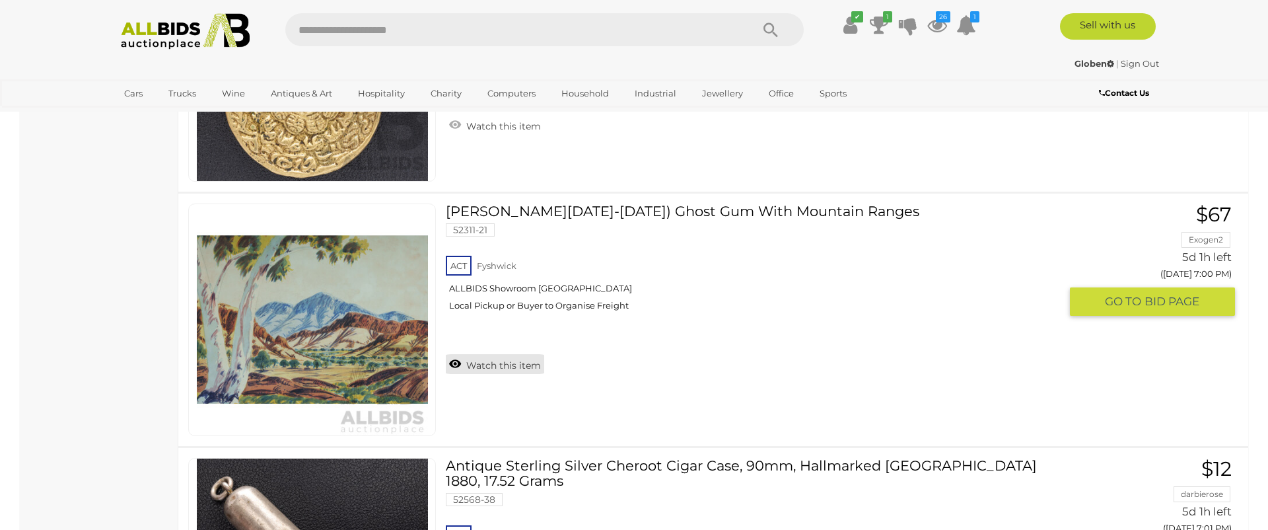
click at [477, 361] on link "Watch this item" at bounding box center [495, 364] width 98 height 20
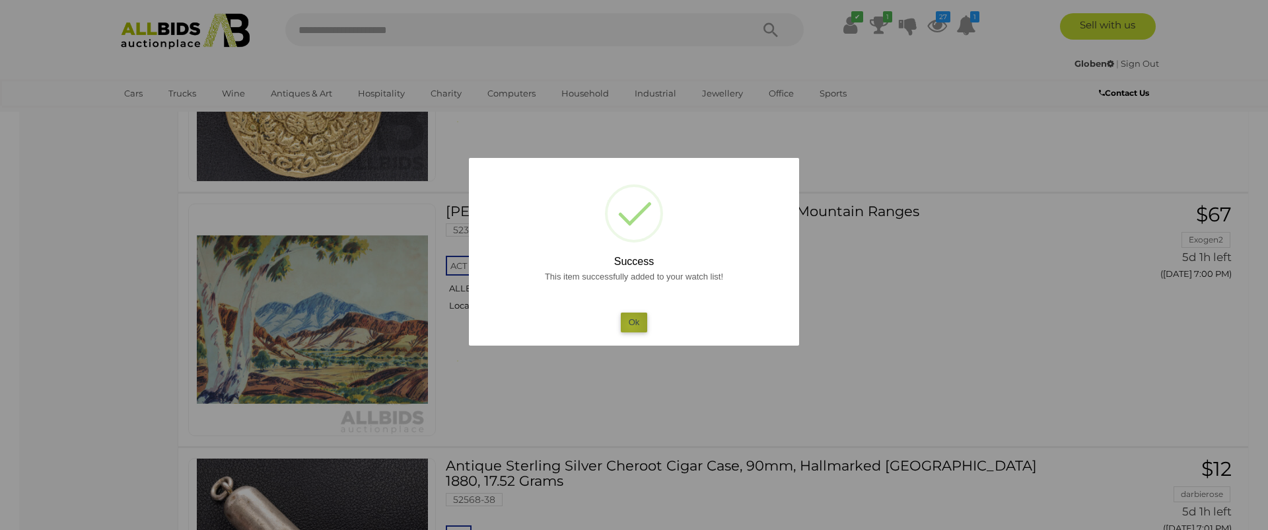
click at [631, 325] on button "Ok" at bounding box center [634, 321] width 27 height 19
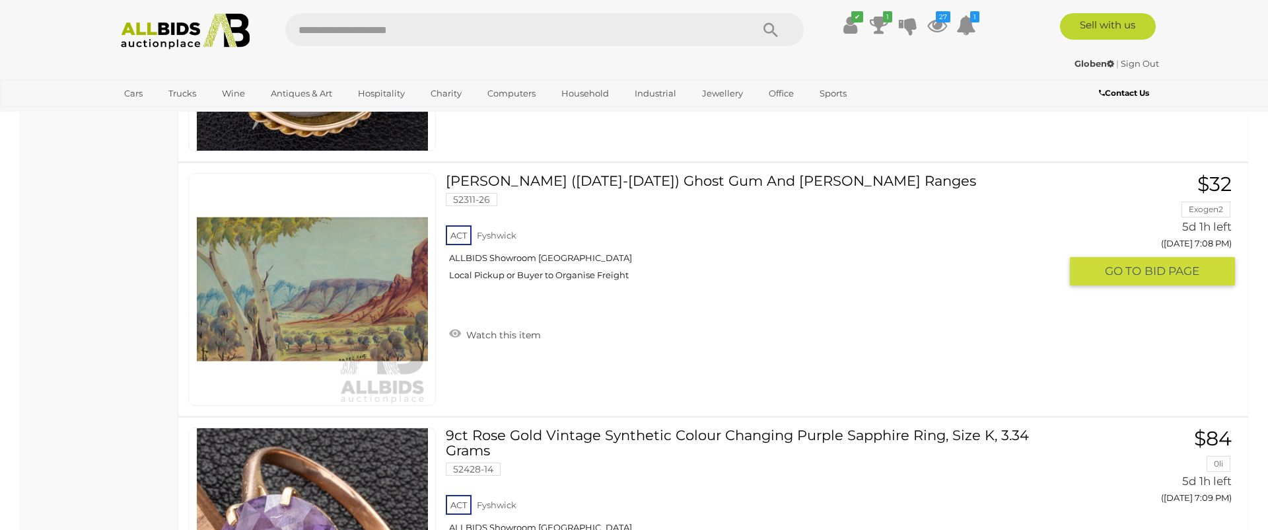
scroll to position [10664, 0]
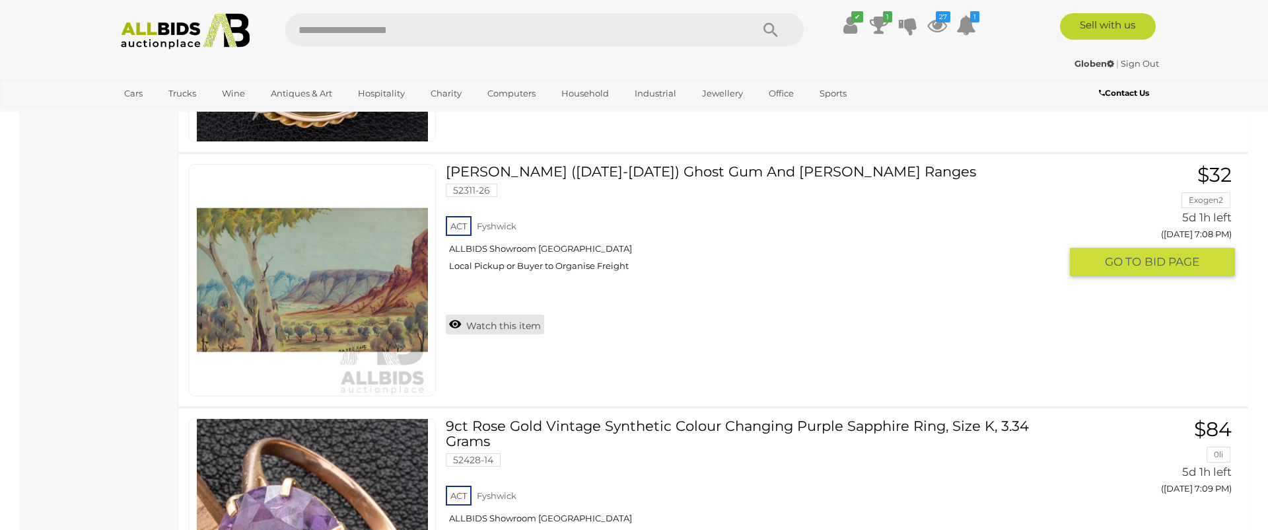
click at [516, 314] on link "Watch this item" at bounding box center [495, 324] width 98 height 20
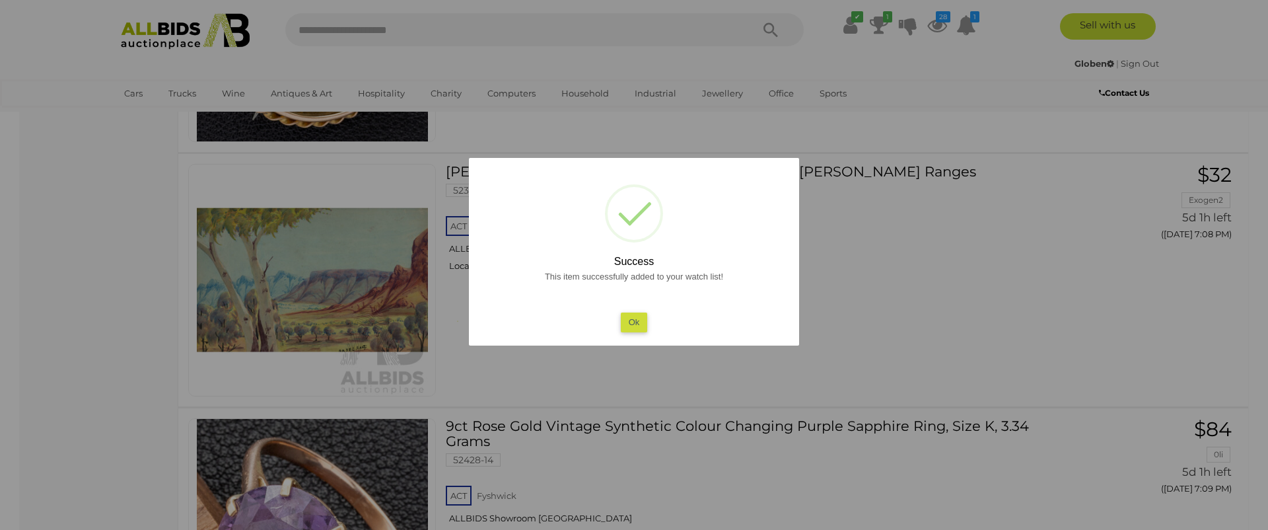
click at [629, 320] on button "Ok" at bounding box center [634, 321] width 27 height 19
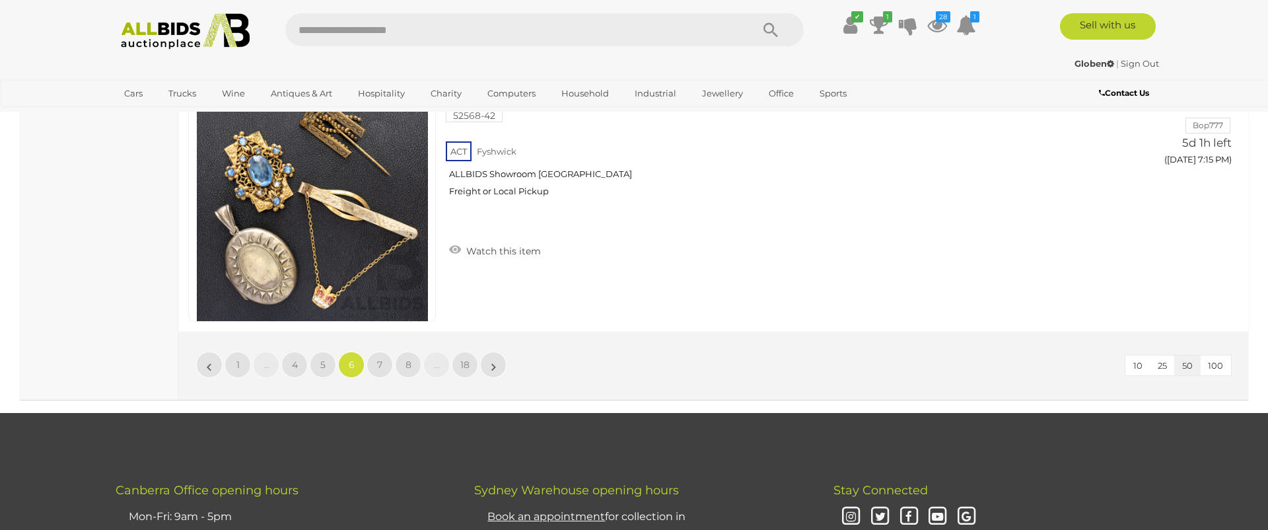
scroll to position [12777, 0]
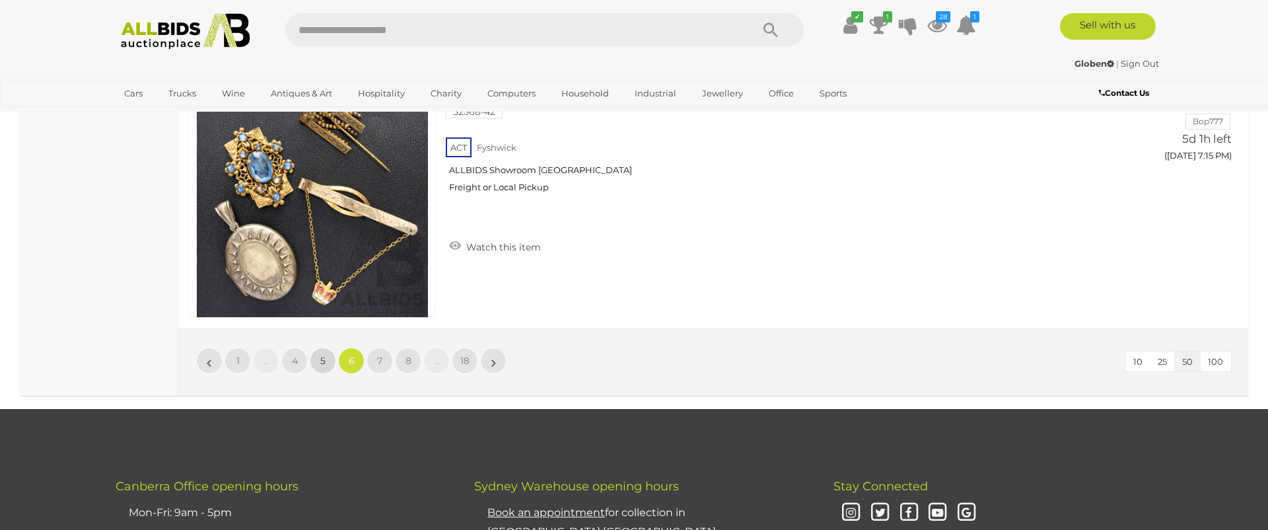
click at [322, 355] on span "5" at bounding box center [322, 361] width 5 height 12
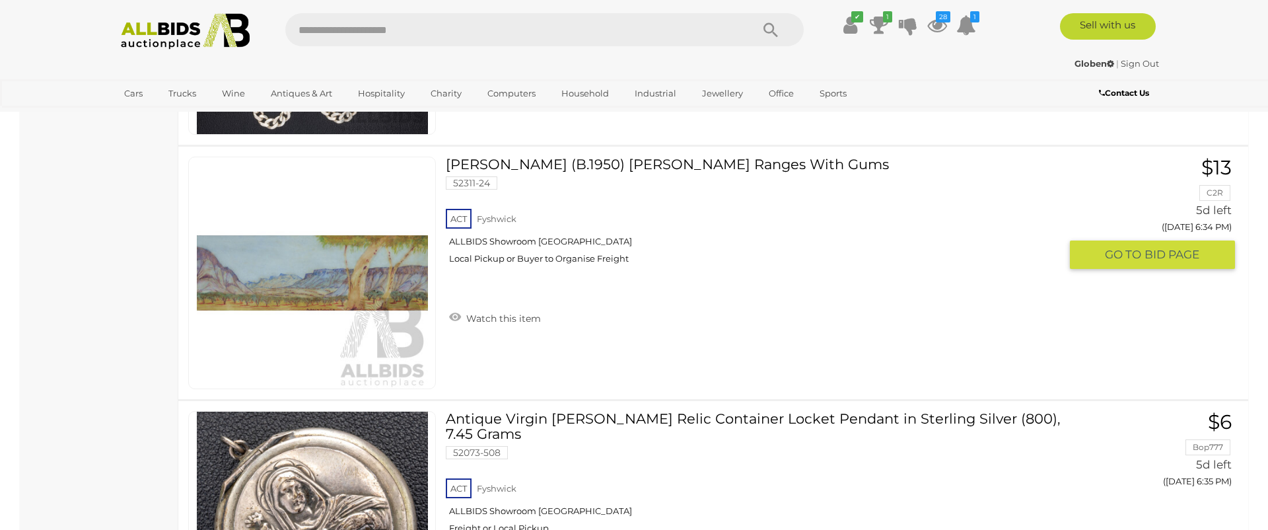
scroll to position [12199, 0]
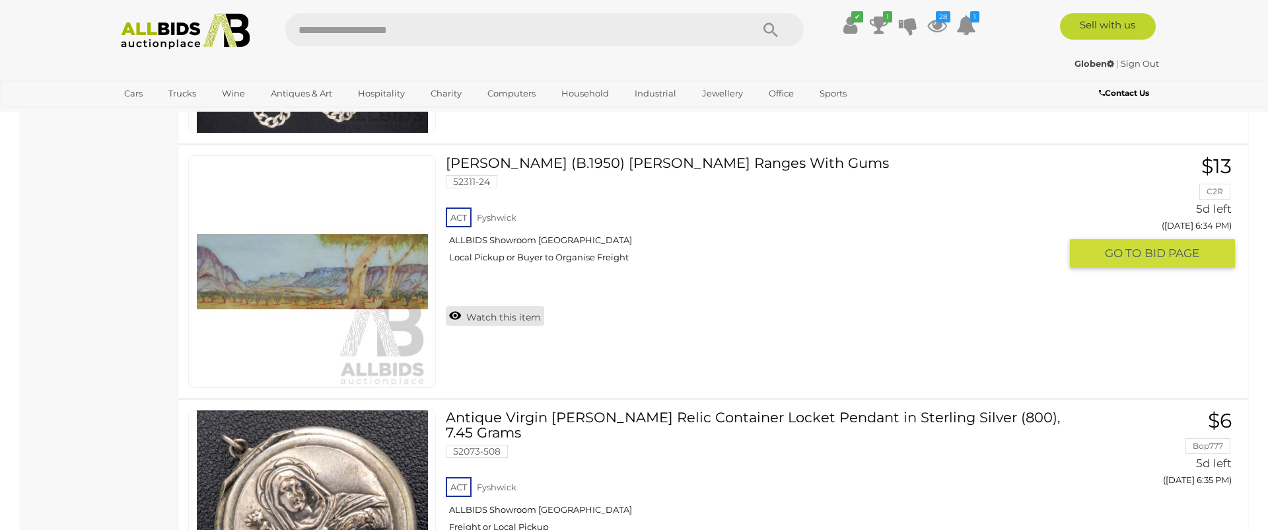
click at [494, 319] on link "Watch this item" at bounding box center [495, 316] width 98 height 20
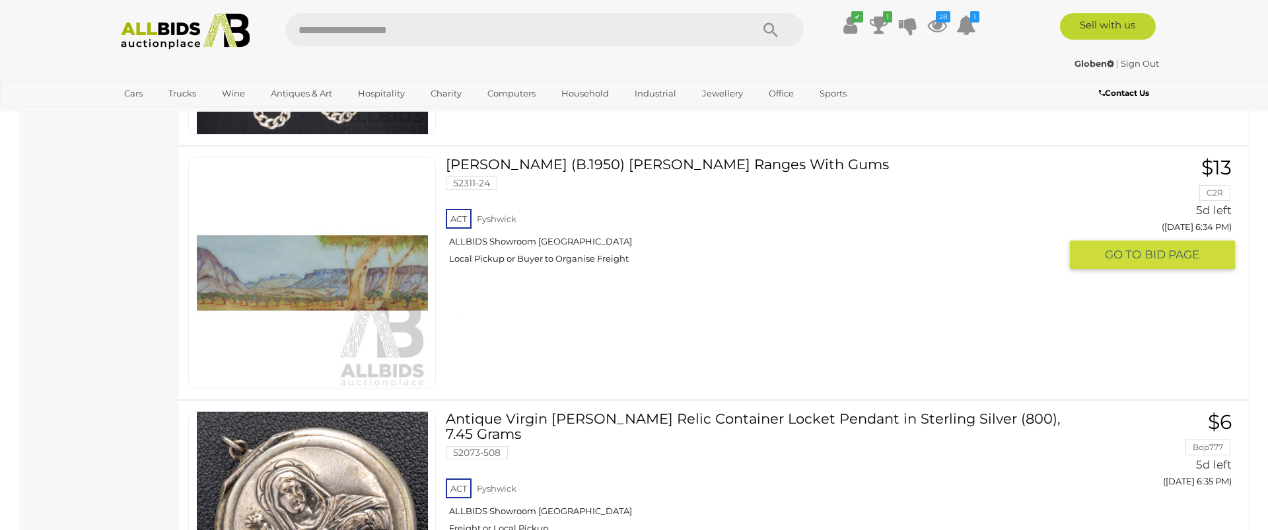
scroll to position [12196, 0]
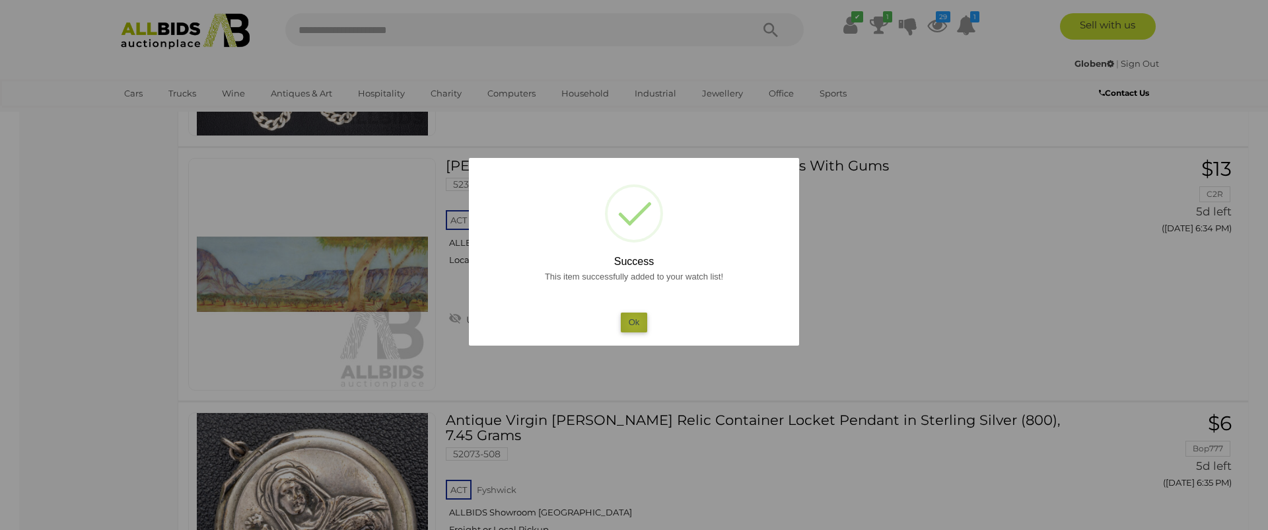
click at [635, 322] on button "Ok" at bounding box center [634, 321] width 27 height 19
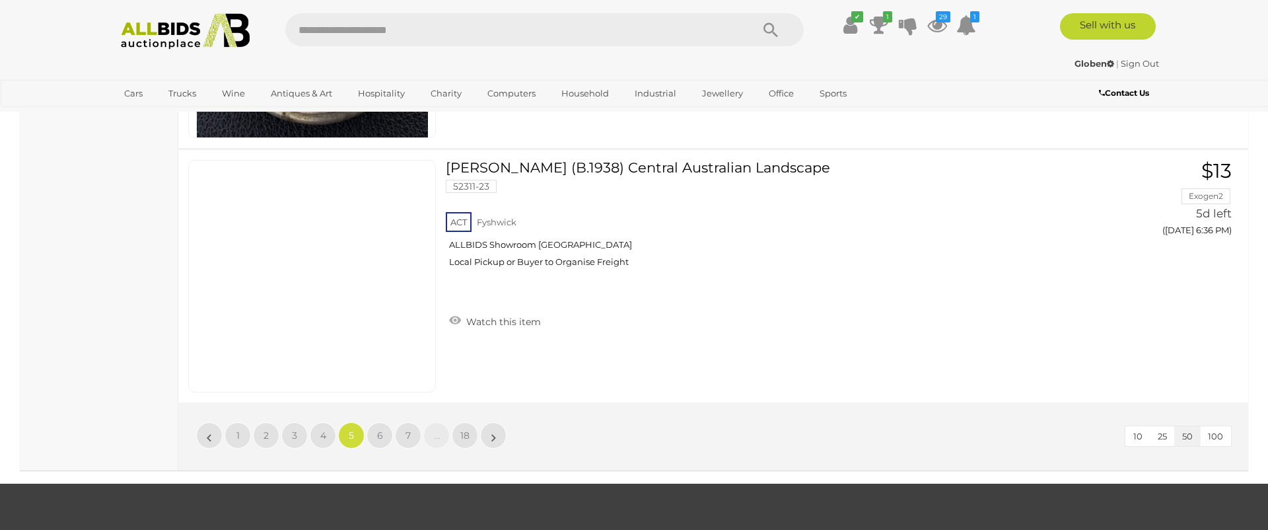
scroll to position [12704, 0]
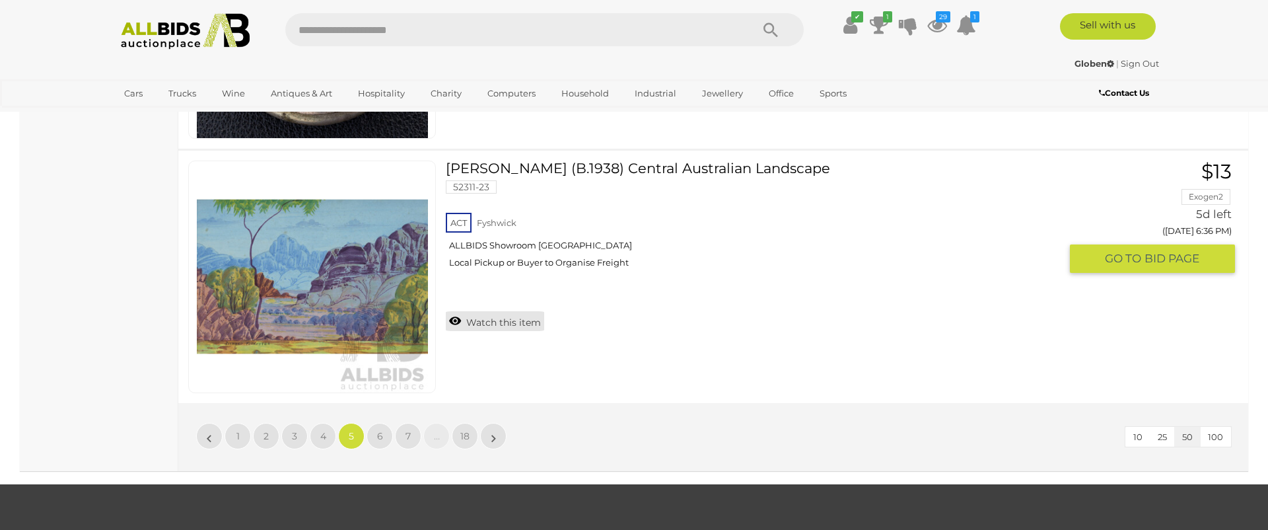
click at [478, 319] on link "Watch this item" at bounding box center [495, 321] width 98 height 20
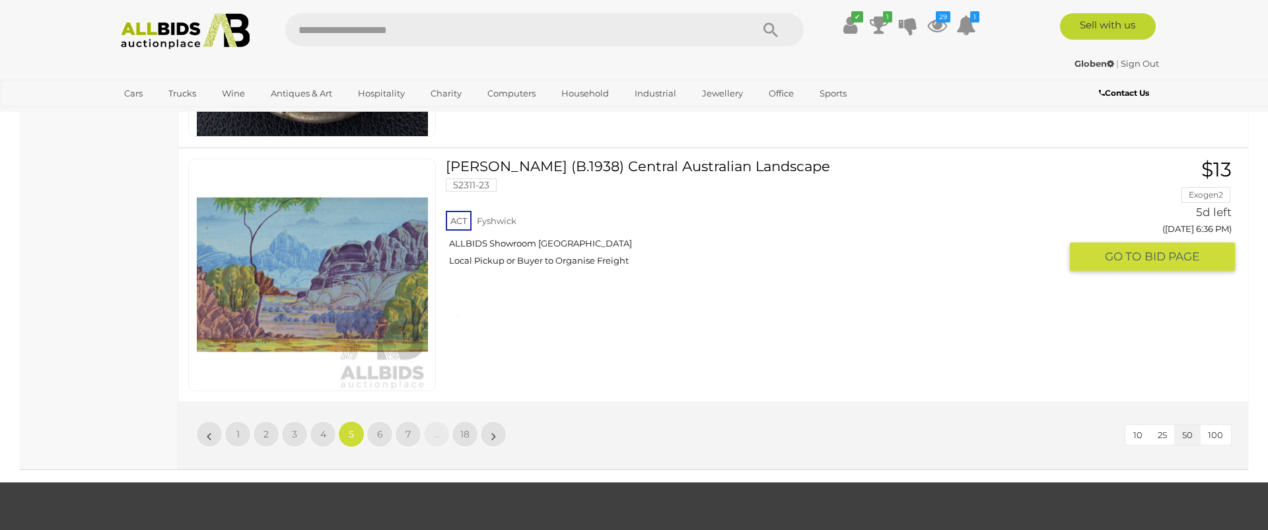
scroll to position [12705, 0]
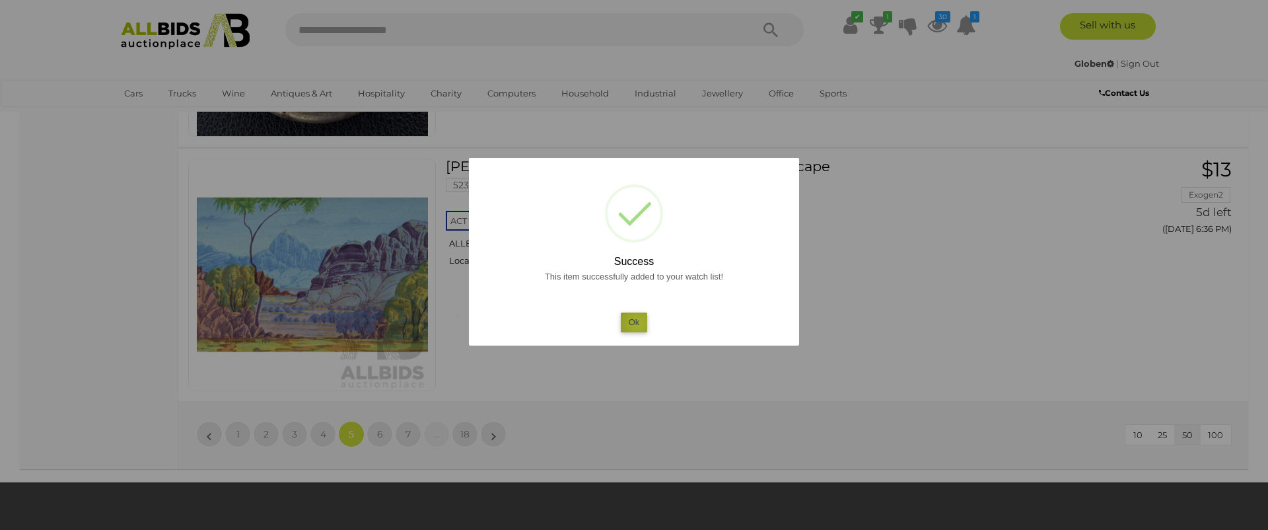
click at [638, 324] on button "Ok" at bounding box center [634, 321] width 27 height 19
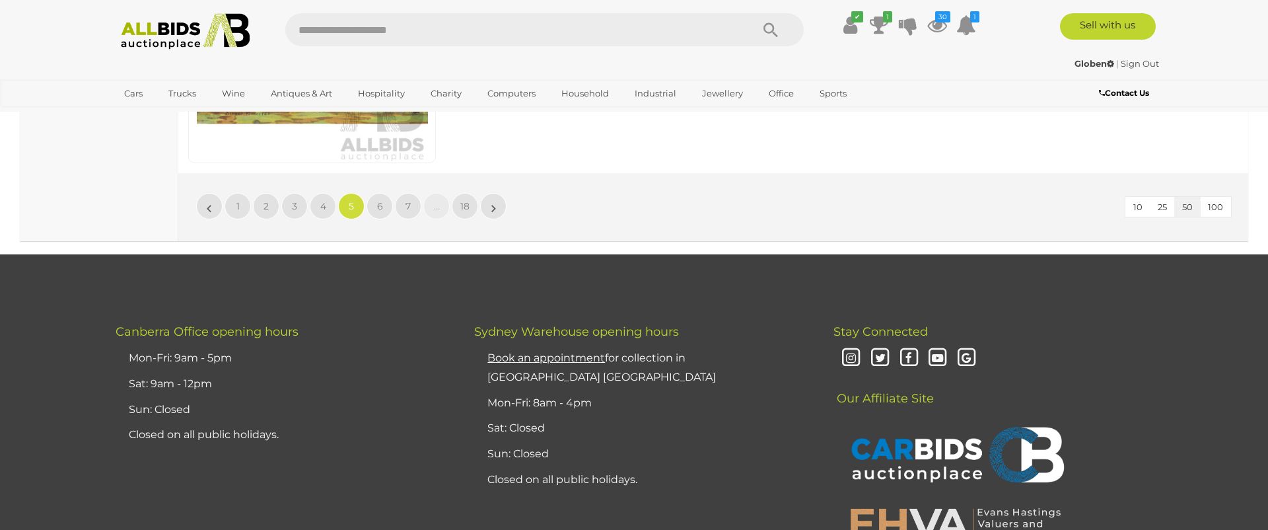
scroll to position [12940, 0]
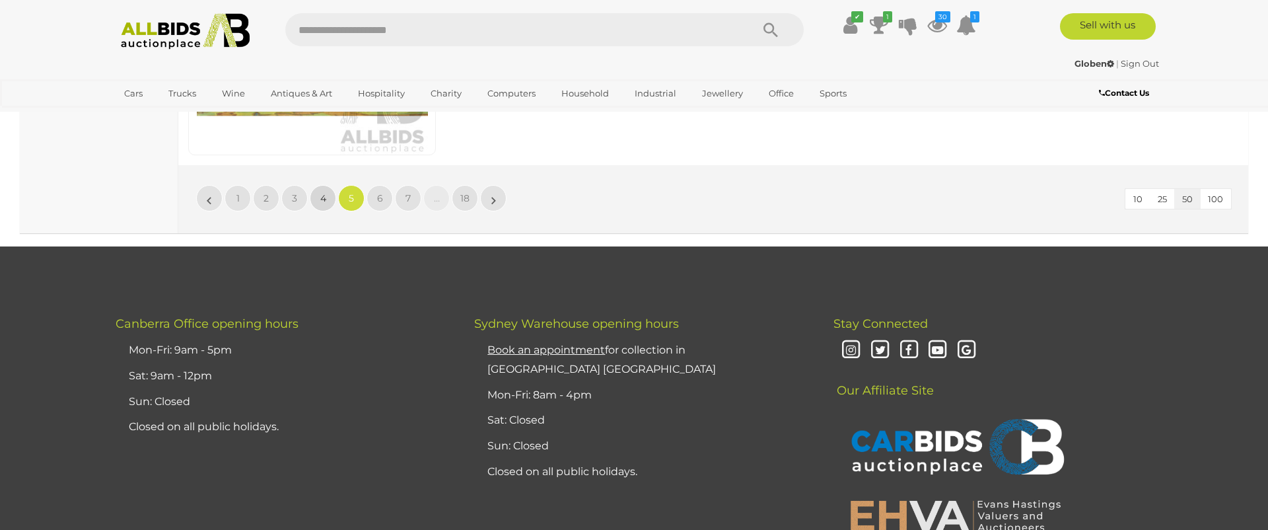
click at [321, 199] on span "4" at bounding box center [323, 198] width 6 height 12
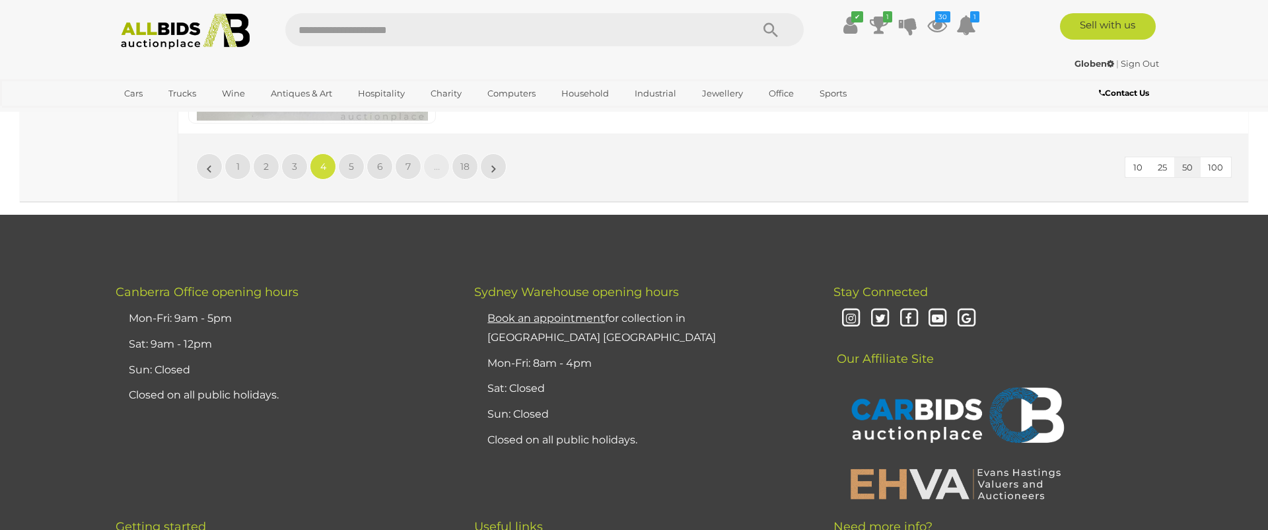
scroll to position [12964, 0]
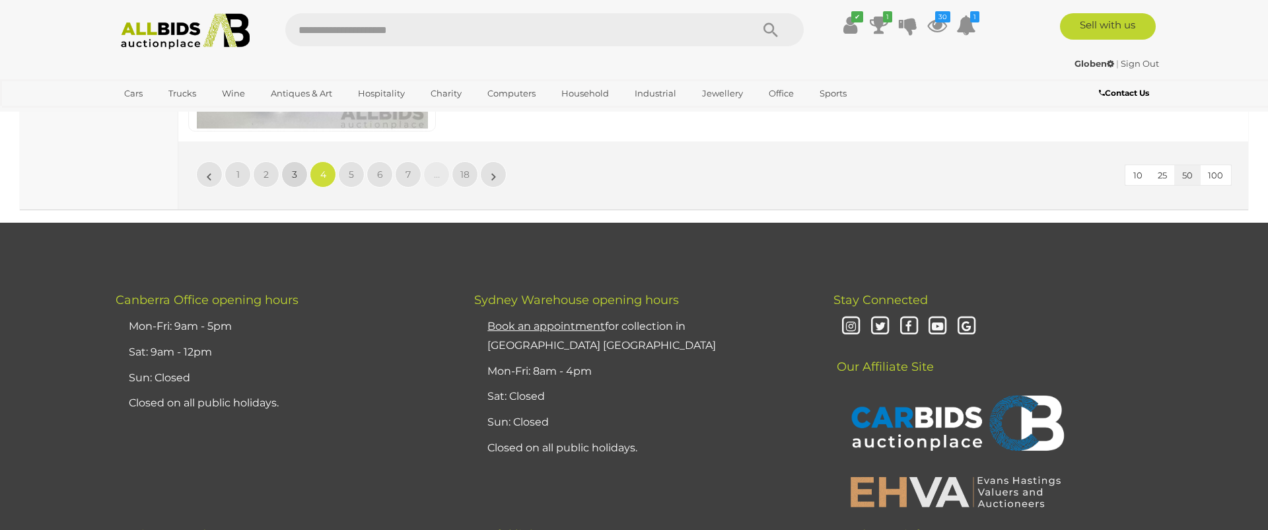
click at [299, 174] on link "3" at bounding box center [294, 174] width 26 height 26
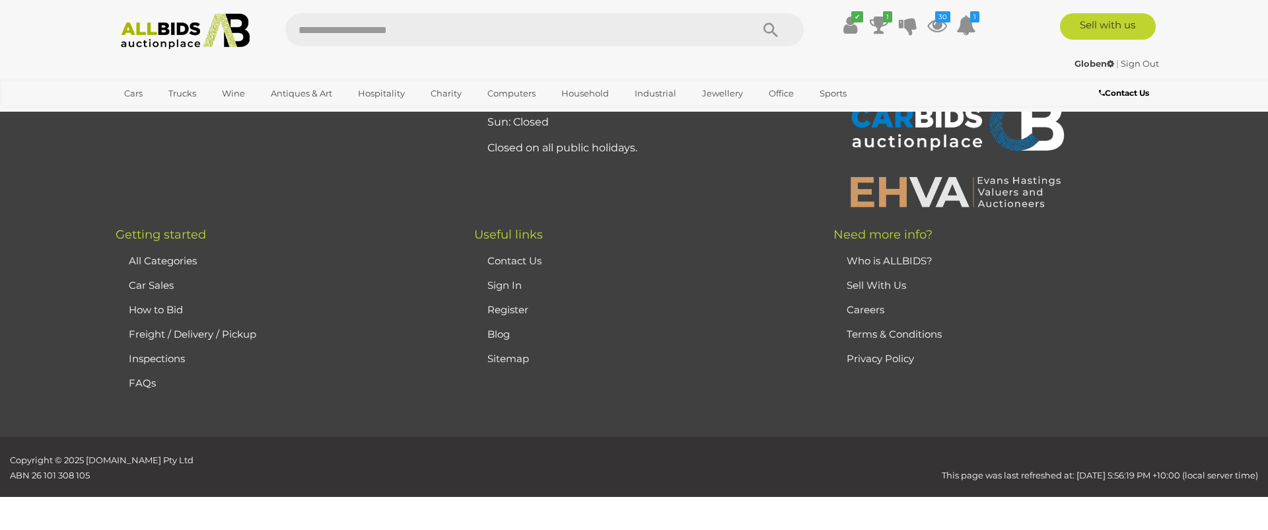
scroll to position [257, 0]
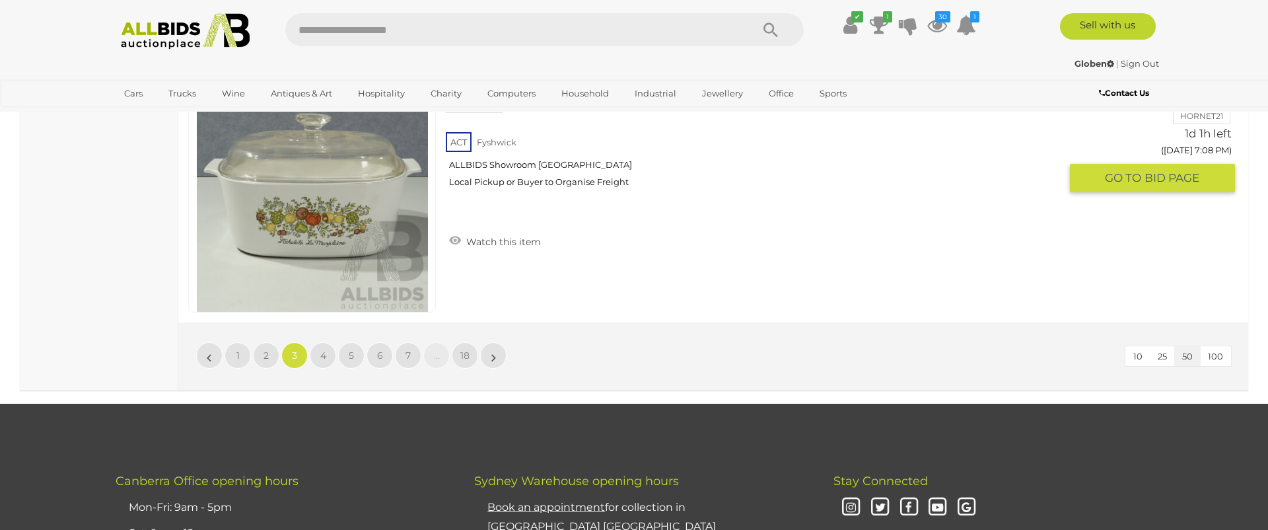
scroll to position [12778, 0]
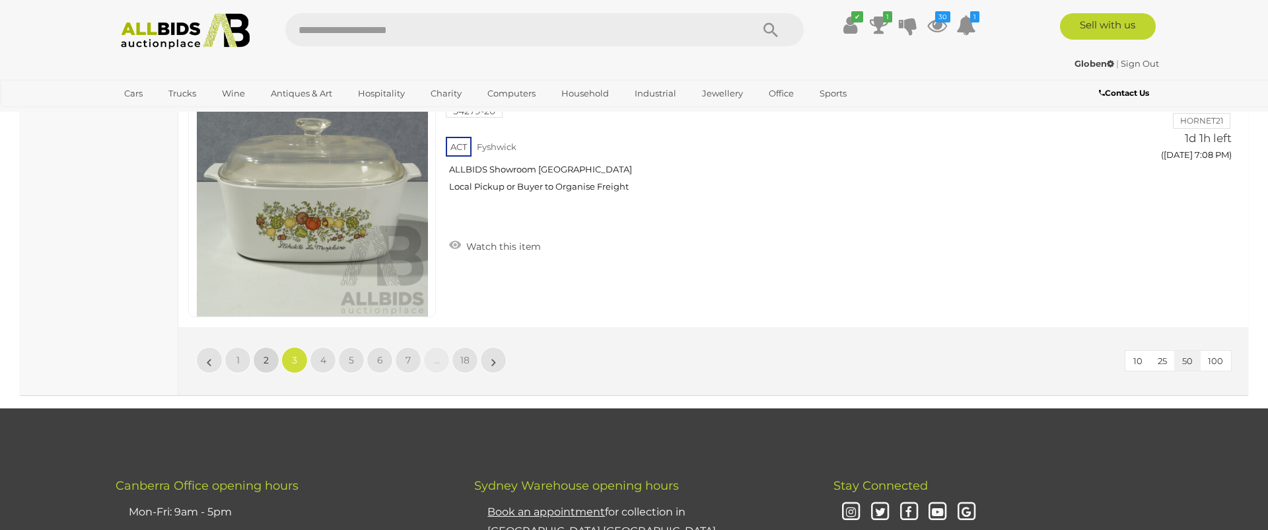
click at [270, 359] on link "2" at bounding box center [266, 360] width 26 height 26
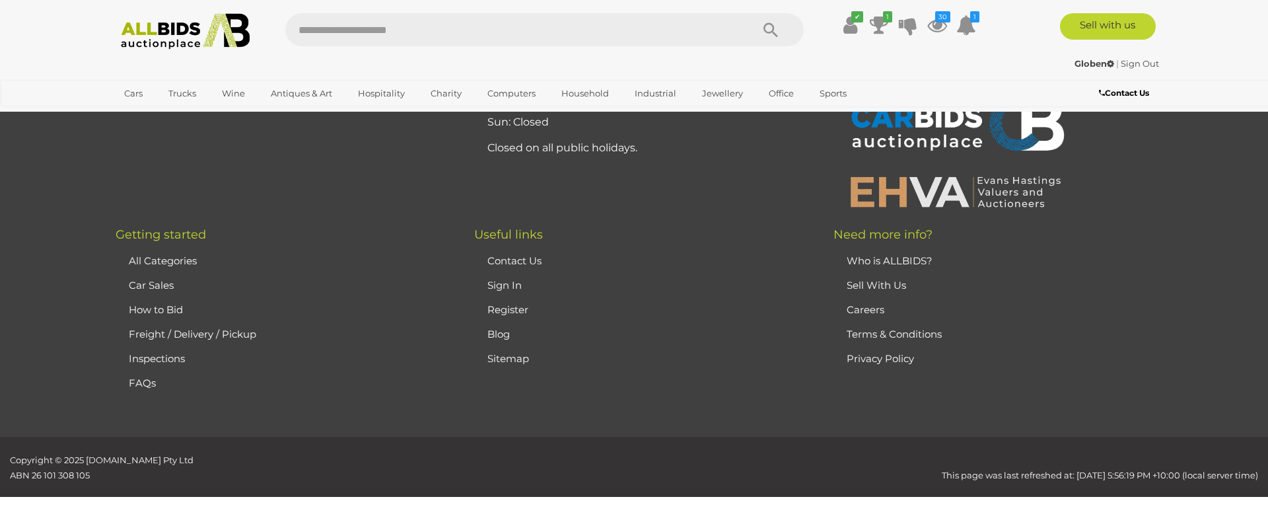
scroll to position [257, 0]
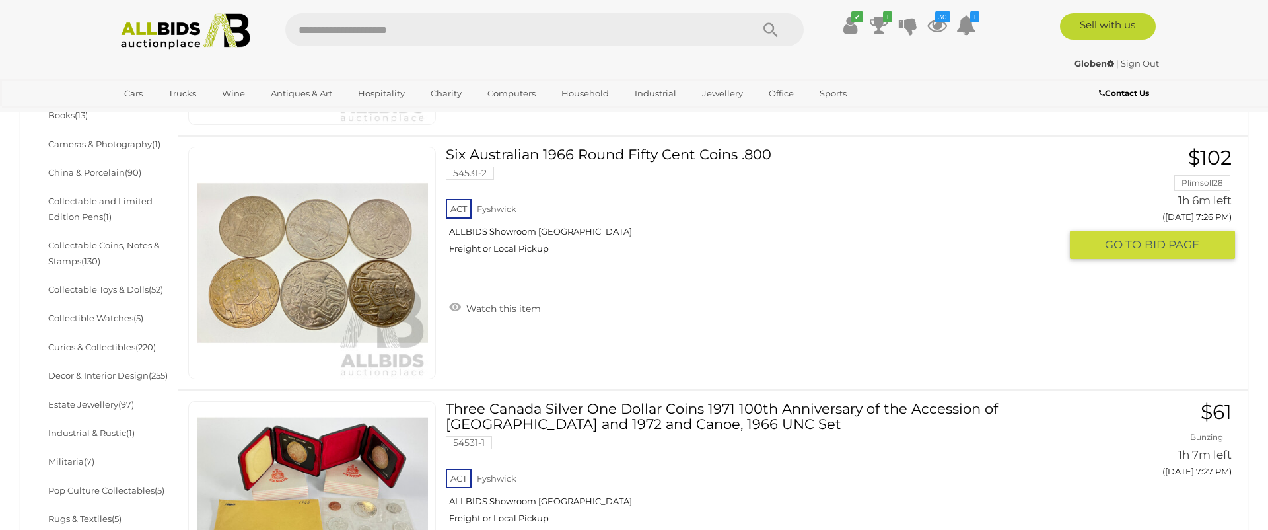
scroll to position [526, 0]
